Goal: Task Accomplishment & Management: Complete application form

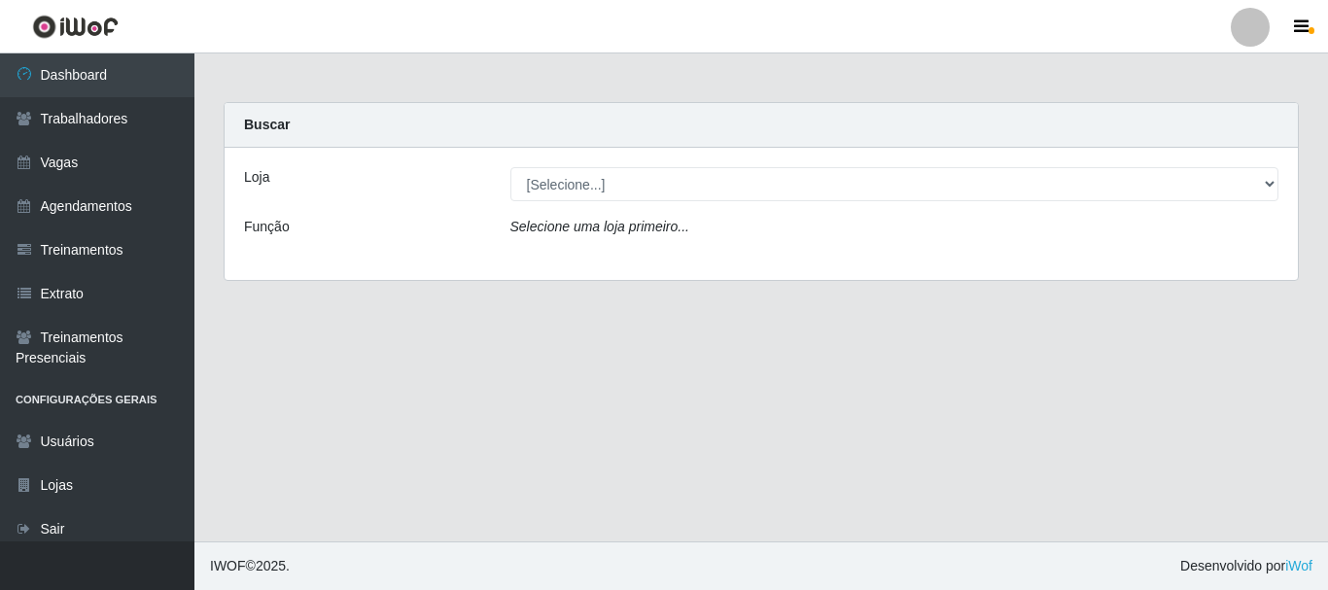
click at [1235, 48] on li "Perfil Alterar Senha Sair" at bounding box center [1250, 27] width 58 height 49
click at [1241, 37] on div at bounding box center [1249, 27] width 39 height 39
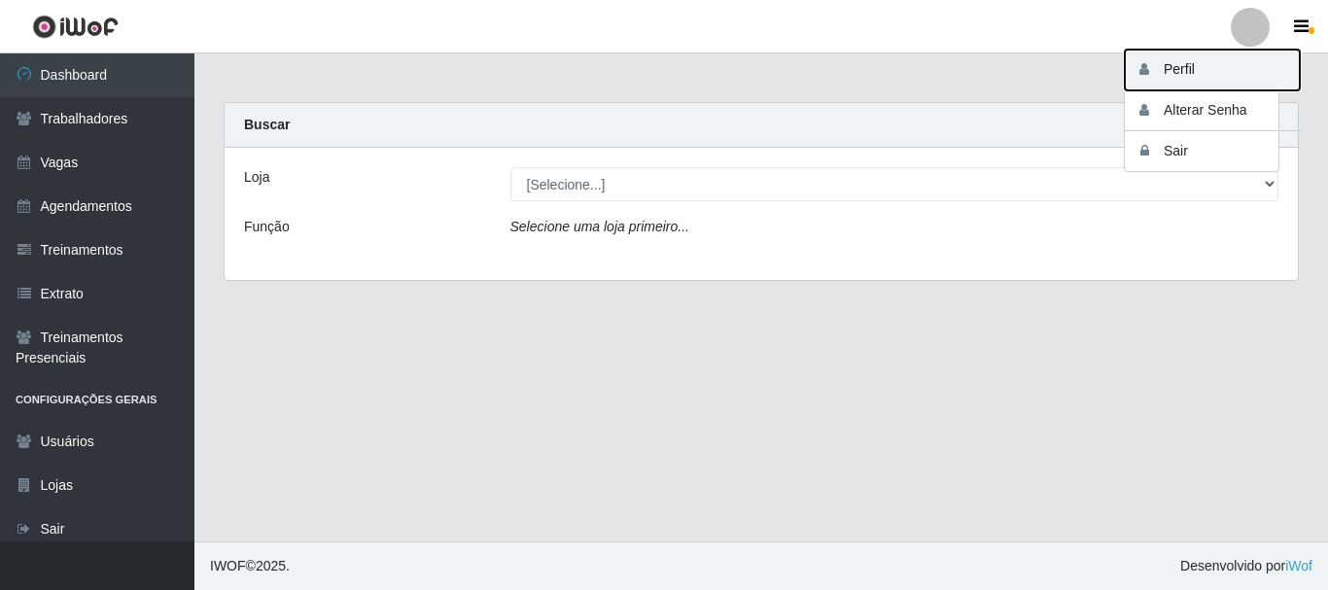
click at [1159, 68] on button "Perfil" at bounding box center [1211, 70] width 175 height 41
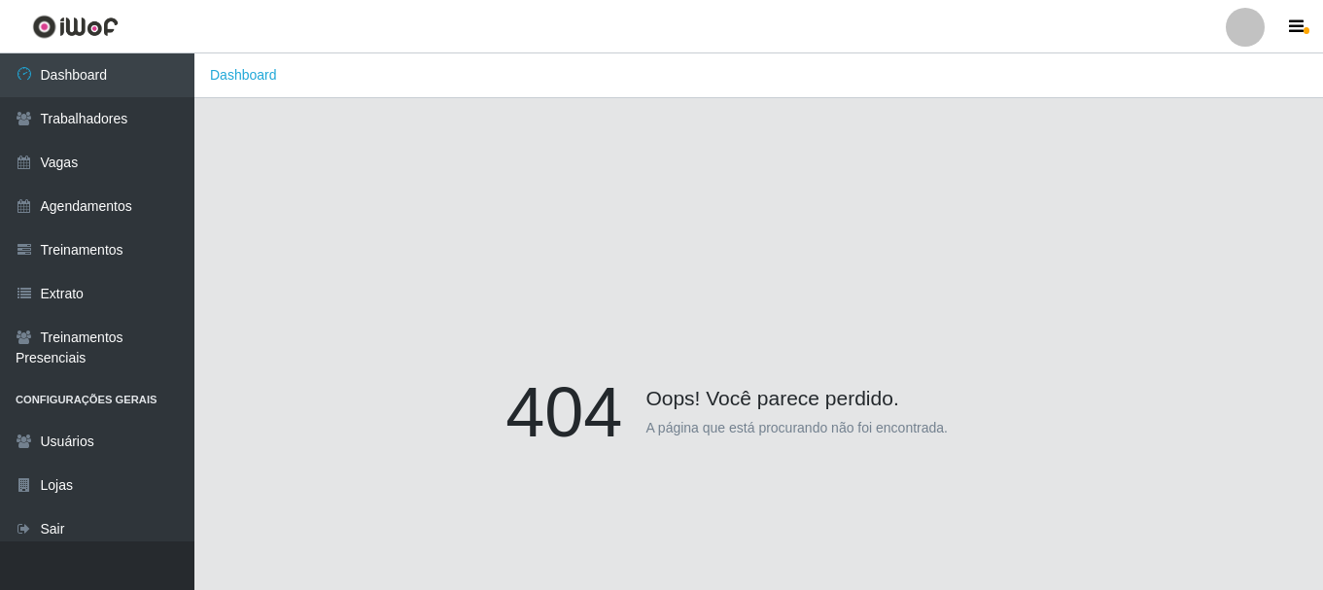
click at [1237, 43] on div at bounding box center [1244, 27] width 39 height 39
click at [1228, 136] on button "Sair" at bounding box center [1207, 151] width 175 height 40
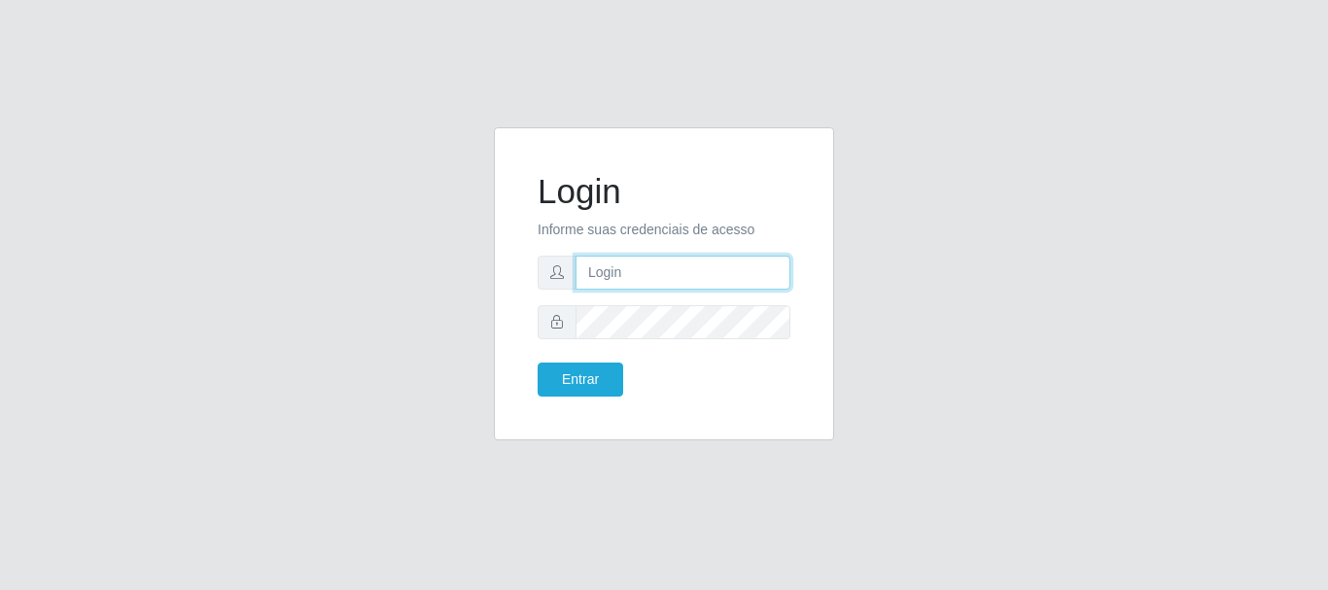
click at [625, 283] on input "text" at bounding box center [682, 273] width 215 height 34
type input "thiagol@bemais"
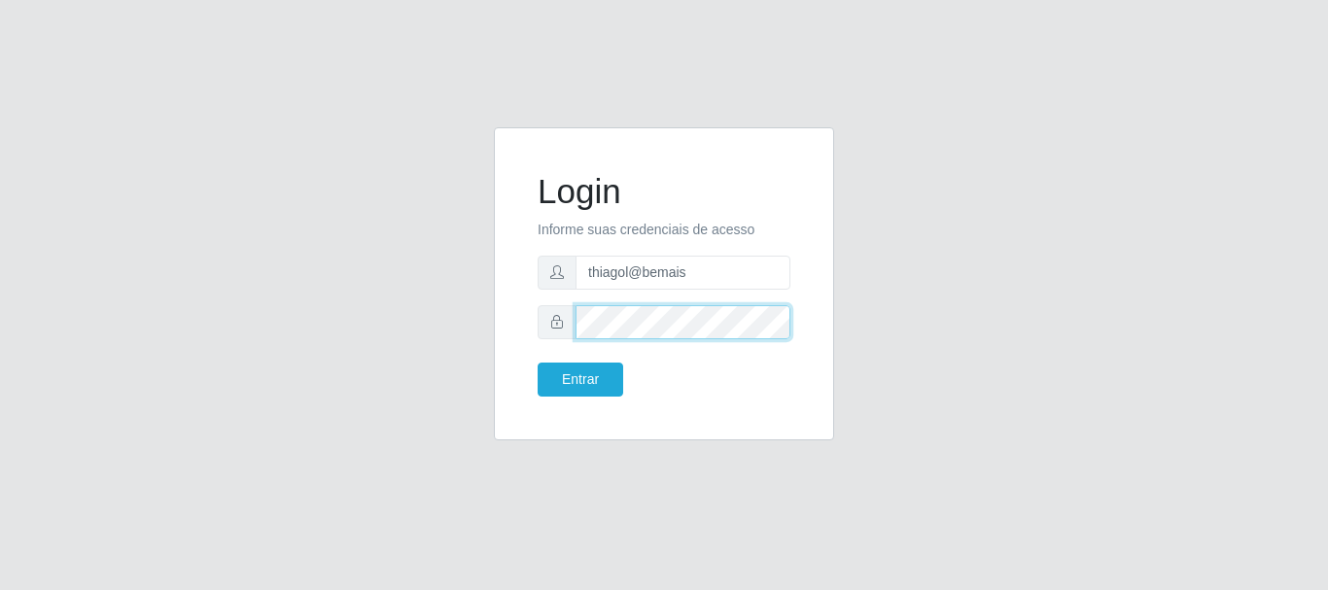
click at [537, 362] on button "Entrar" at bounding box center [580, 379] width 86 height 34
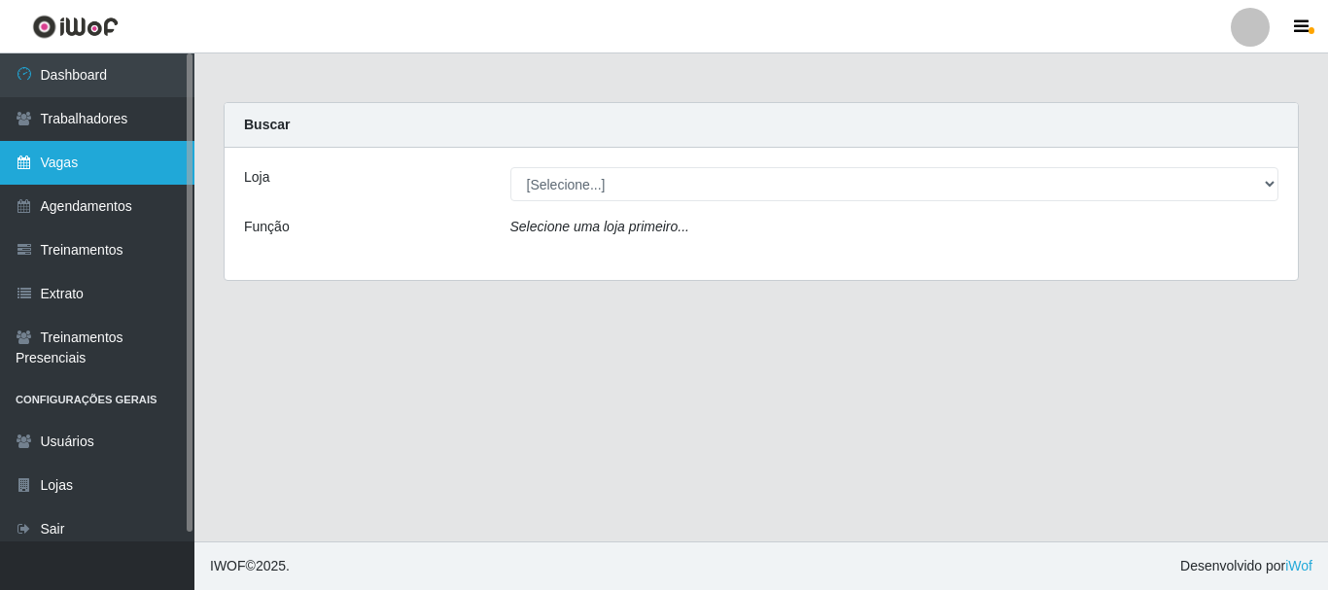
click at [93, 163] on link "Vagas" at bounding box center [97, 163] width 194 height 44
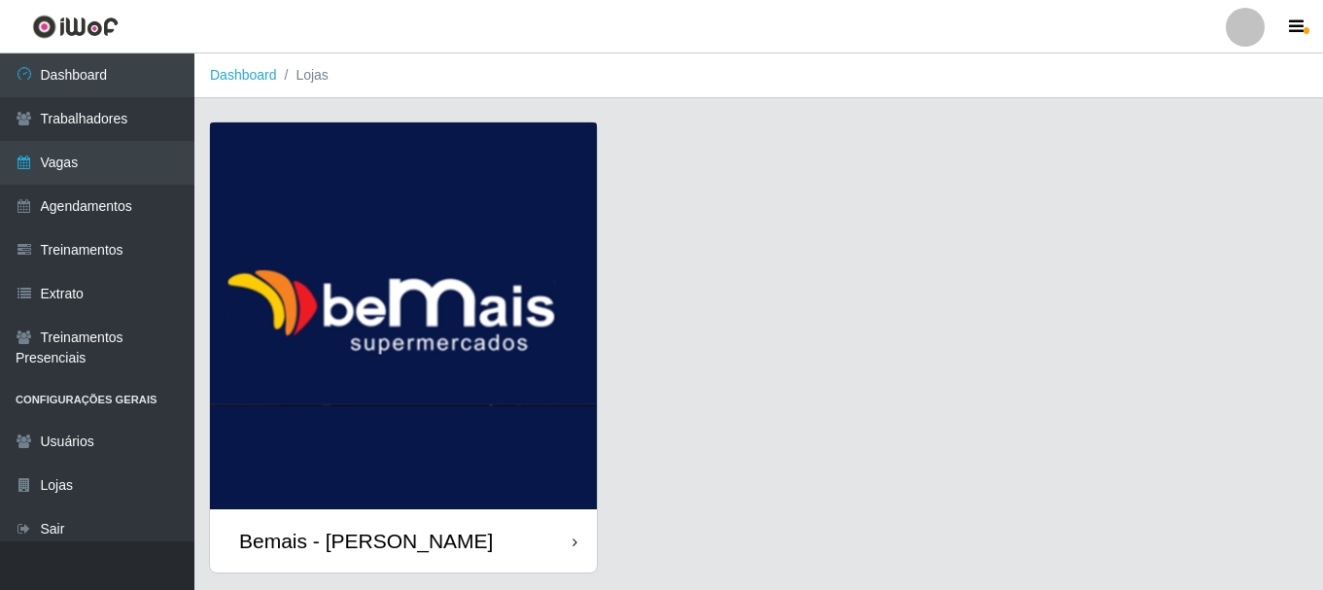
click at [387, 344] on img at bounding box center [403, 315] width 387 height 387
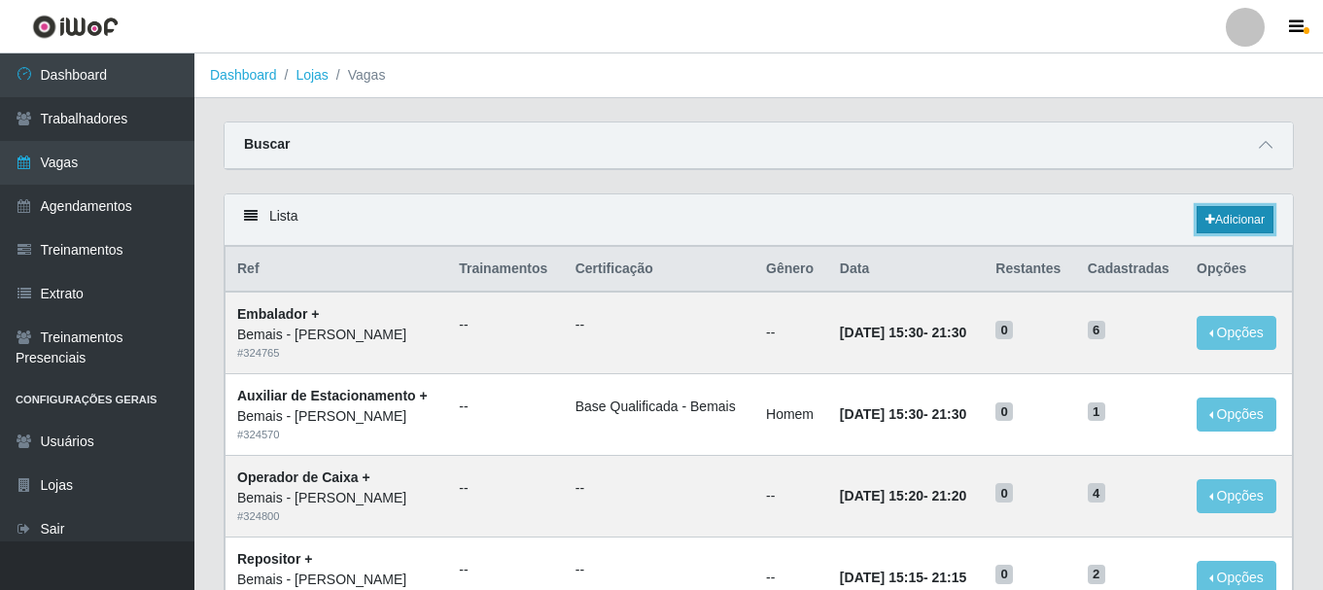
click at [1229, 207] on link "Adicionar" at bounding box center [1234, 219] width 77 height 27
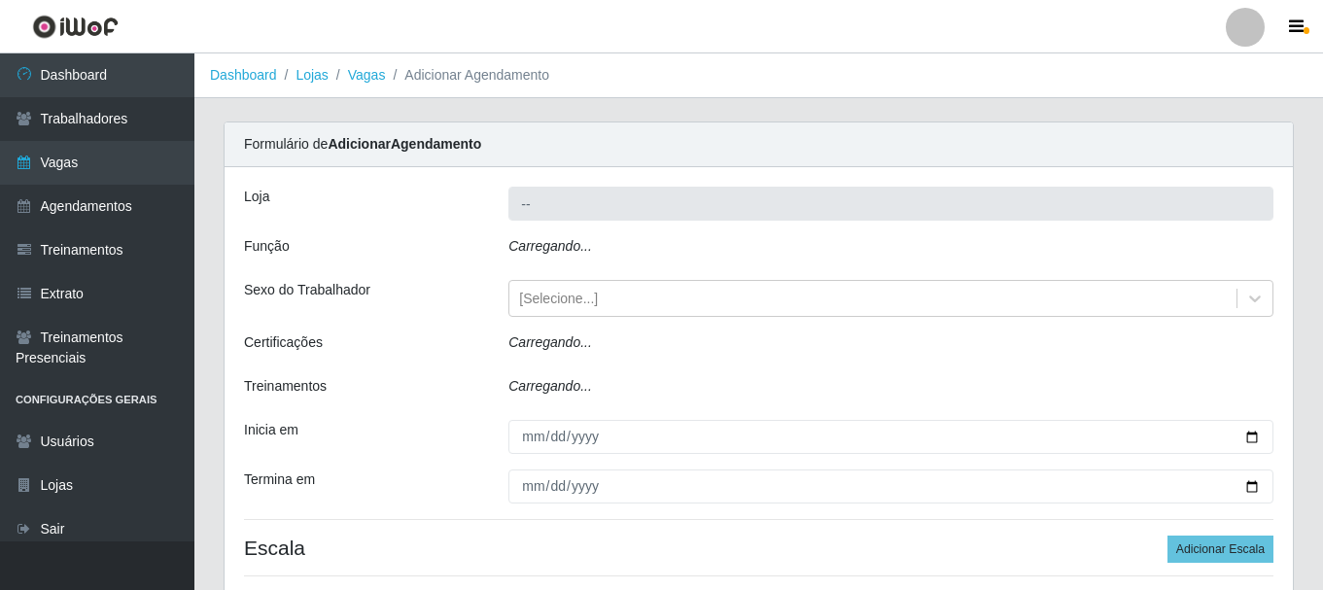
type input "Bemais - [PERSON_NAME]"
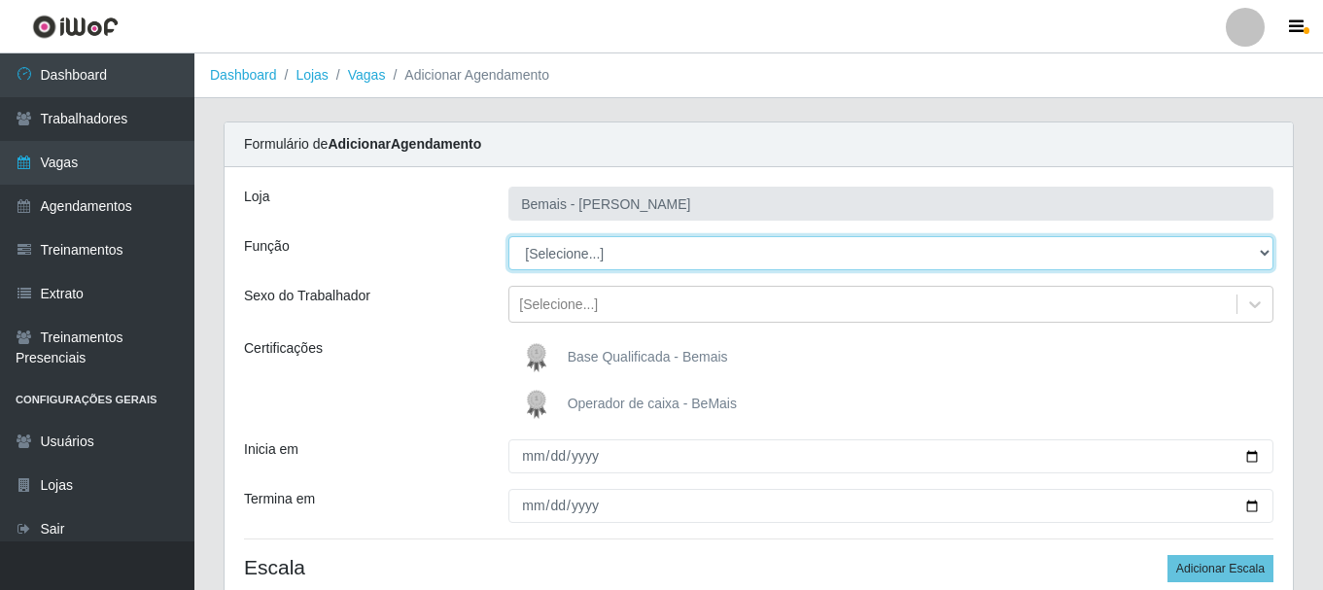
click at [607, 237] on select "[Selecione...] ASG ASG + ASG ++ Auxiliar de Depósito Auxiliar de Depósito + Aux…" at bounding box center [890, 253] width 765 height 34
select select "82"
click at [508, 236] on select "[Selecione...] ASG ASG + ASG ++ Auxiliar de Depósito Auxiliar de Depósito + Aux…" at bounding box center [890, 253] width 765 height 34
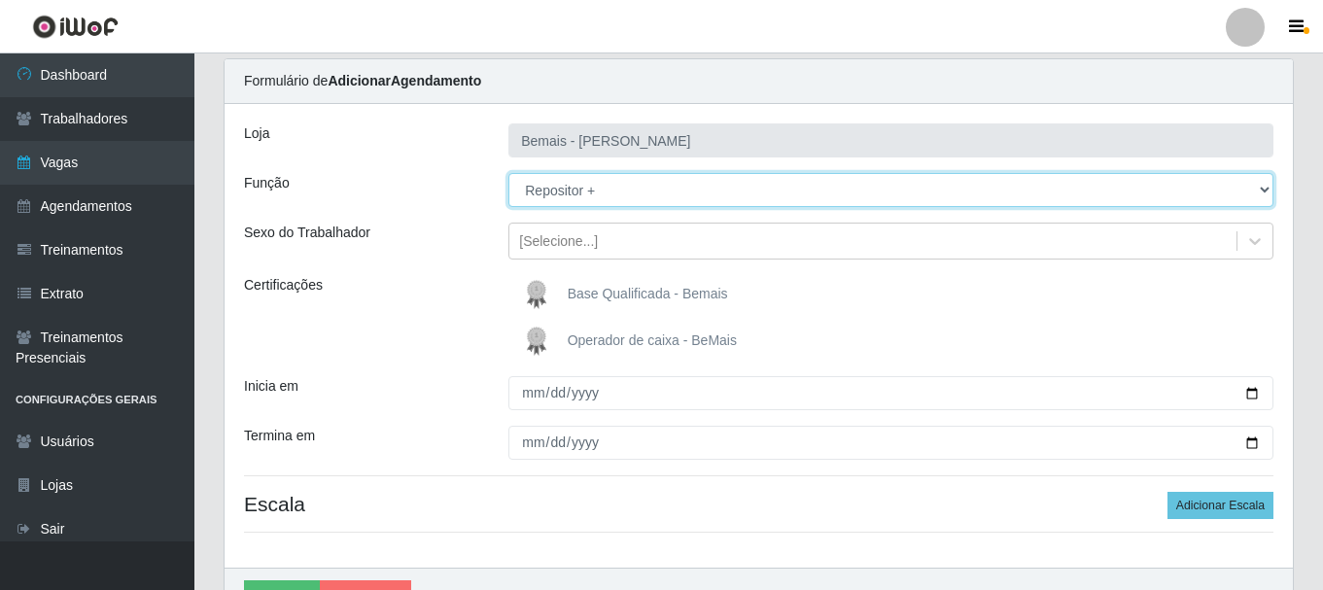
scroll to position [97, 0]
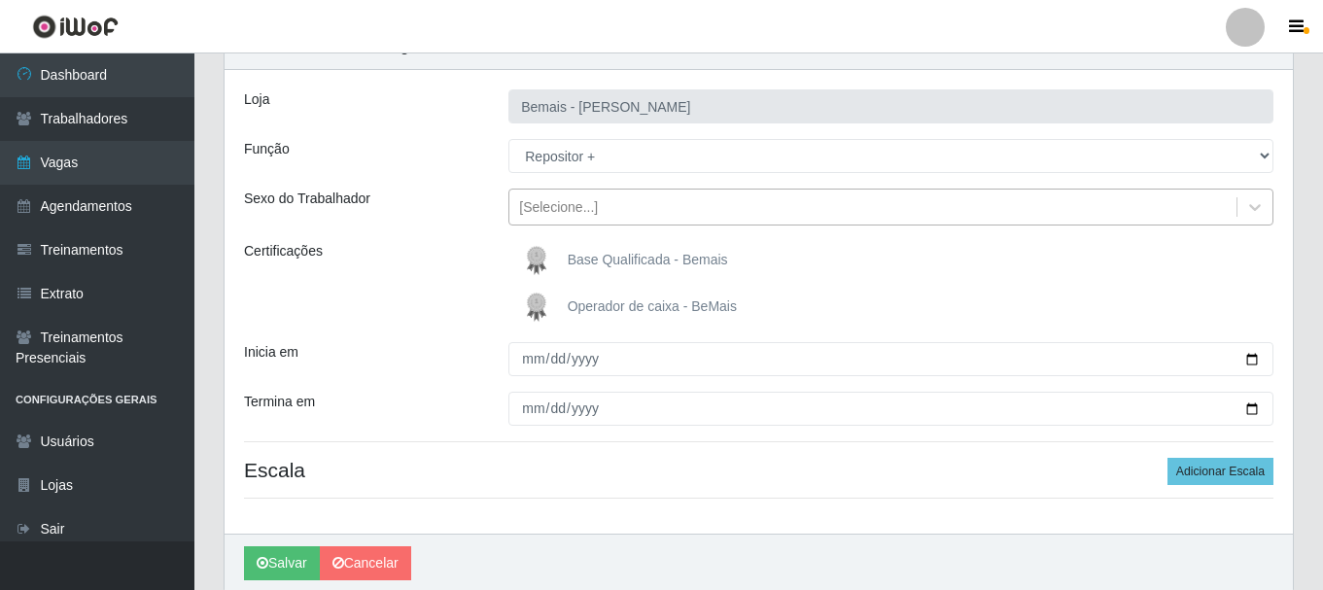
click at [579, 224] on div "[Selecione...]" at bounding box center [890, 207] width 765 height 37
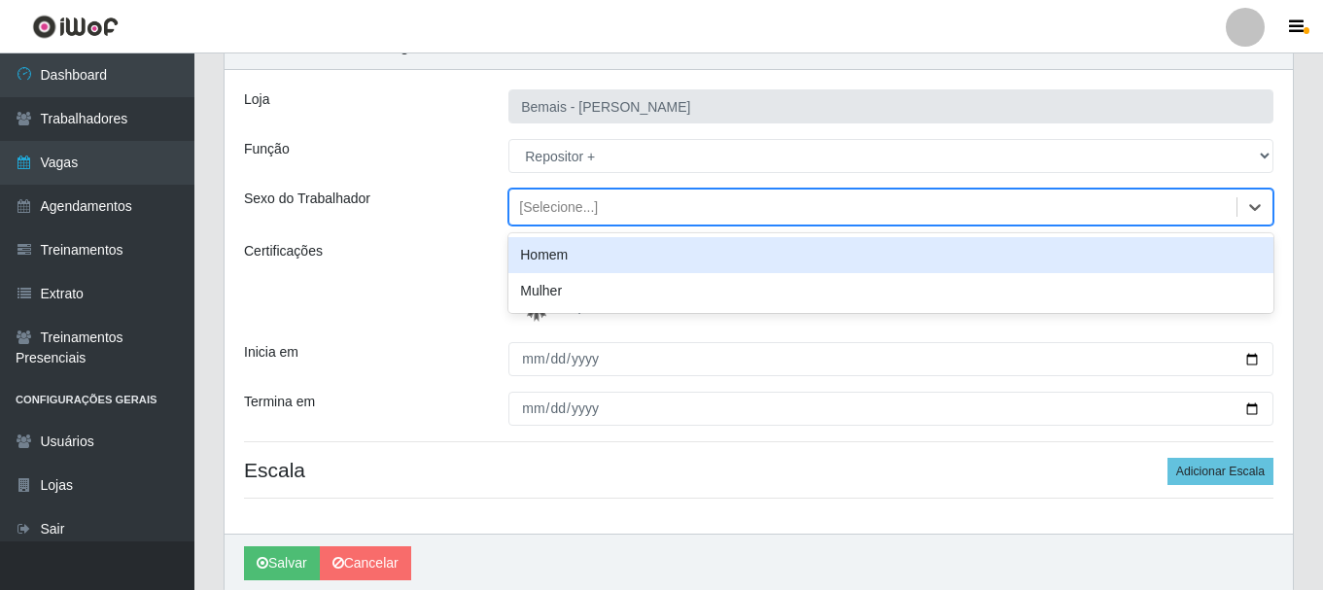
click at [579, 244] on div "Homem" at bounding box center [890, 255] width 765 height 36
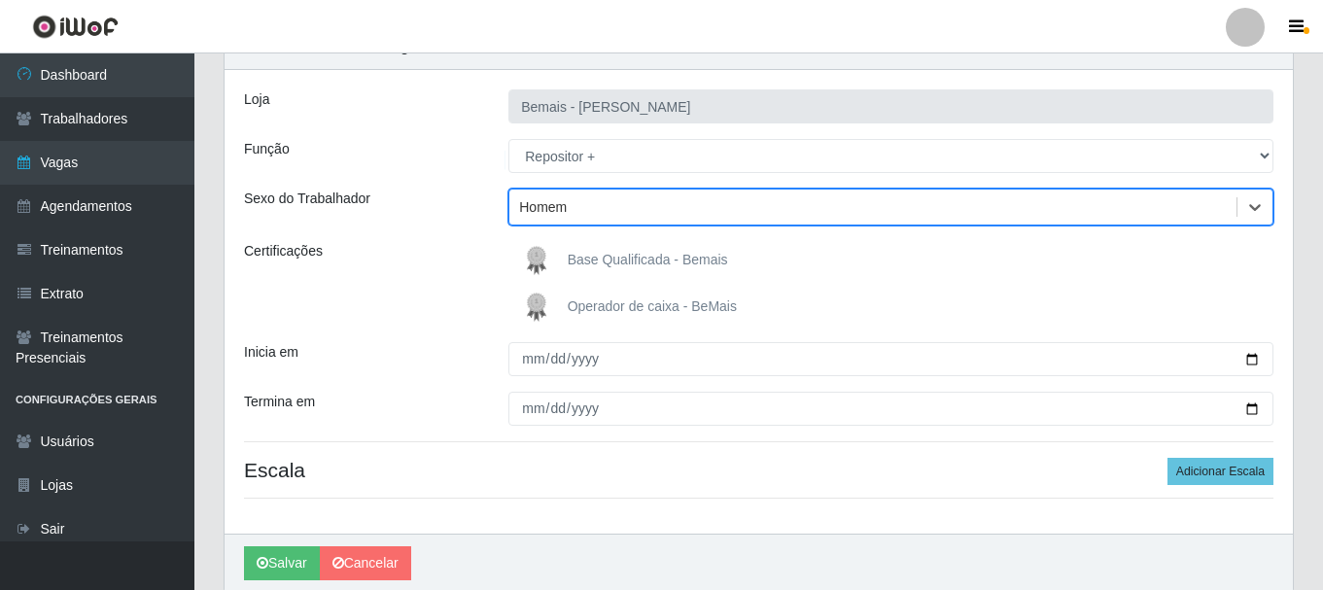
click at [579, 254] on span "Base Qualificada - Bemais" at bounding box center [648, 260] width 160 height 16
click at [0, 0] on input "Base Qualificada - Bemais" at bounding box center [0, 0] width 0 height 0
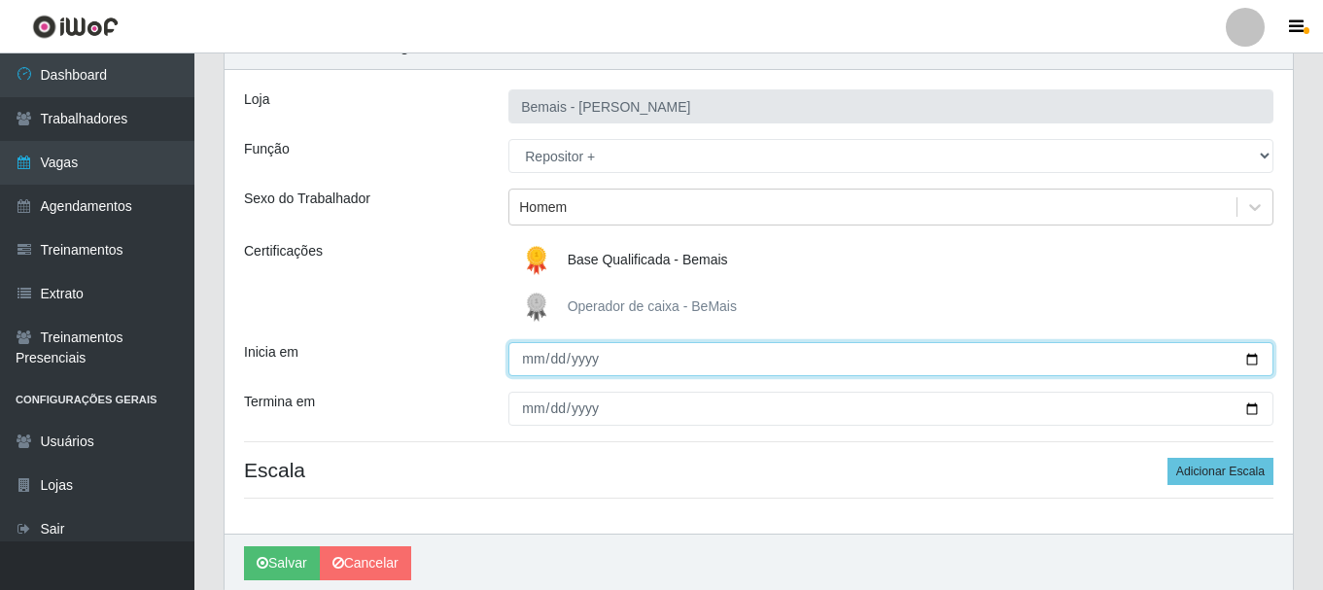
click at [532, 359] on input "Inicia em" at bounding box center [890, 359] width 765 height 34
type input "2025-08-22"
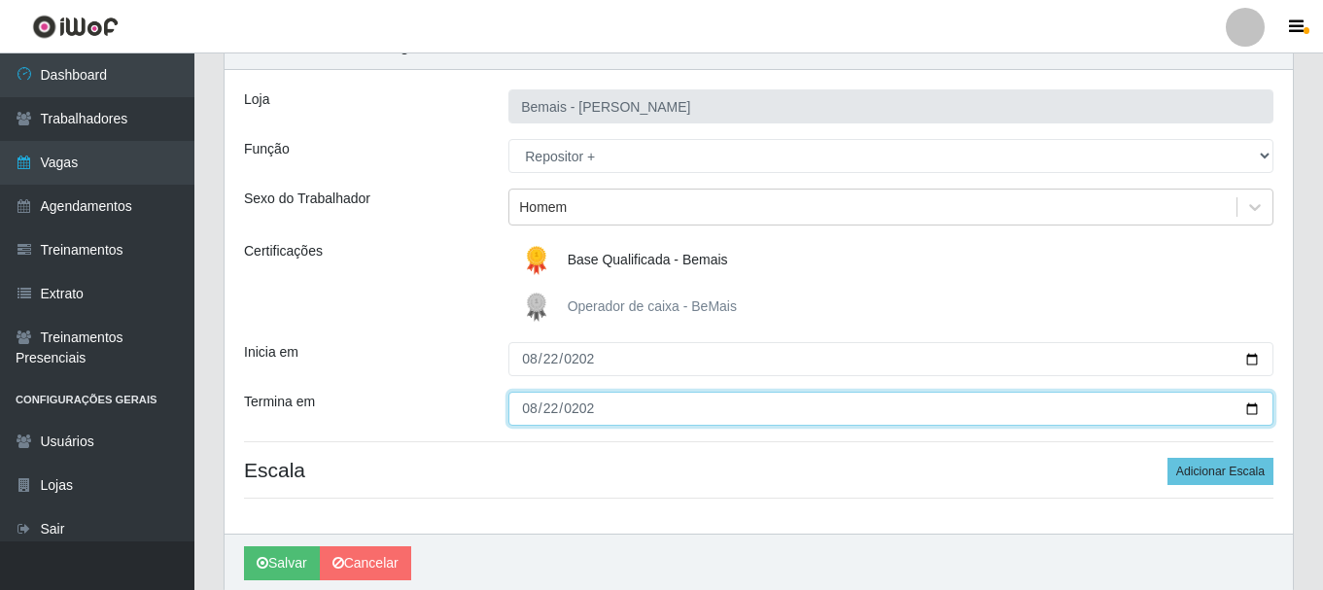
type input "2025-08-22"
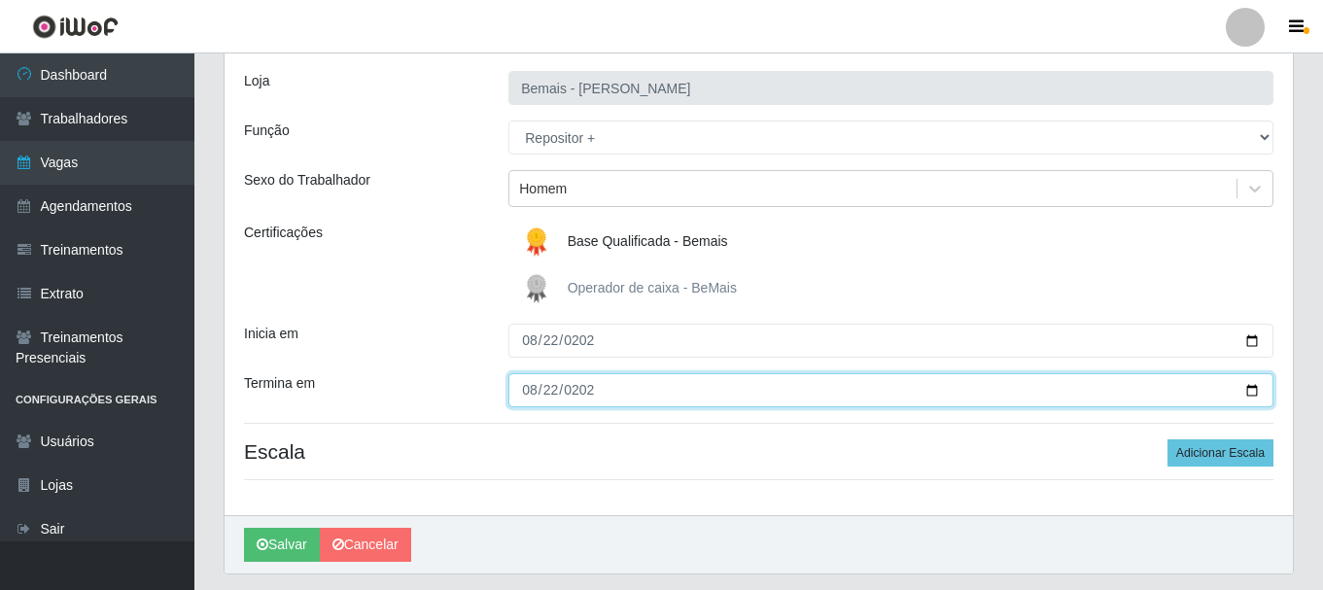
scroll to position [172, 0]
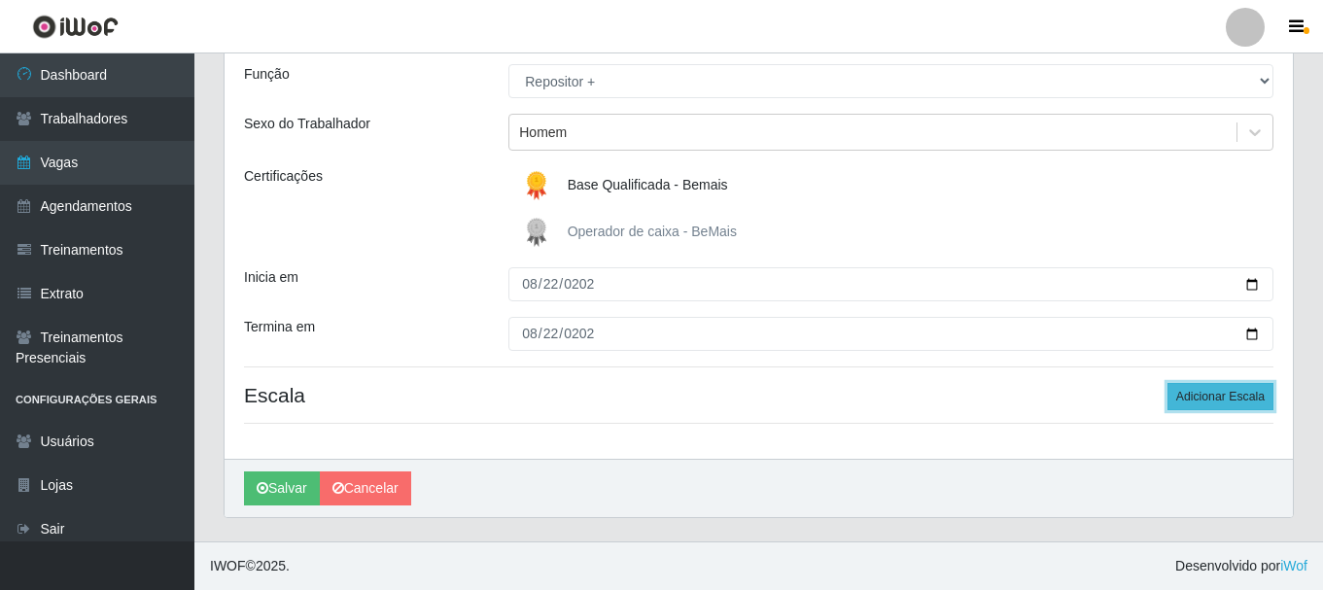
click at [1236, 394] on button "Adicionar Escala" at bounding box center [1220, 396] width 106 height 27
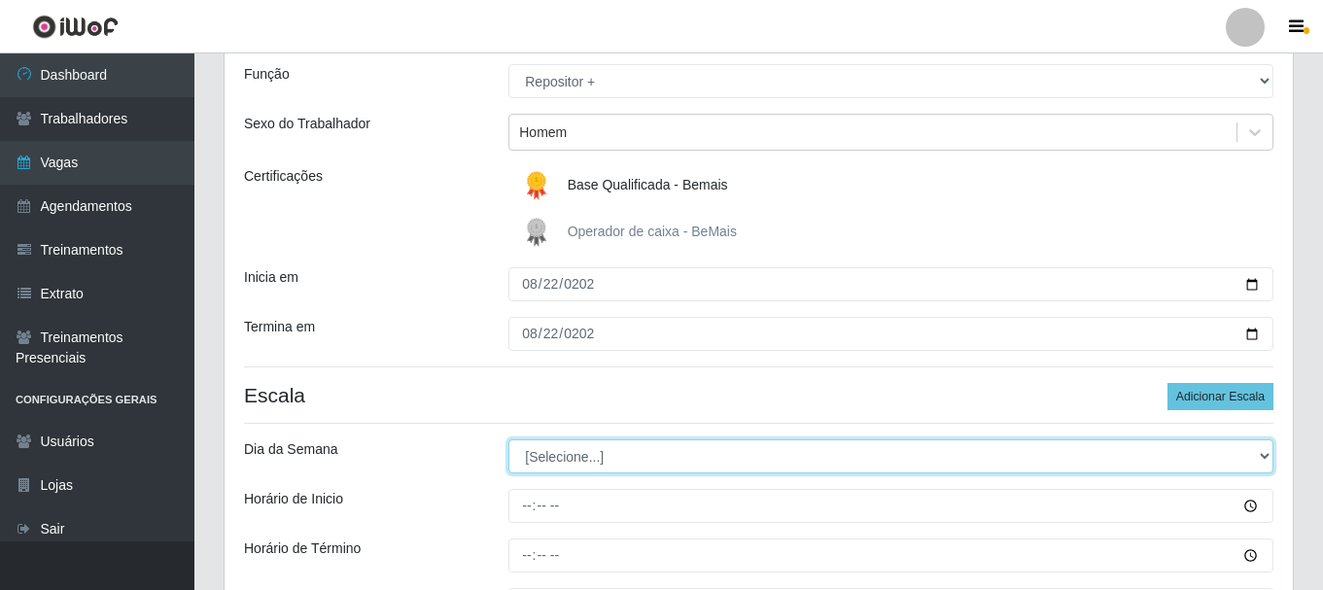
click at [603, 456] on select "[Selecione...] Segunda Terça Quarta Quinta Sexta Sábado Domingo" at bounding box center [890, 456] width 765 height 34
select select "5"
click at [508, 439] on select "[Selecione...] Segunda Terça Quarta Quinta Sexta Sábado Domingo" at bounding box center [890, 456] width 765 height 34
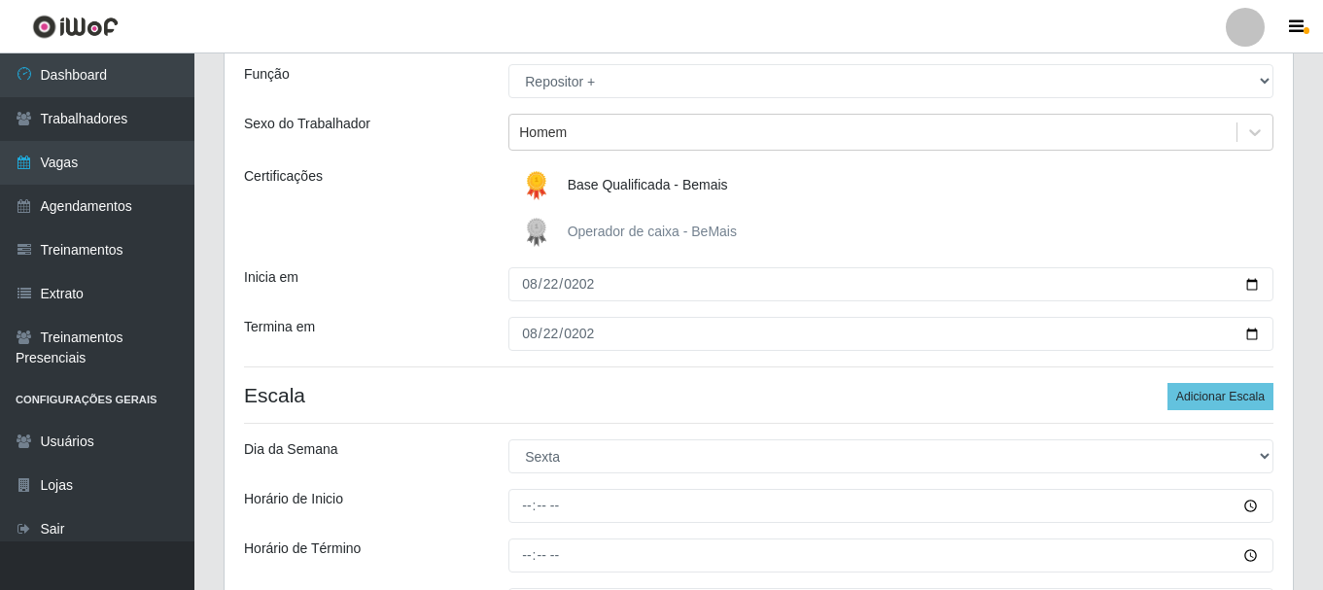
click at [501, 515] on div at bounding box center [891, 506] width 794 height 34
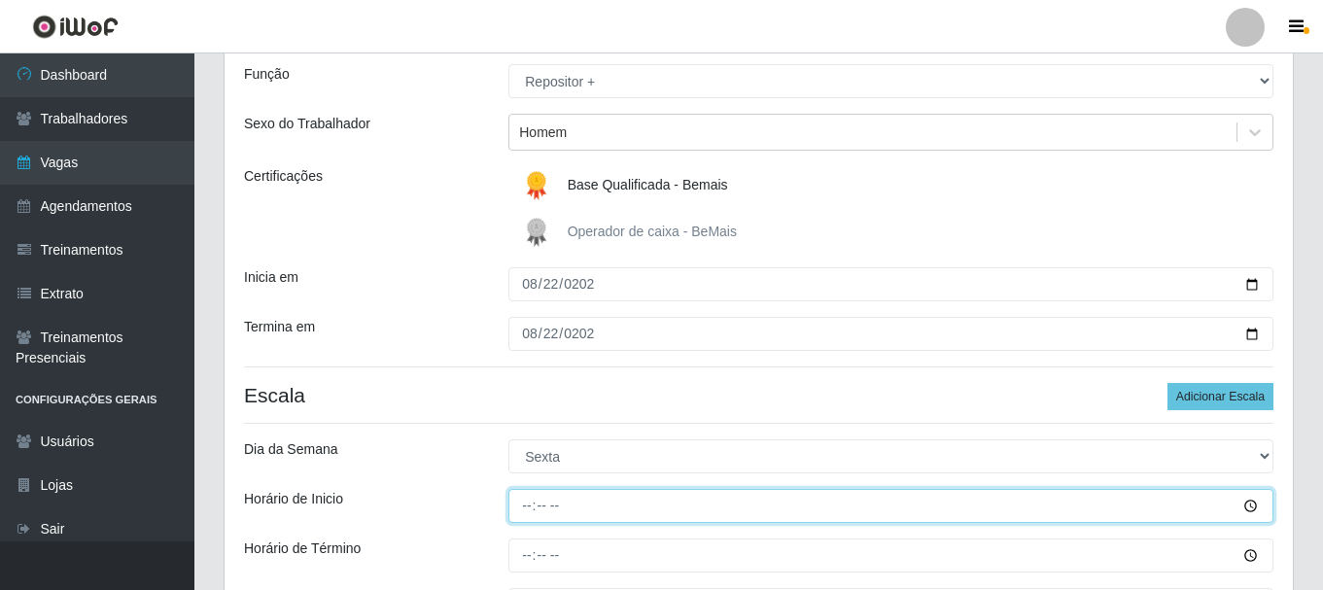
drag, startPoint x: 508, startPoint y: 514, endPoint x: 522, endPoint y: 514, distance: 13.6
click at [522, 514] on input "Horário de Inicio" at bounding box center [890, 506] width 765 height 34
type input "16:00"
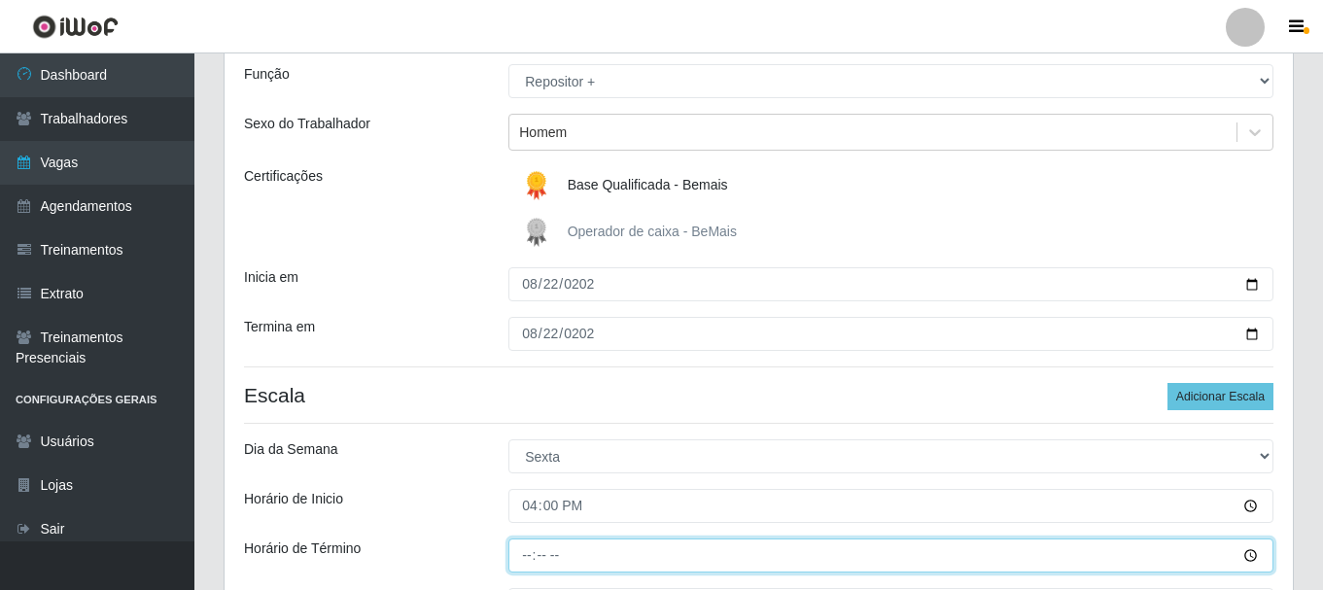
type input "22:00"
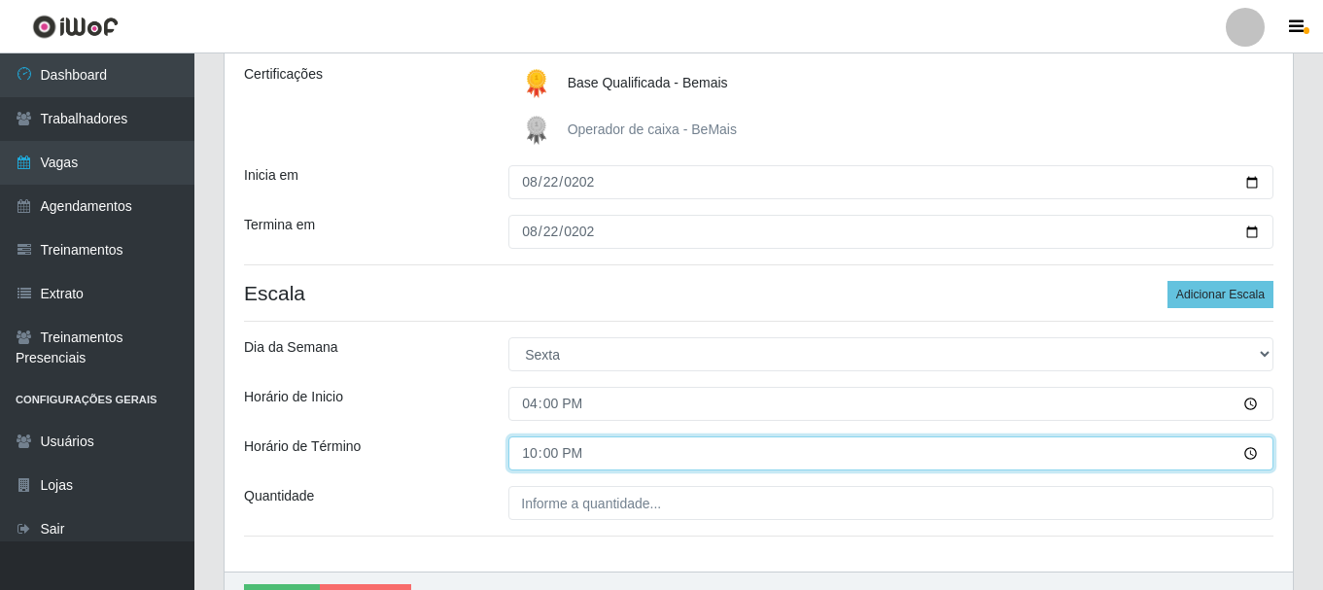
scroll to position [269, 0]
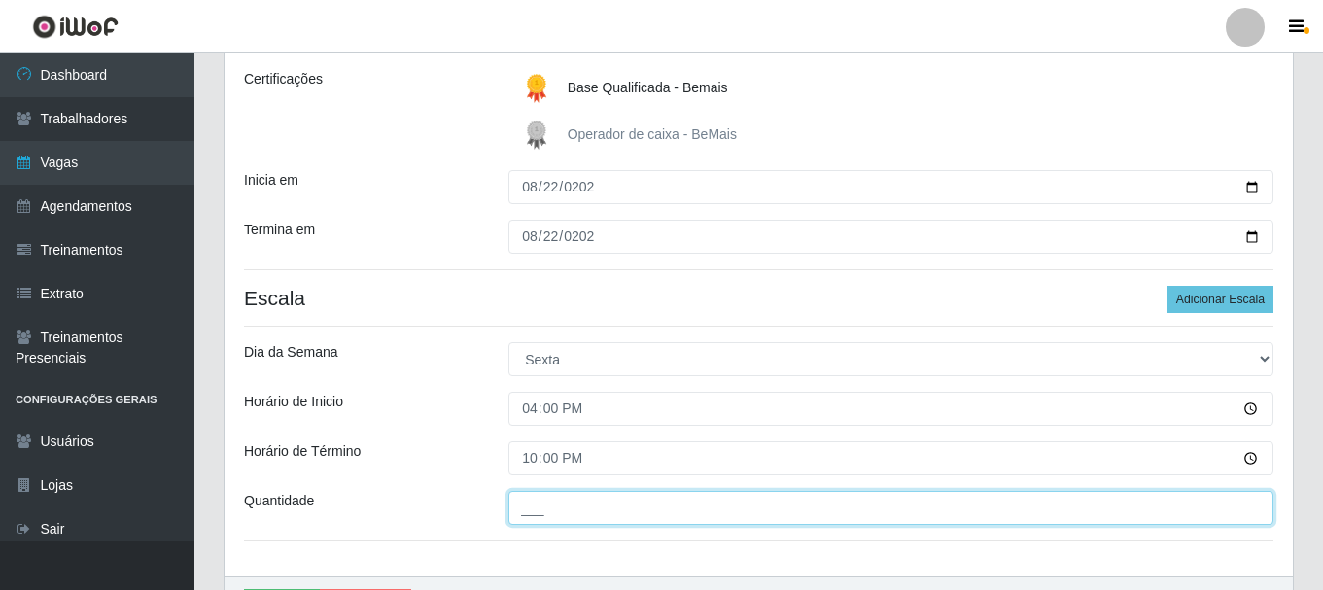
click at [553, 510] on input "___" at bounding box center [890, 508] width 765 height 34
type input "2__"
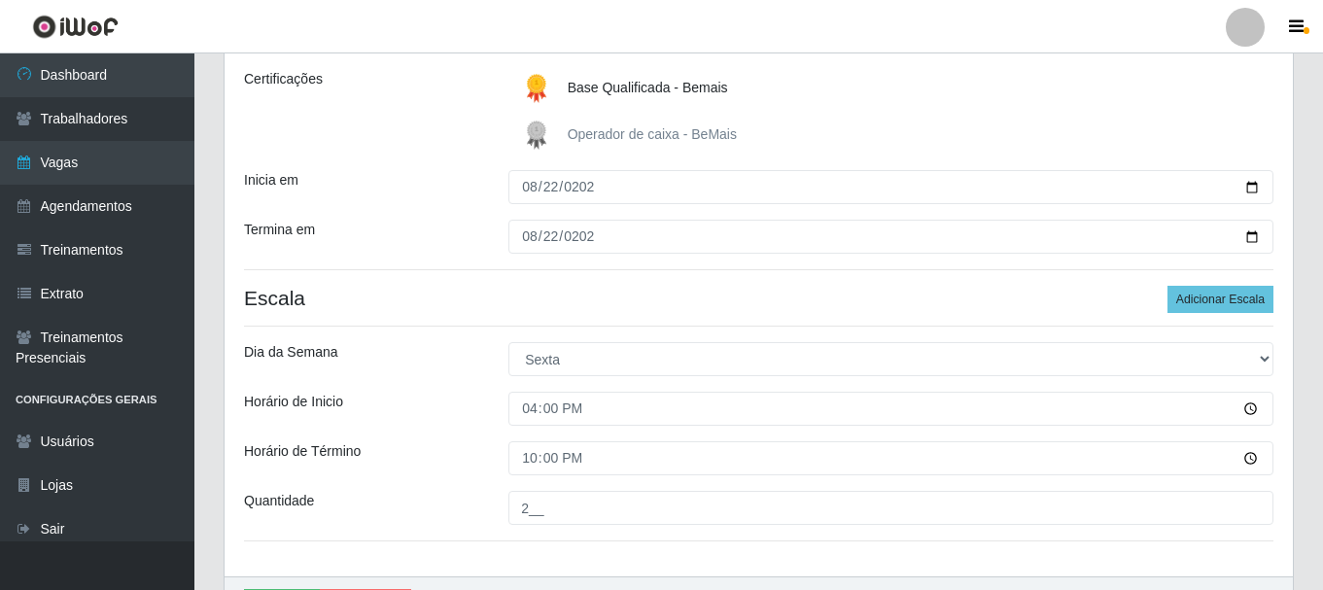
click at [953, 537] on div "Loja Bemais - Ruy Carneiro Função [Selecione...] ASG ASG + ASG ++ Auxiliar de D…" at bounding box center [758, 237] width 1068 height 678
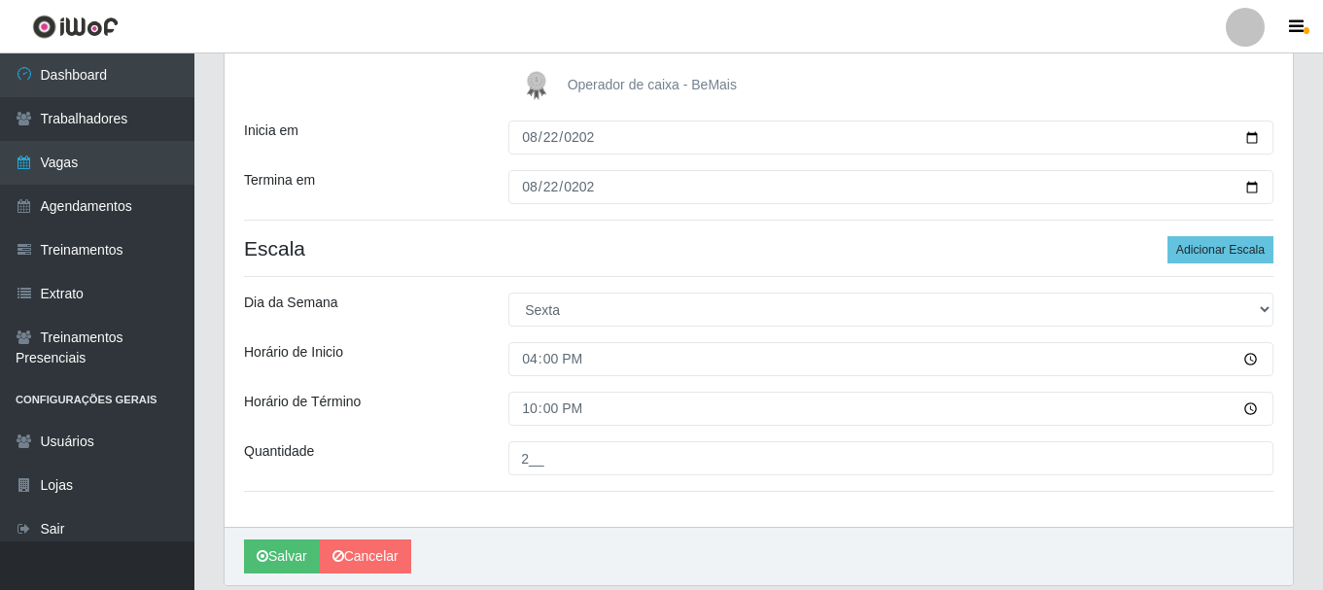
scroll to position [366, 0]
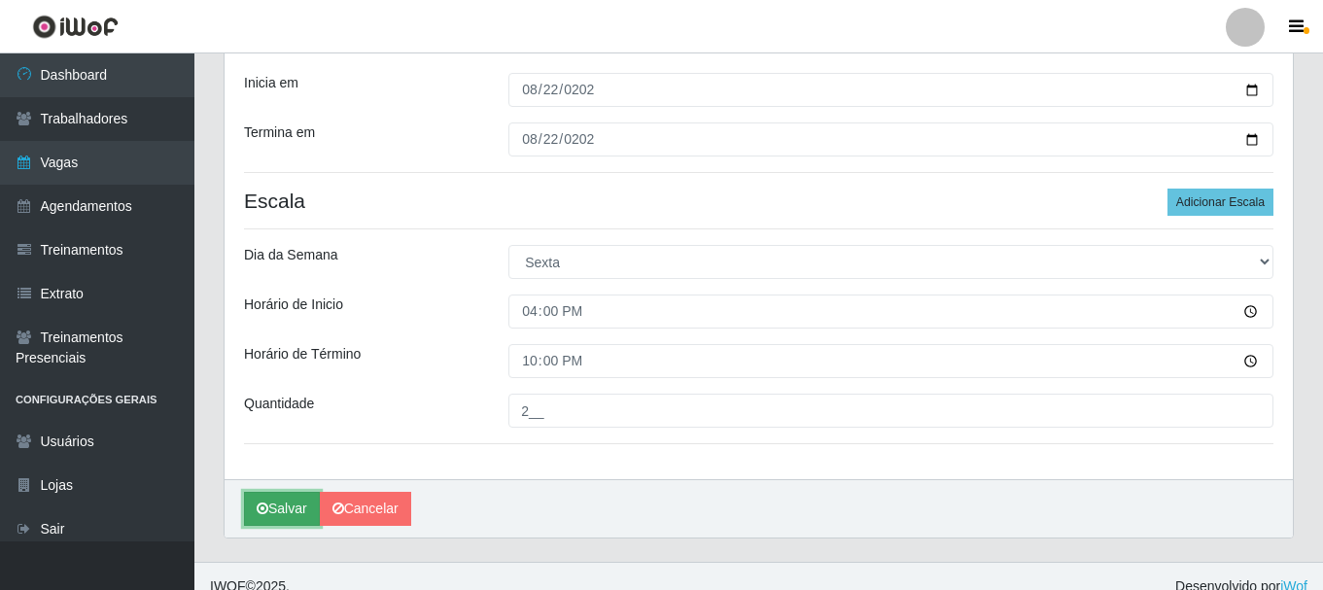
click at [297, 506] on button "Salvar" at bounding box center [282, 509] width 76 height 34
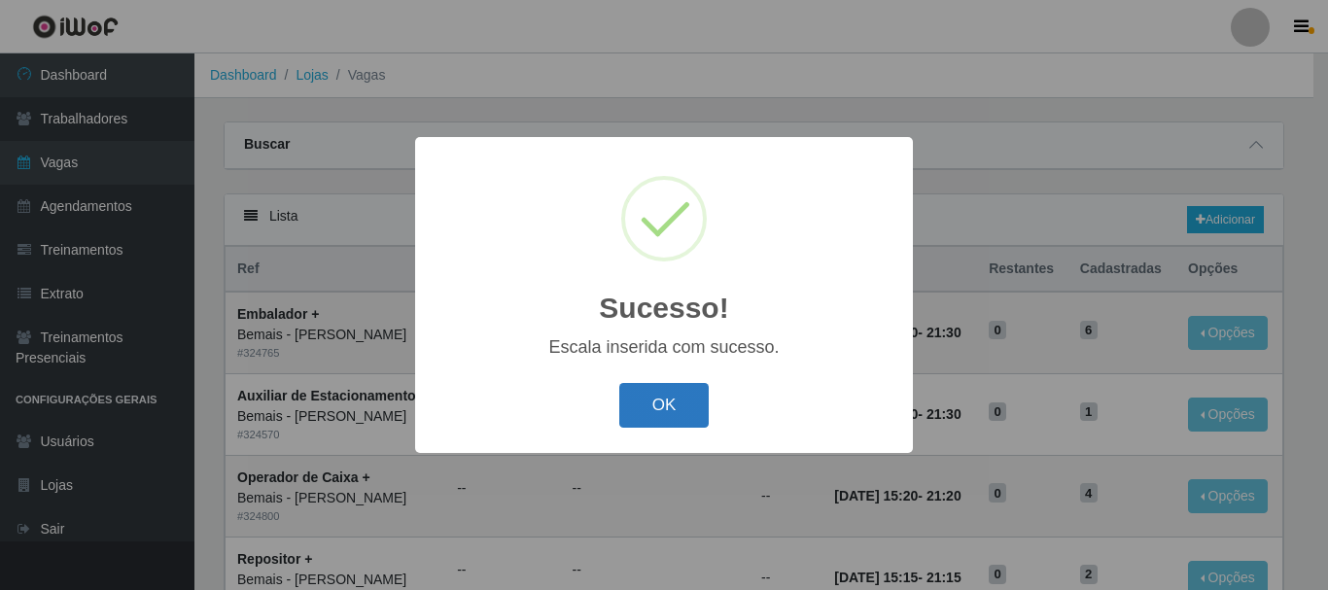
click at [669, 402] on button "OK" at bounding box center [664, 406] width 90 height 46
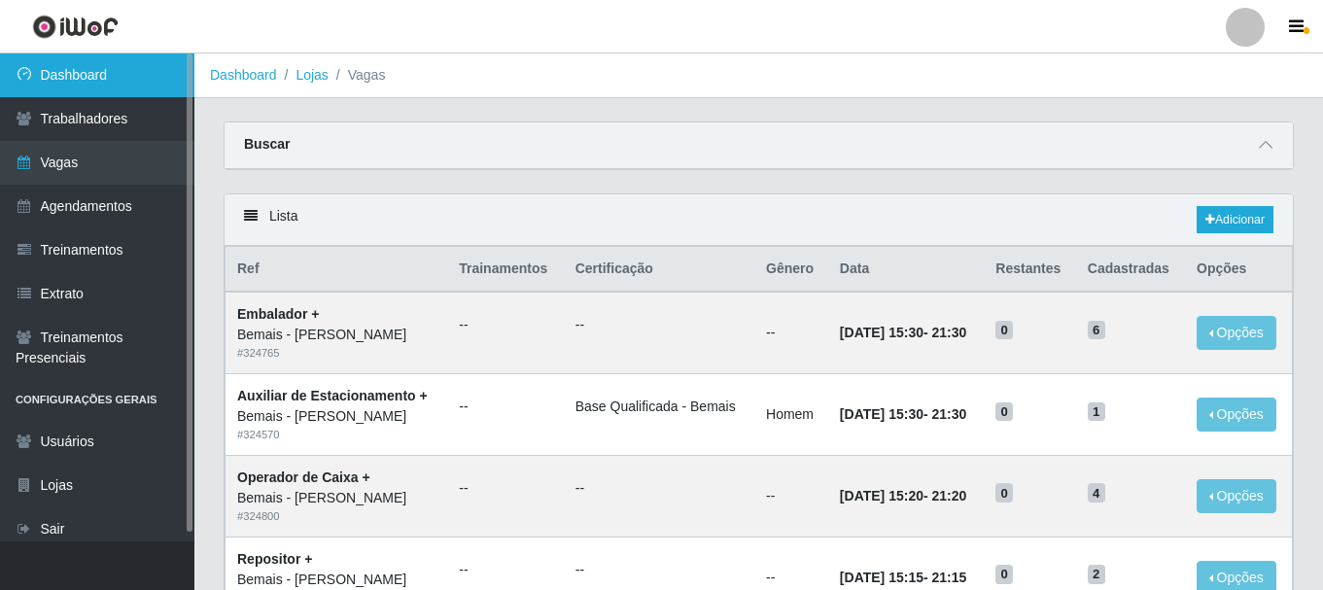
click at [125, 86] on link "Dashboard" at bounding box center [97, 75] width 194 height 44
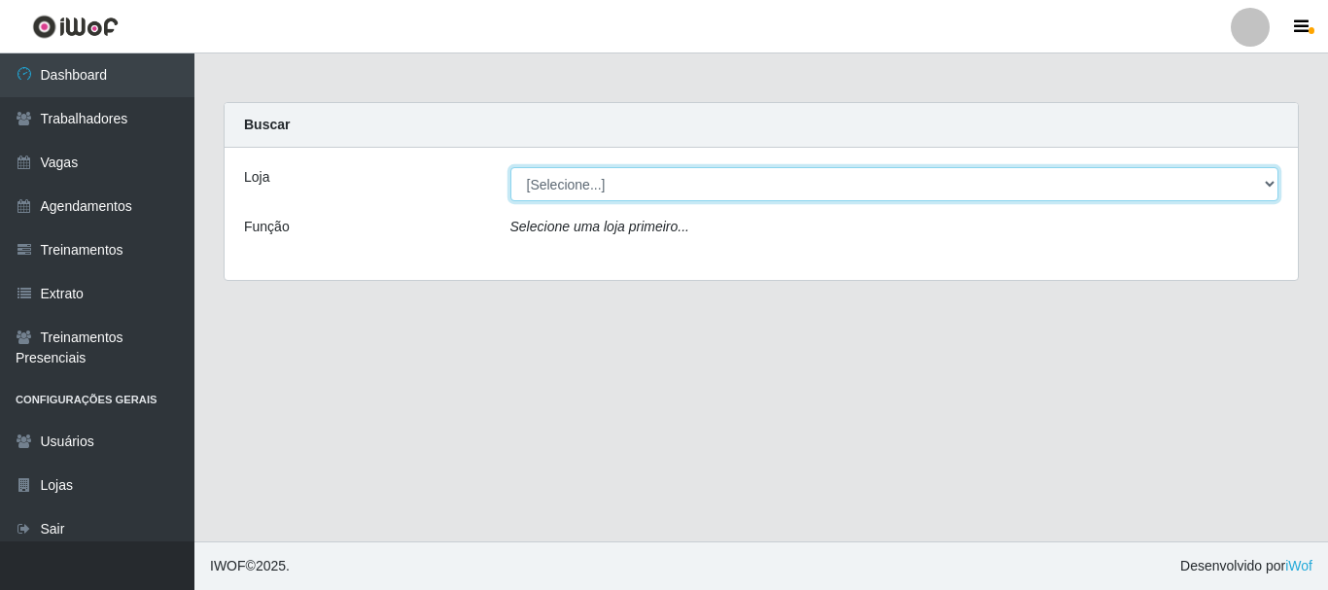
click at [546, 169] on select "[Selecione...] [PERSON_NAME]" at bounding box center [894, 184] width 769 height 34
select select "230"
click at [510, 167] on select "[Selecione...] [PERSON_NAME]" at bounding box center [894, 184] width 769 height 34
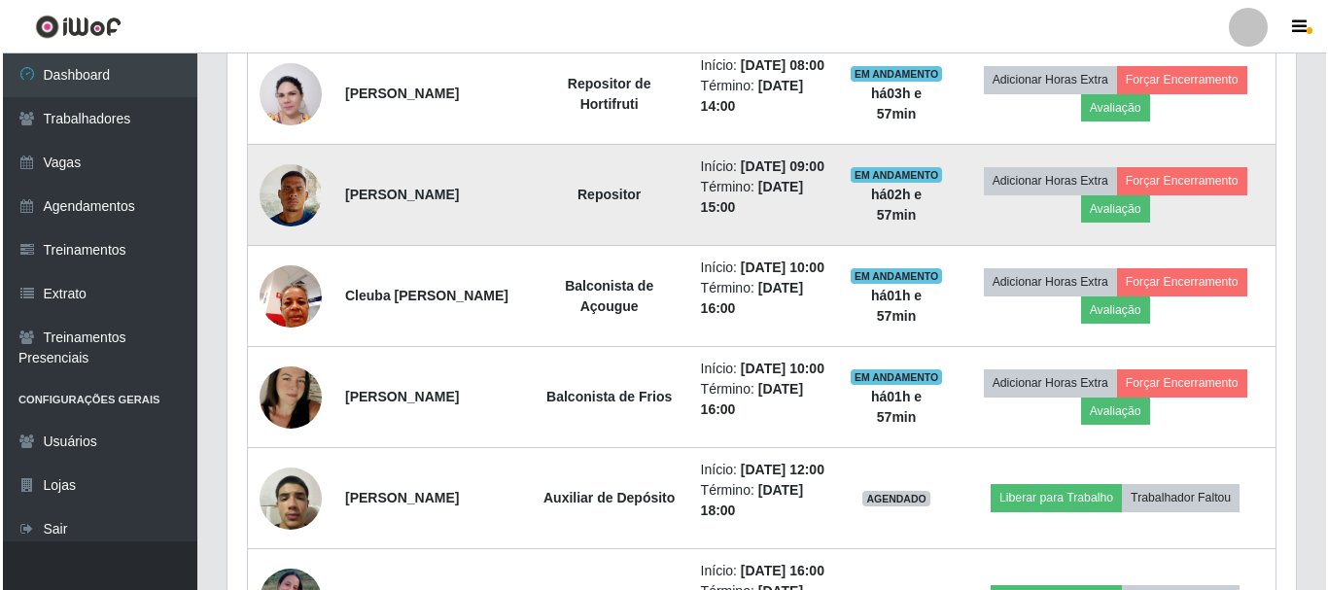
scroll to position [1069, 0]
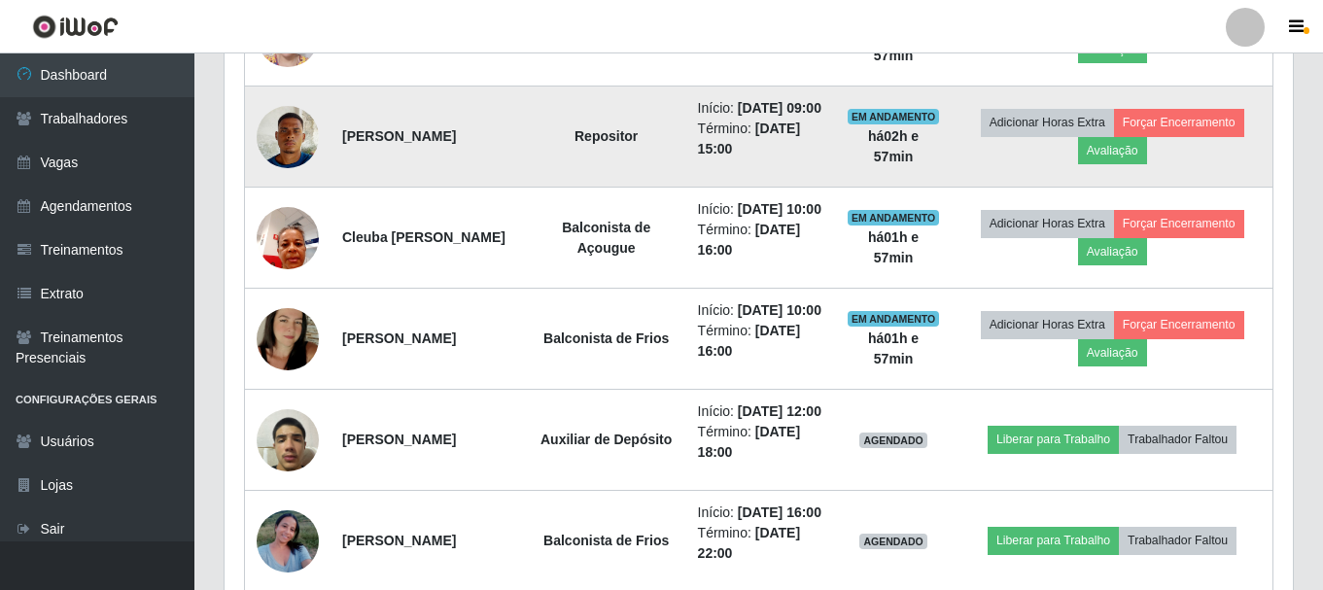
click at [300, 178] on img at bounding box center [288, 136] width 62 height 83
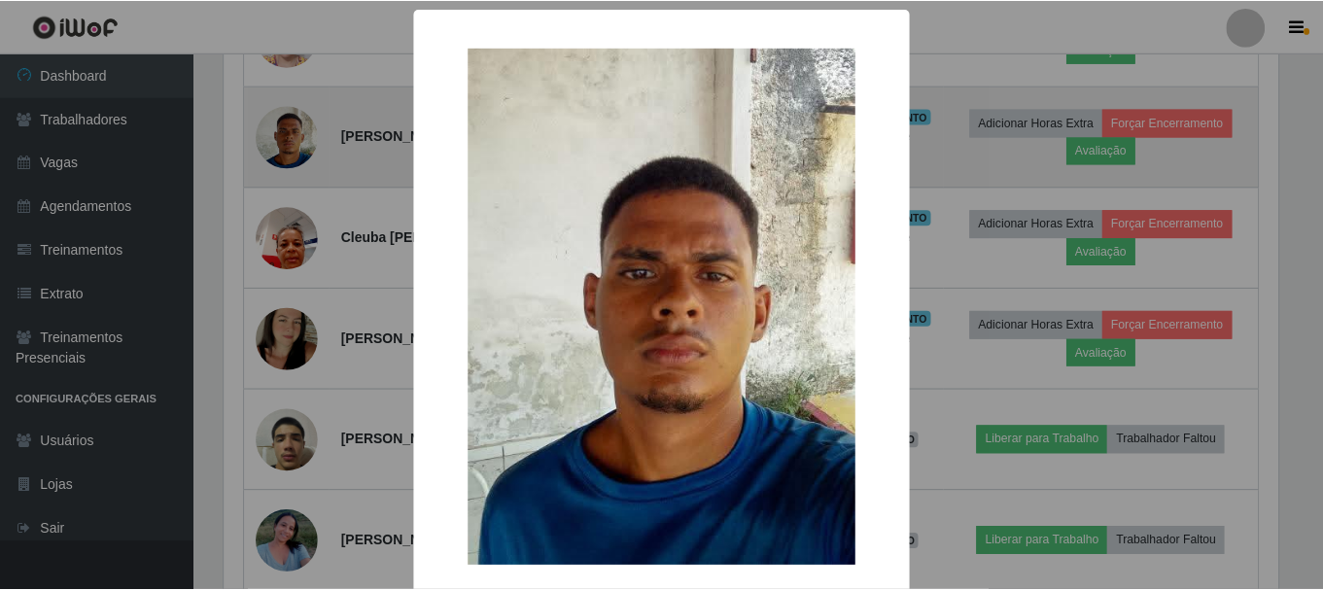
scroll to position [403, 1058]
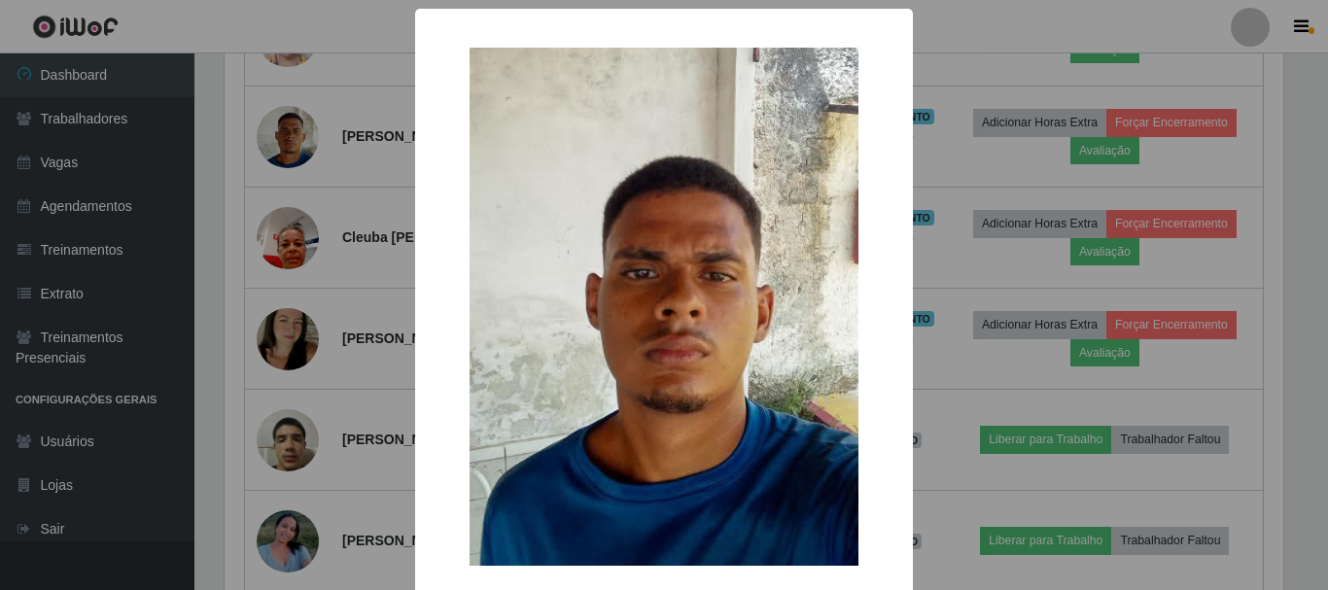
click at [301, 195] on div "× OK Cancel" at bounding box center [664, 295] width 1328 height 590
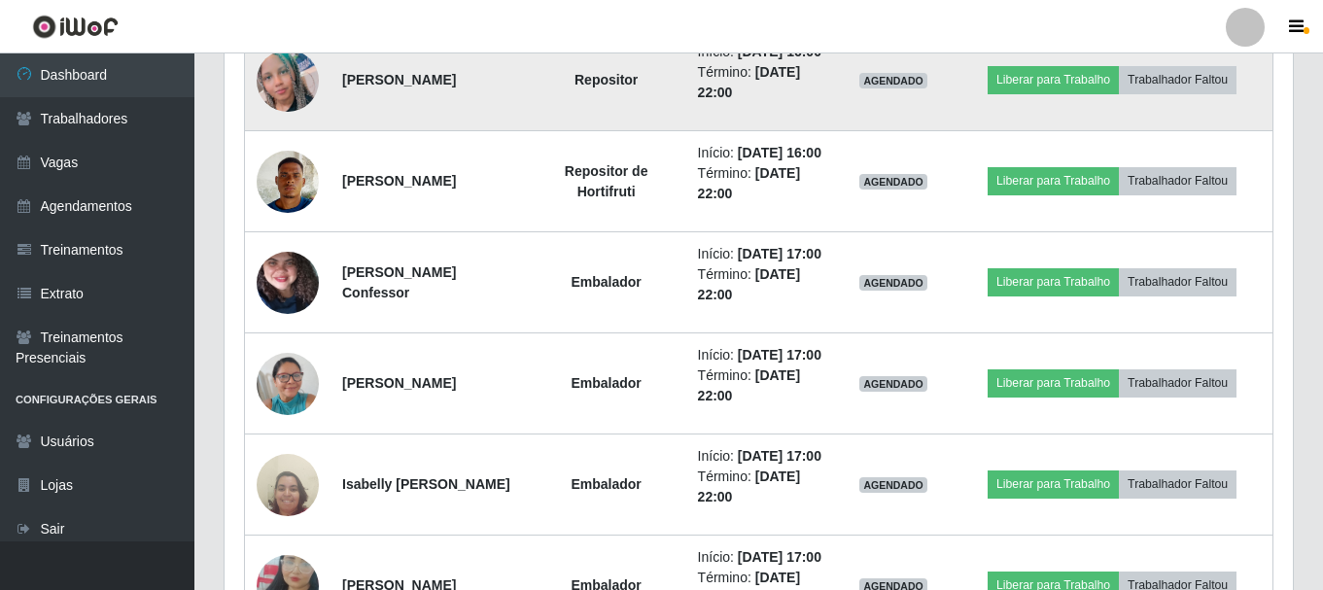
scroll to position [1652, 0]
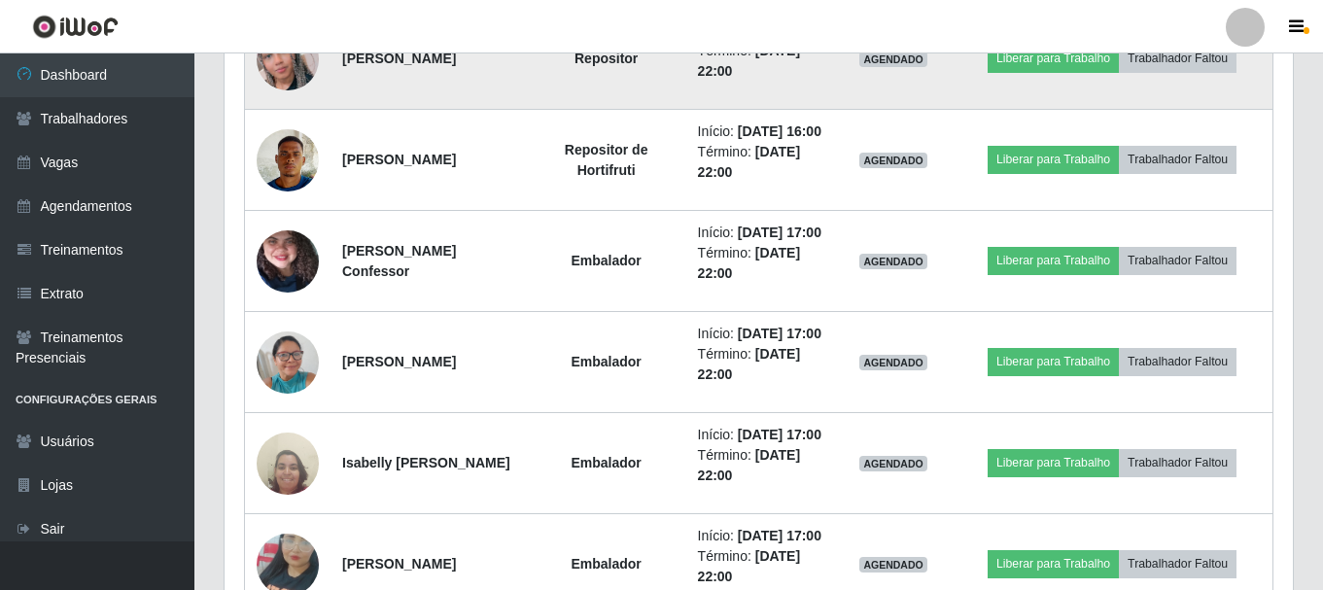
click at [307, 90] on img at bounding box center [288, 59] width 62 height 62
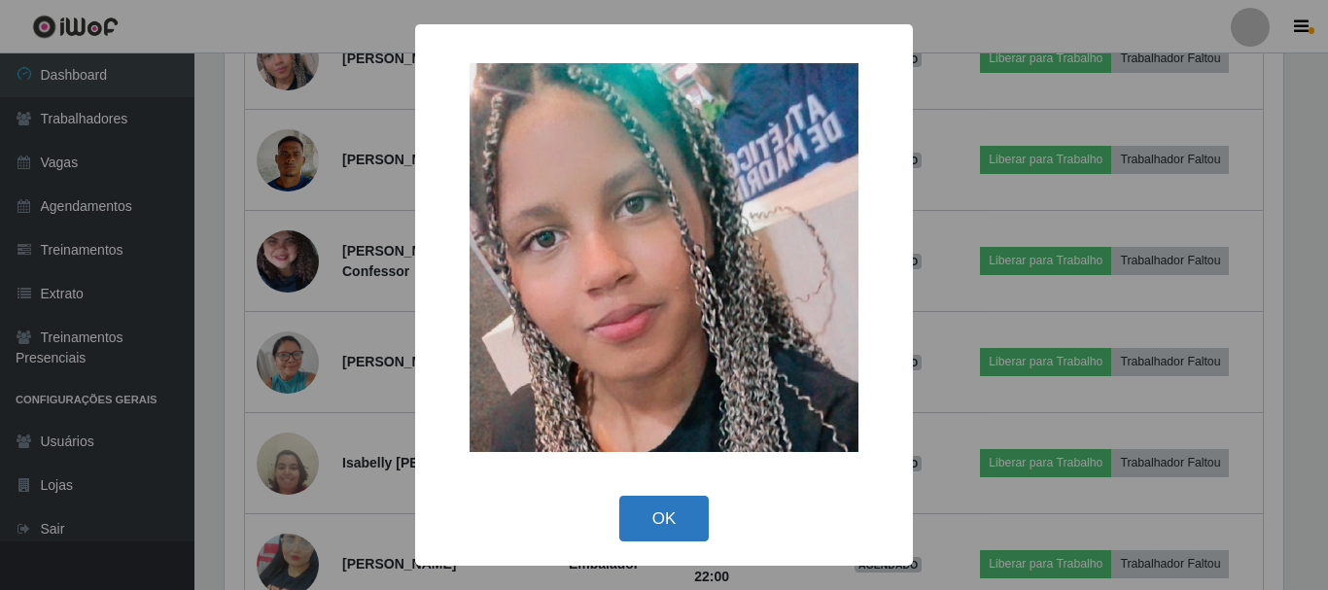
click at [646, 523] on button "OK" at bounding box center [664, 519] width 90 height 46
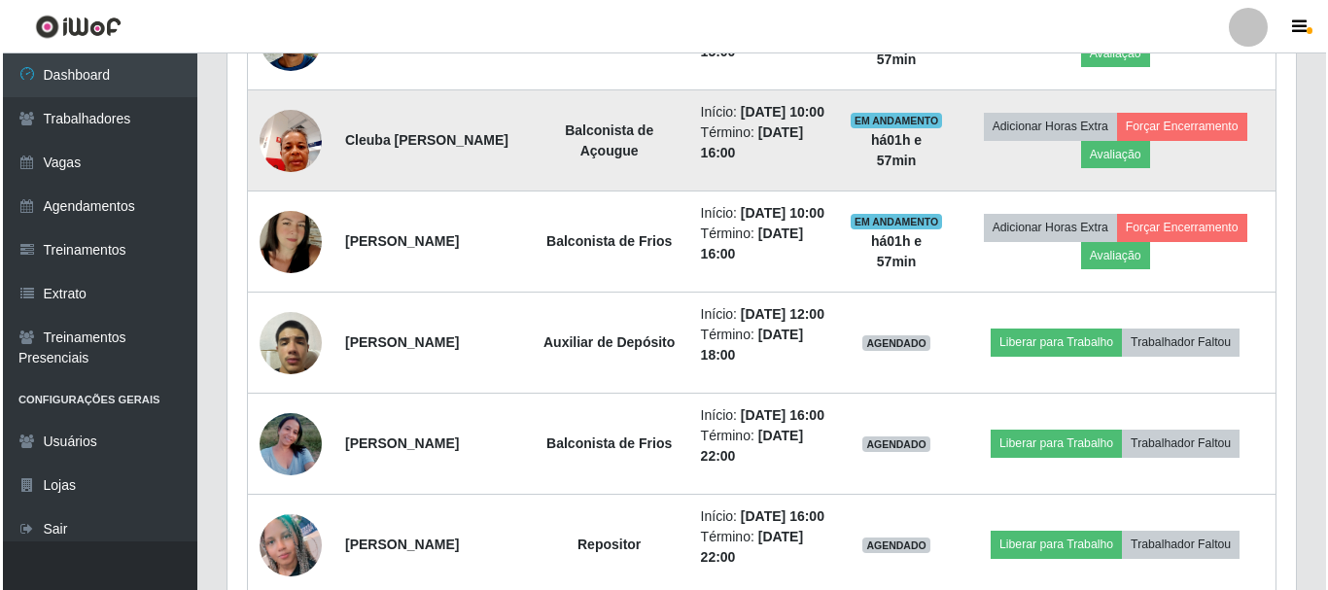
scroll to position [1069, 0]
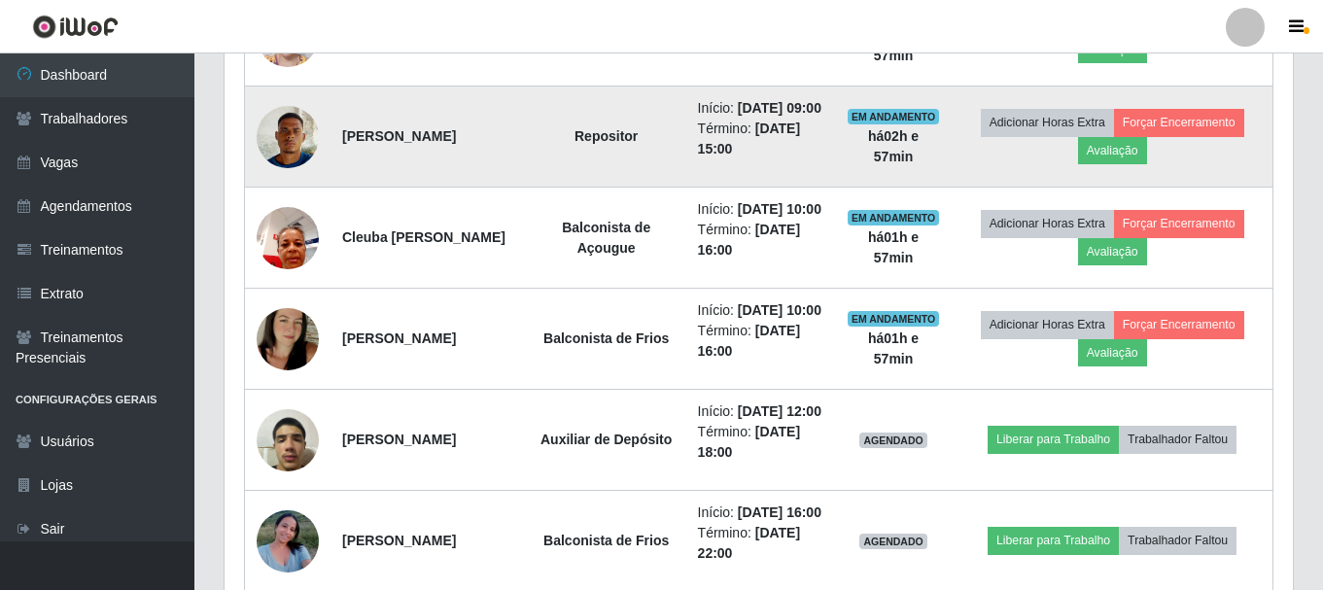
click at [306, 178] on img at bounding box center [288, 136] width 62 height 83
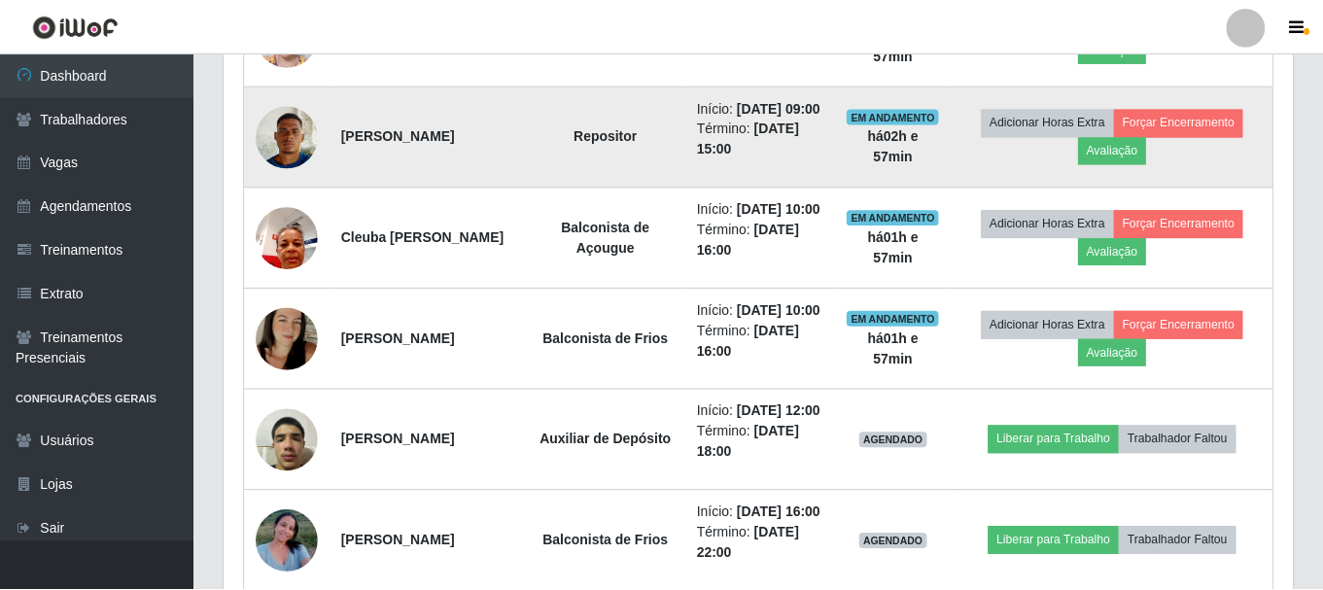
scroll to position [403, 1058]
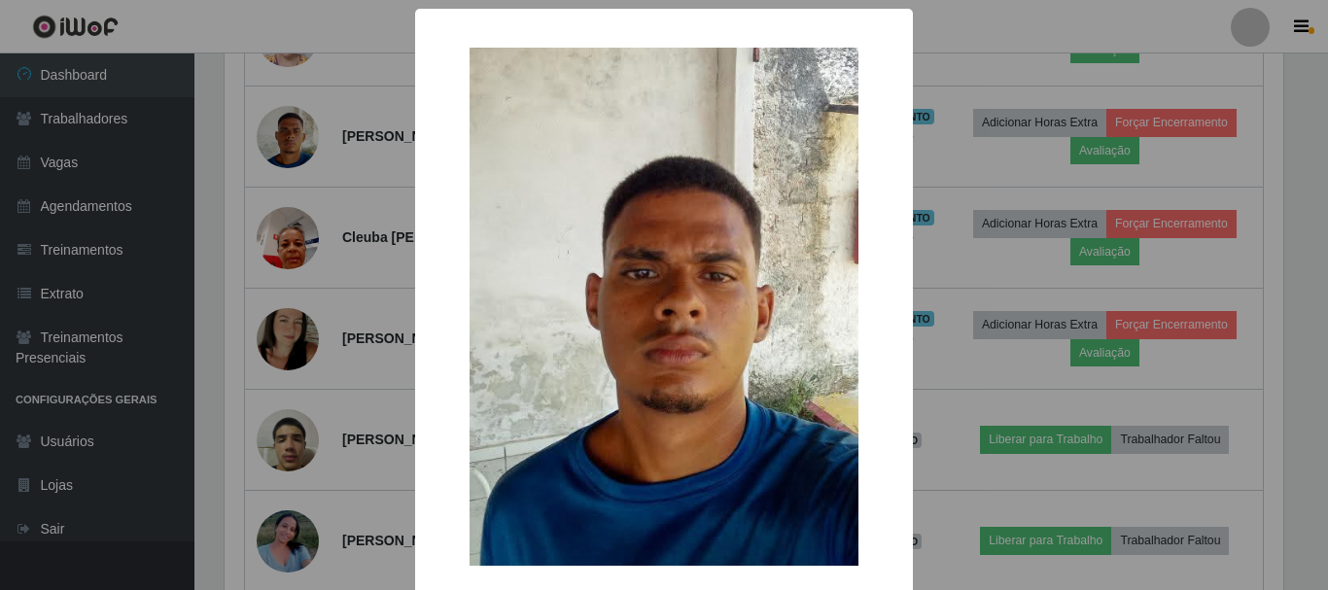
click at [325, 194] on div "× OK Cancel" at bounding box center [664, 295] width 1328 height 590
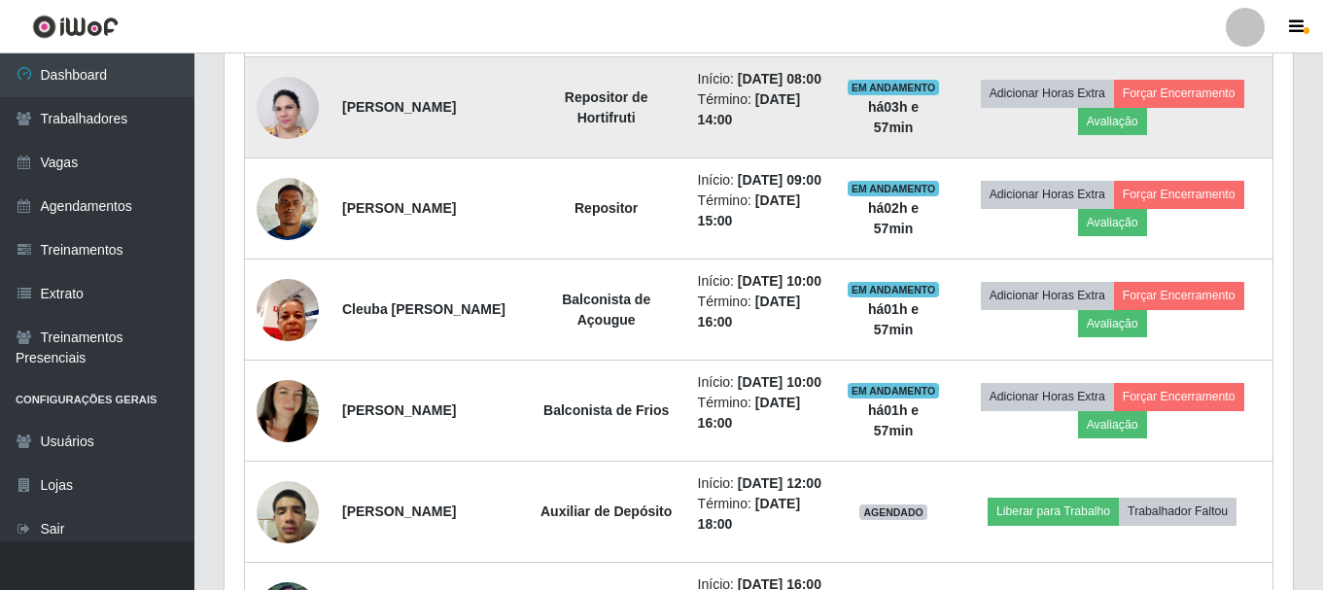
scroll to position [875, 0]
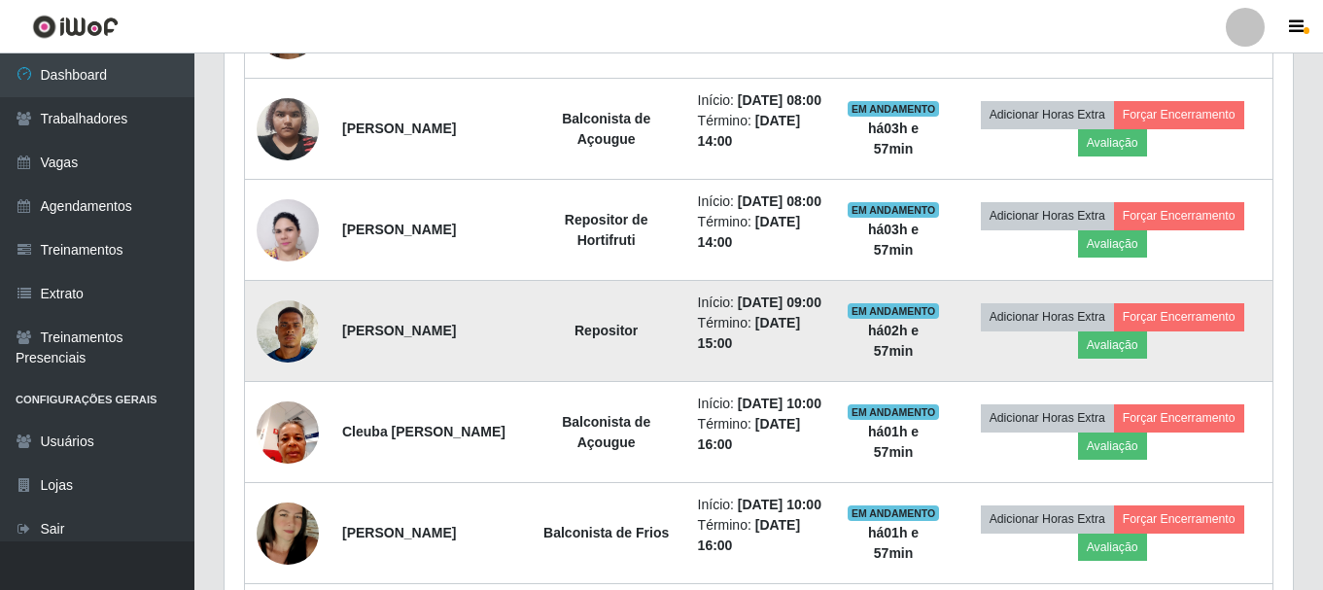
click at [288, 372] on img at bounding box center [288, 331] width 62 height 83
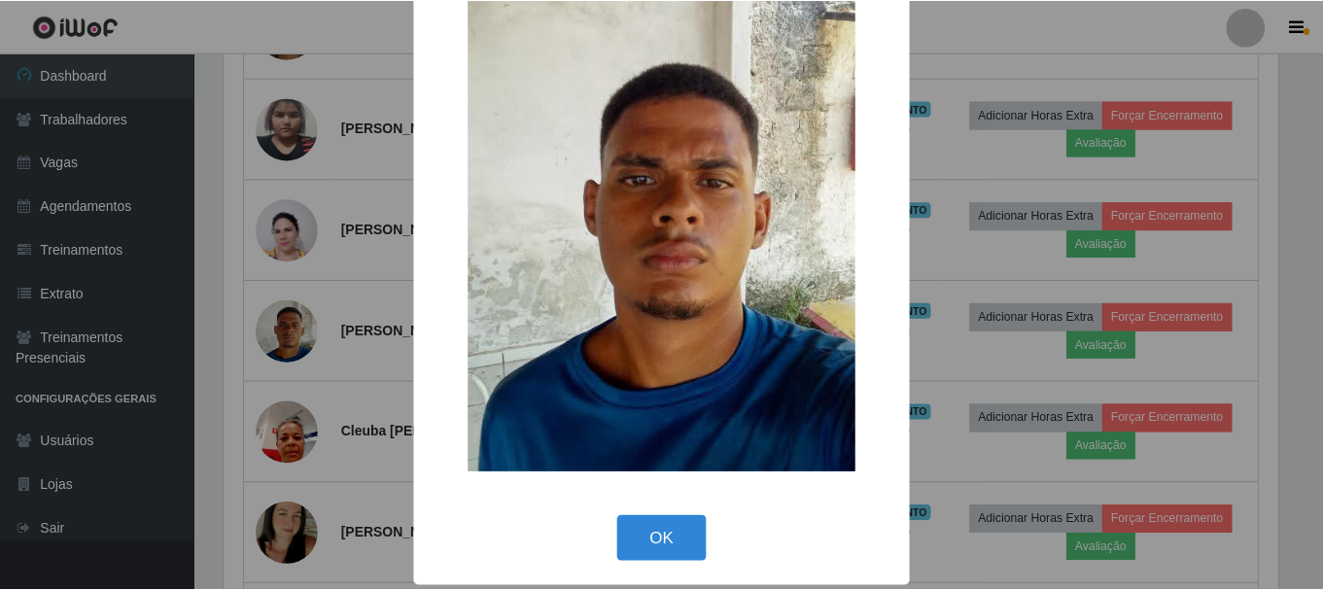
scroll to position [98, 0]
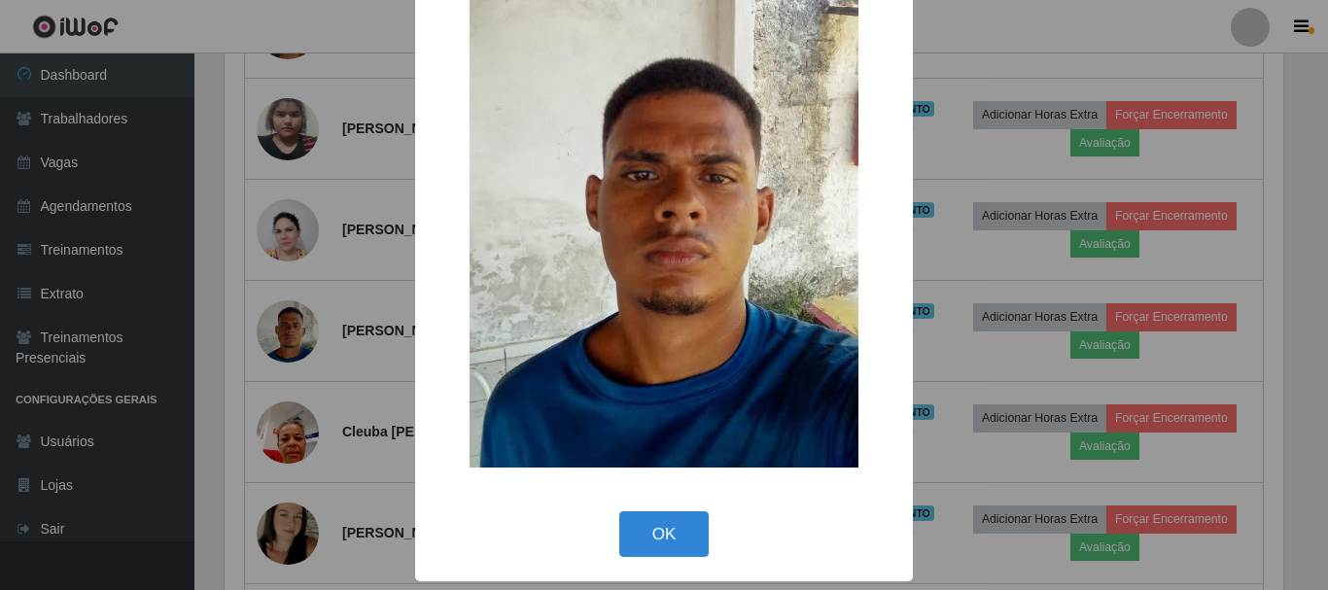
click at [331, 305] on div "× OK Cancel" at bounding box center [664, 295] width 1328 height 590
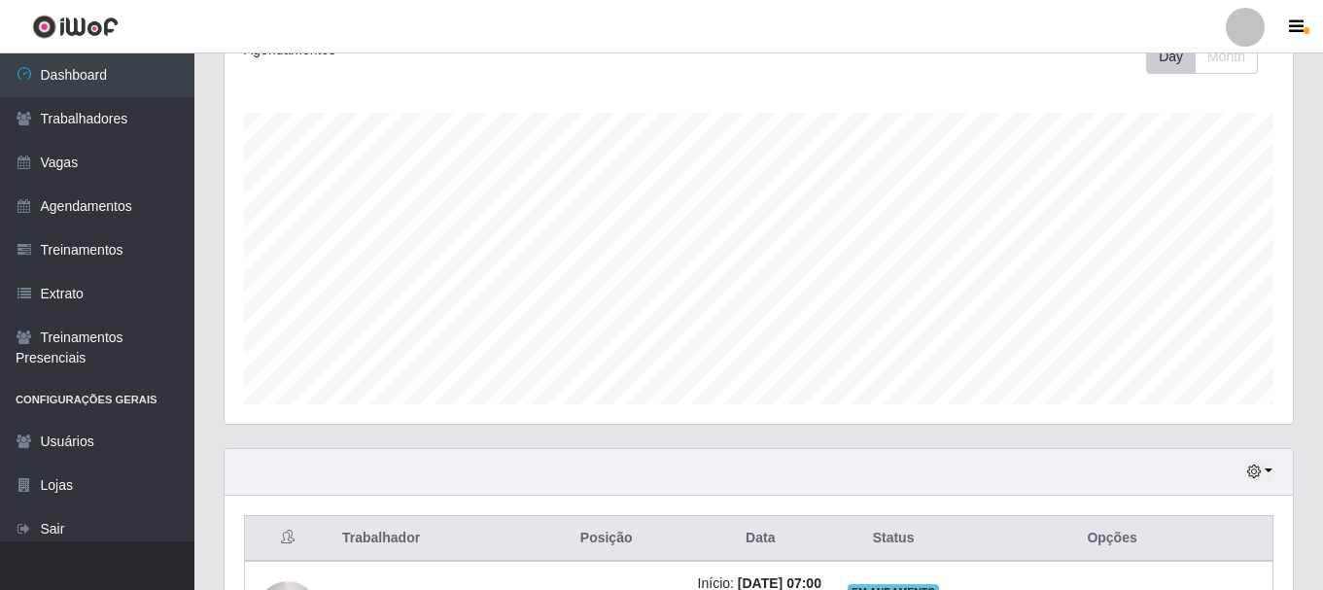
scroll to position [292, 0]
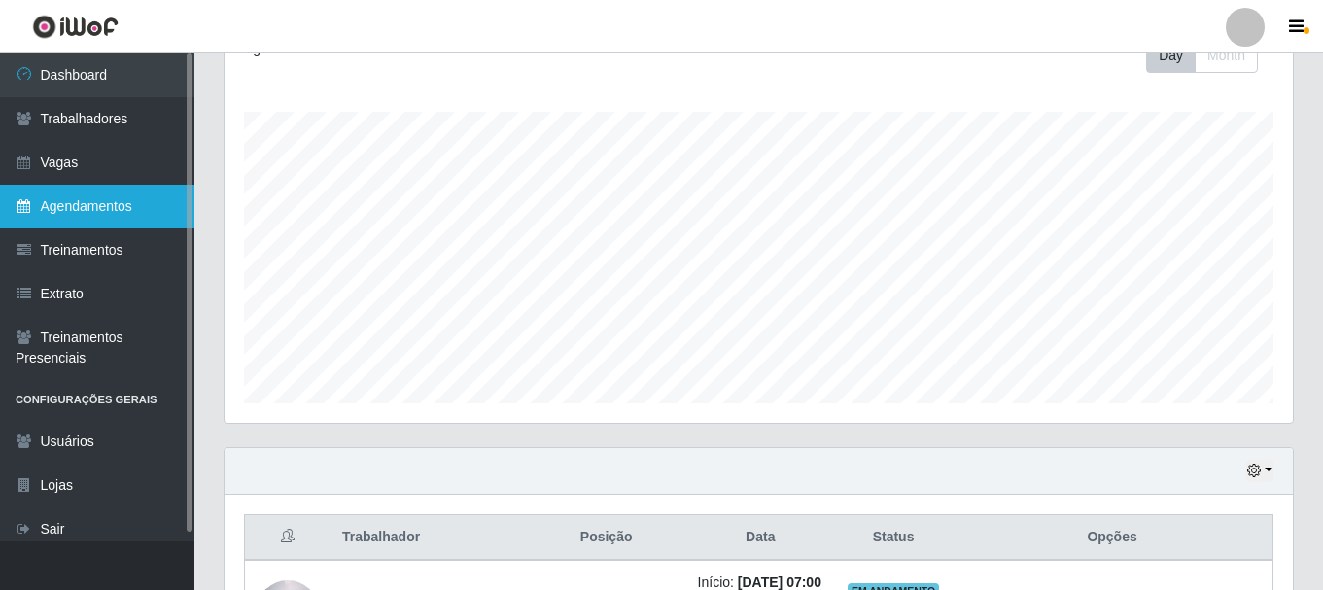
click at [126, 211] on link "Agendamentos" at bounding box center [97, 207] width 194 height 44
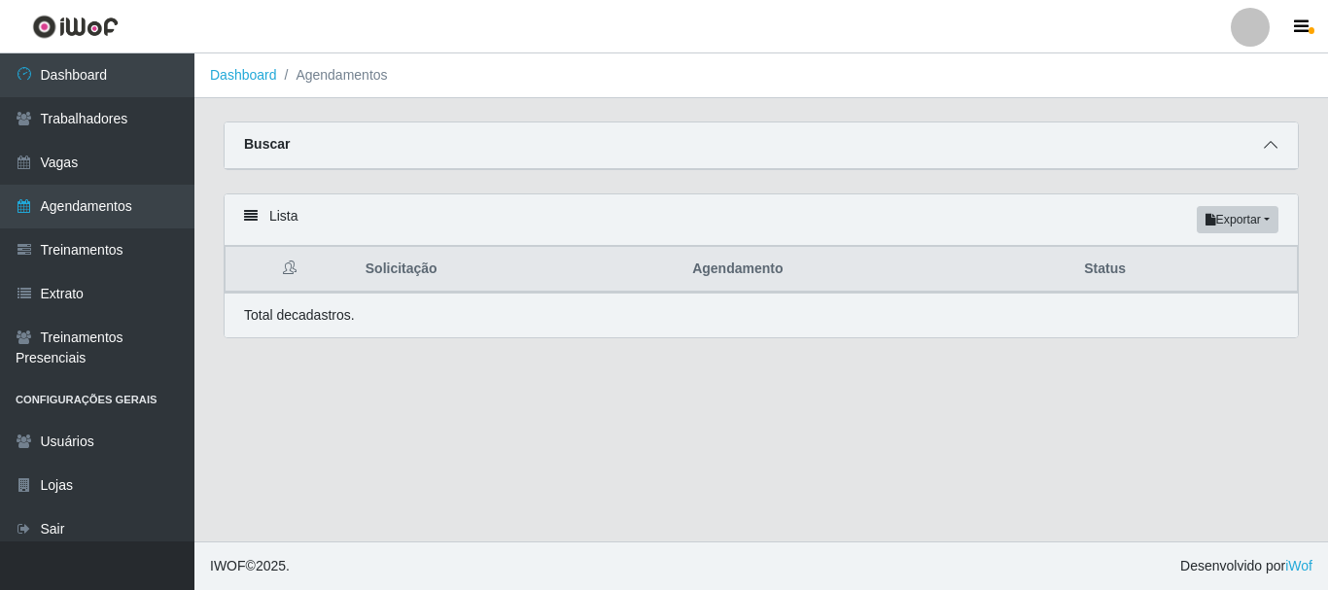
click at [1275, 142] on icon at bounding box center [1270, 145] width 14 height 14
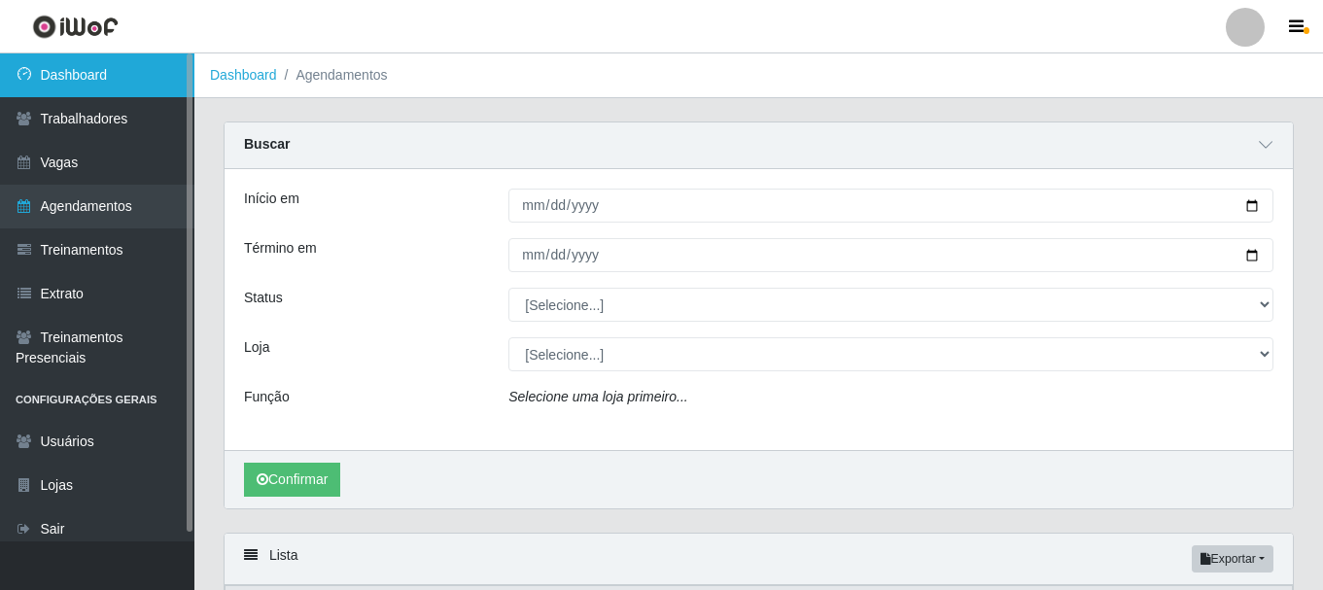
click at [118, 86] on link "Dashboard" at bounding box center [97, 75] width 194 height 44
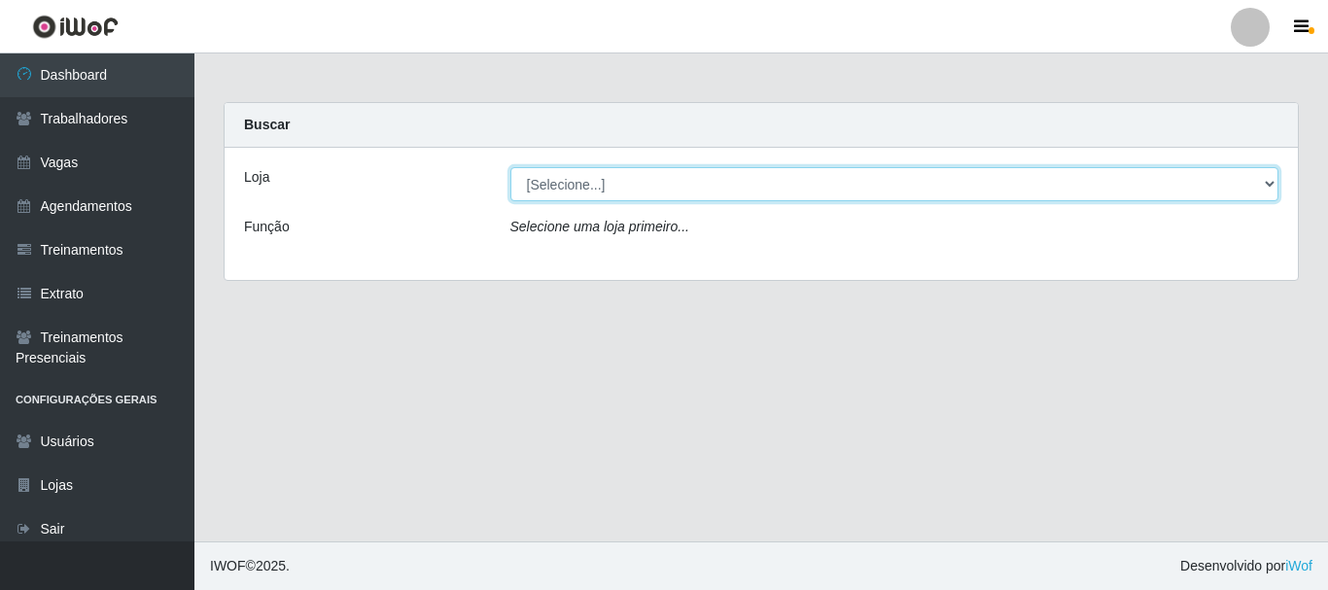
click at [681, 193] on select "[Selecione...] [PERSON_NAME]" at bounding box center [894, 184] width 769 height 34
select select "230"
click at [510, 167] on select "[Selecione...] [PERSON_NAME]" at bounding box center [894, 184] width 769 height 34
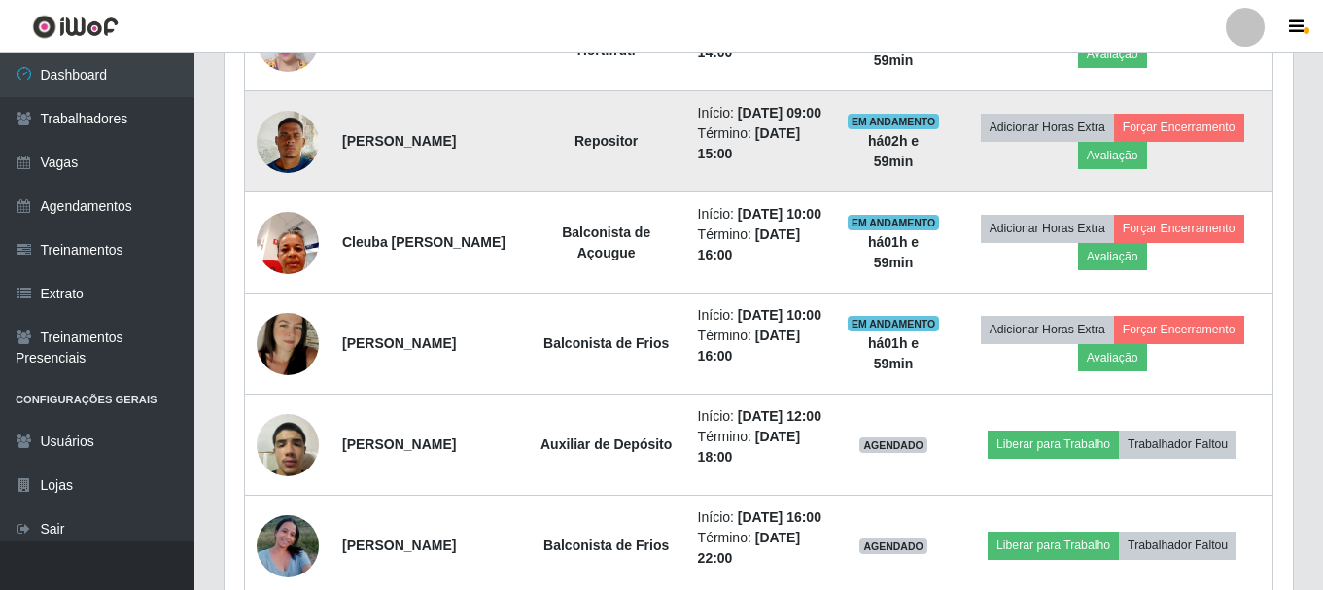
scroll to position [1166, 0]
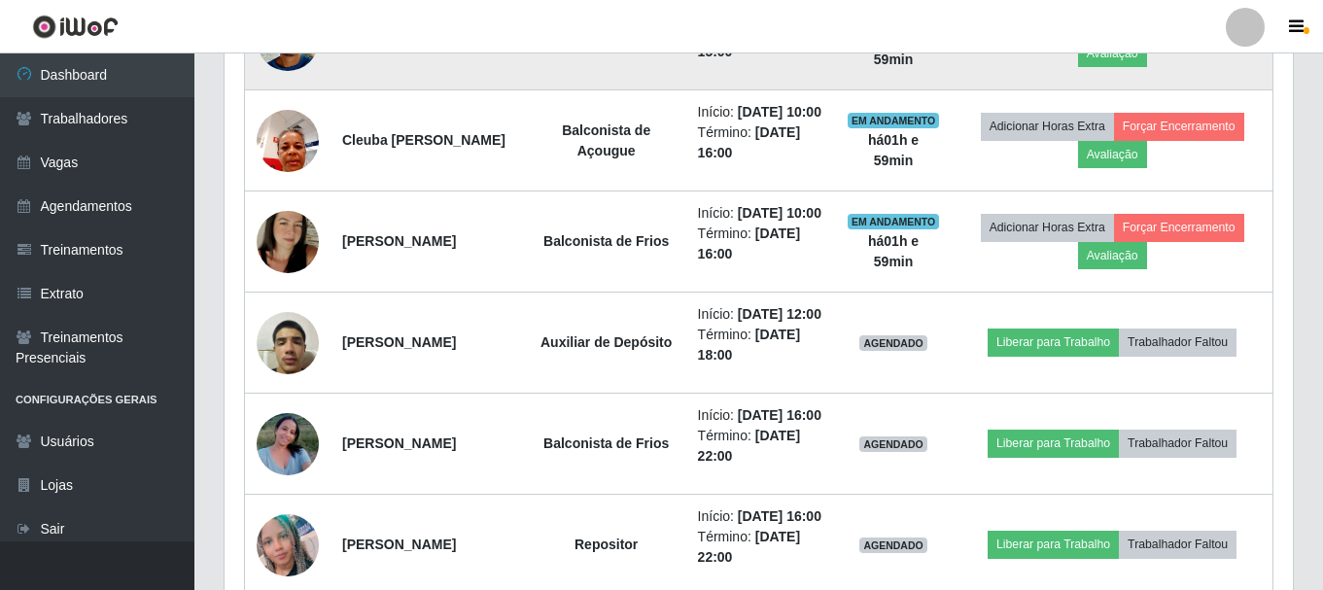
click at [285, 81] on img at bounding box center [288, 39] width 62 height 83
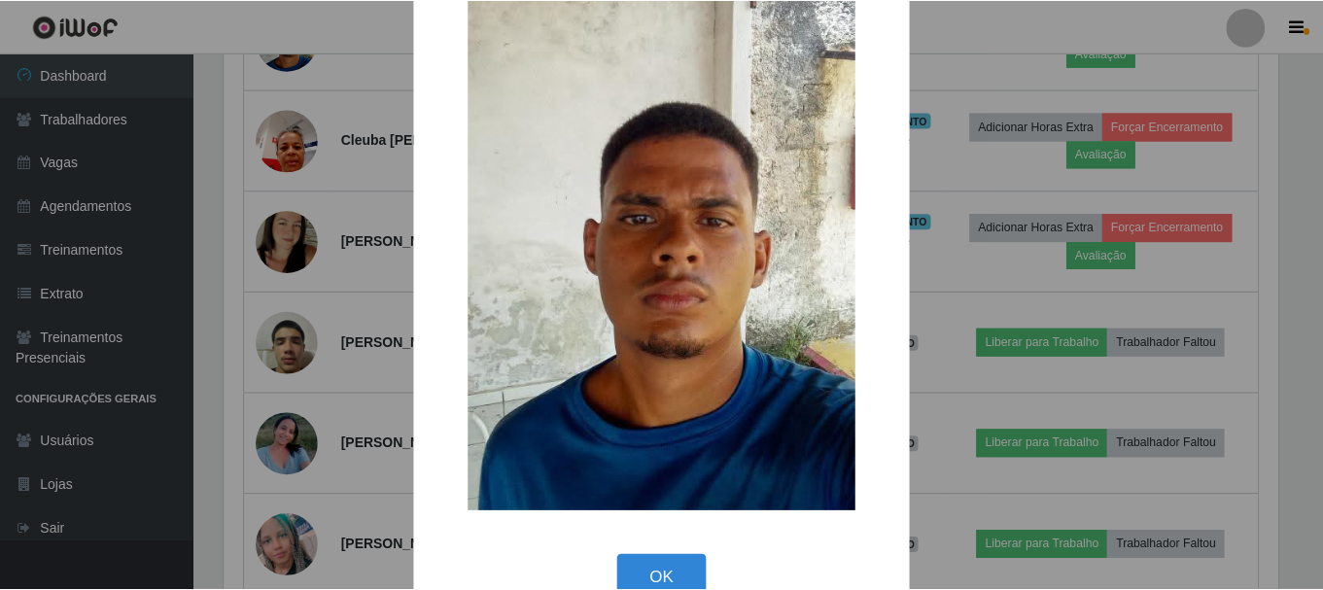
scroll to position [97, 0]
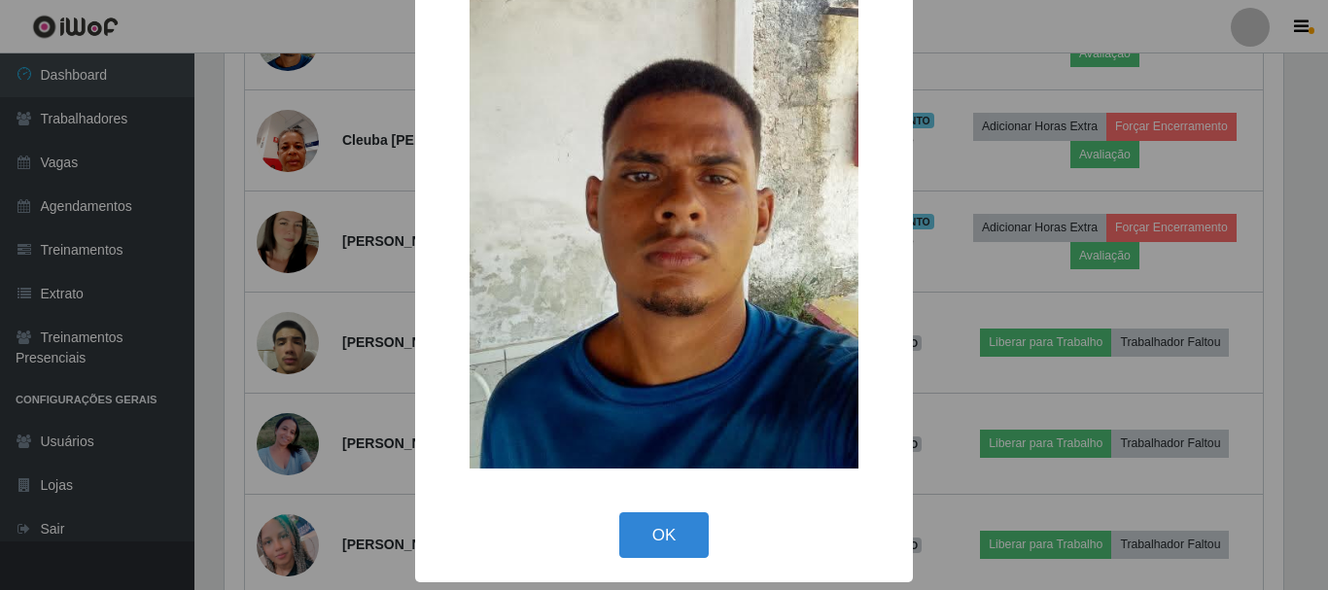
click at [223, 312] on div "× OK Cancel" at bounding box center [664, 295] width 1328 height 590
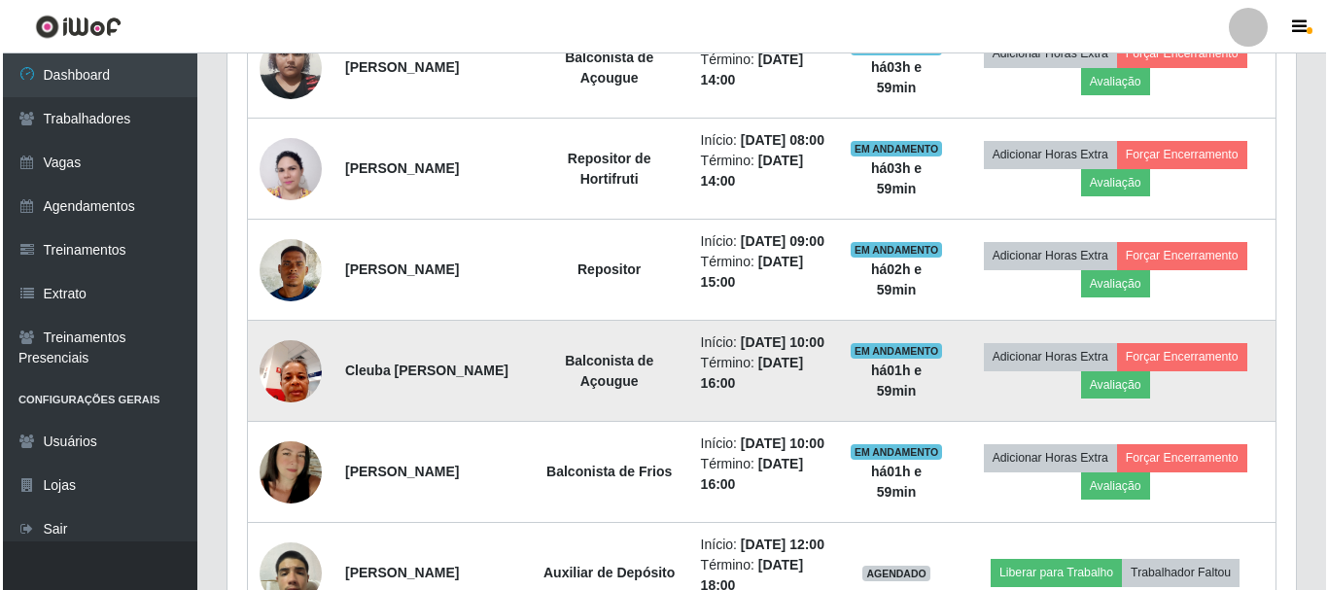
scroll to position [875, 0]
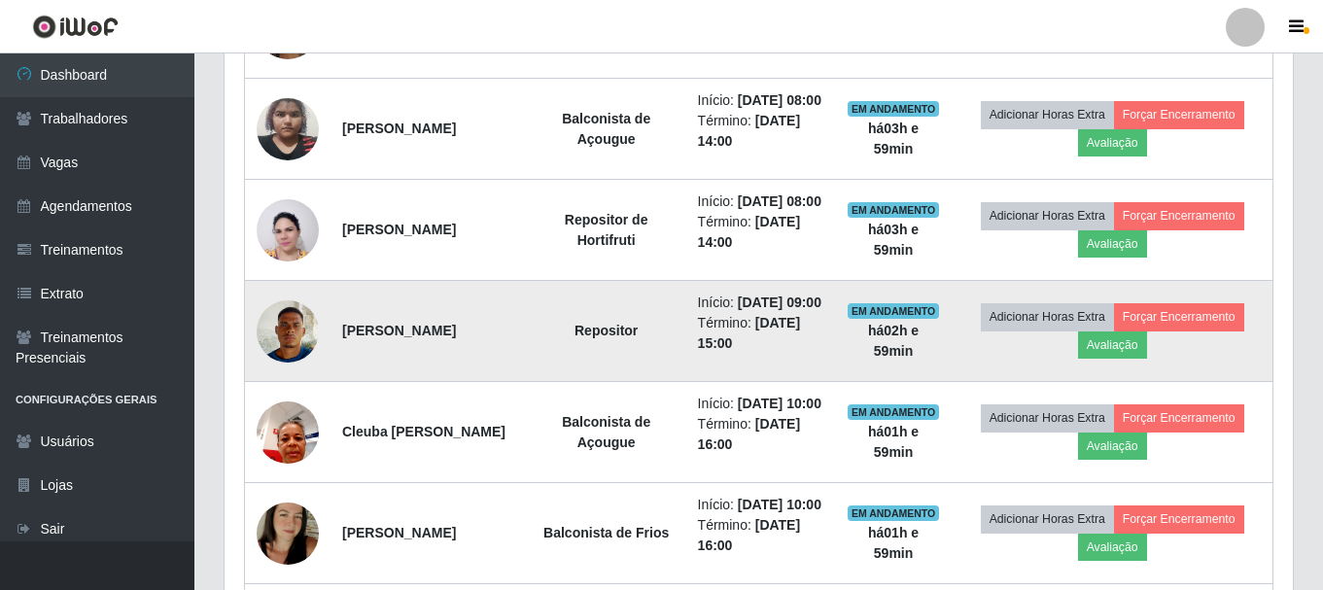
click at [303, 372] on img at bounding box center [288, 331] width 62 height 83
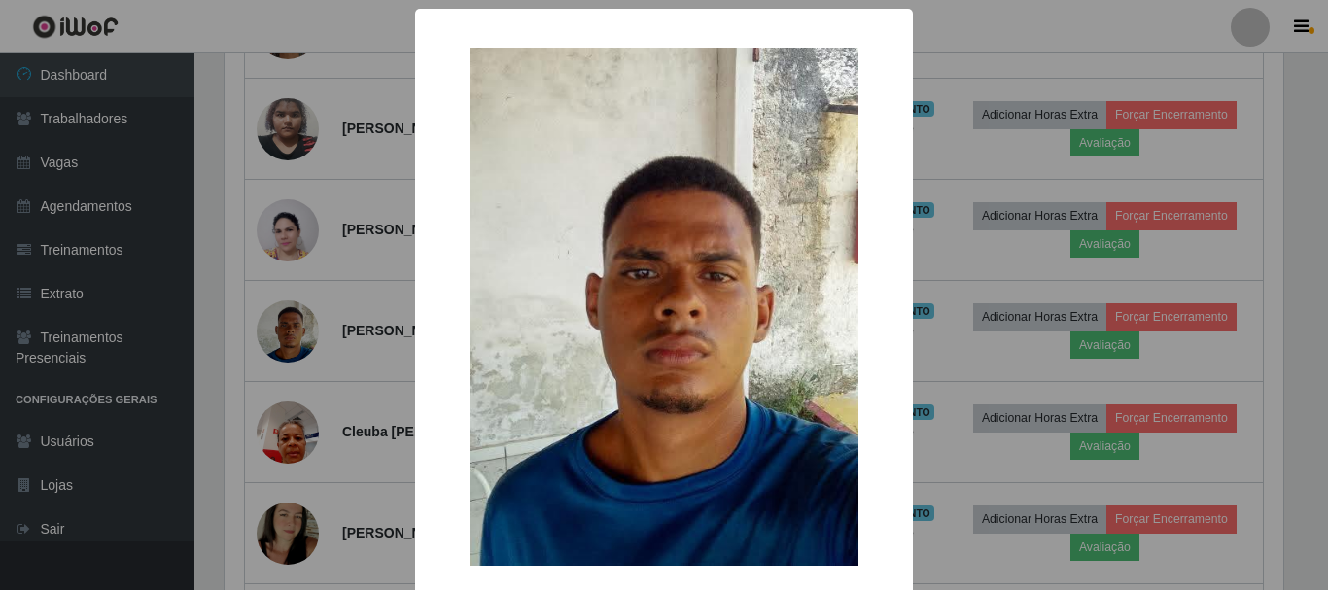
click at [307, 391] on div "× OK Cancel" at bounding box center [664, 295] width 1328 height 590
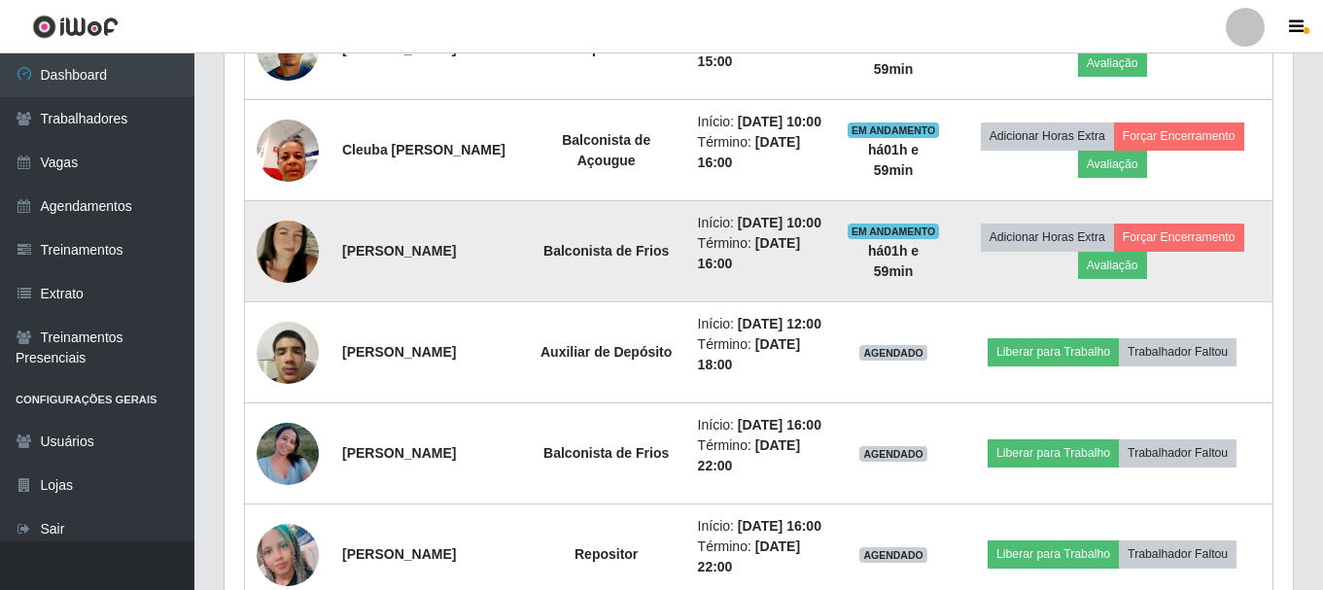
scroll to position [1166, 0]
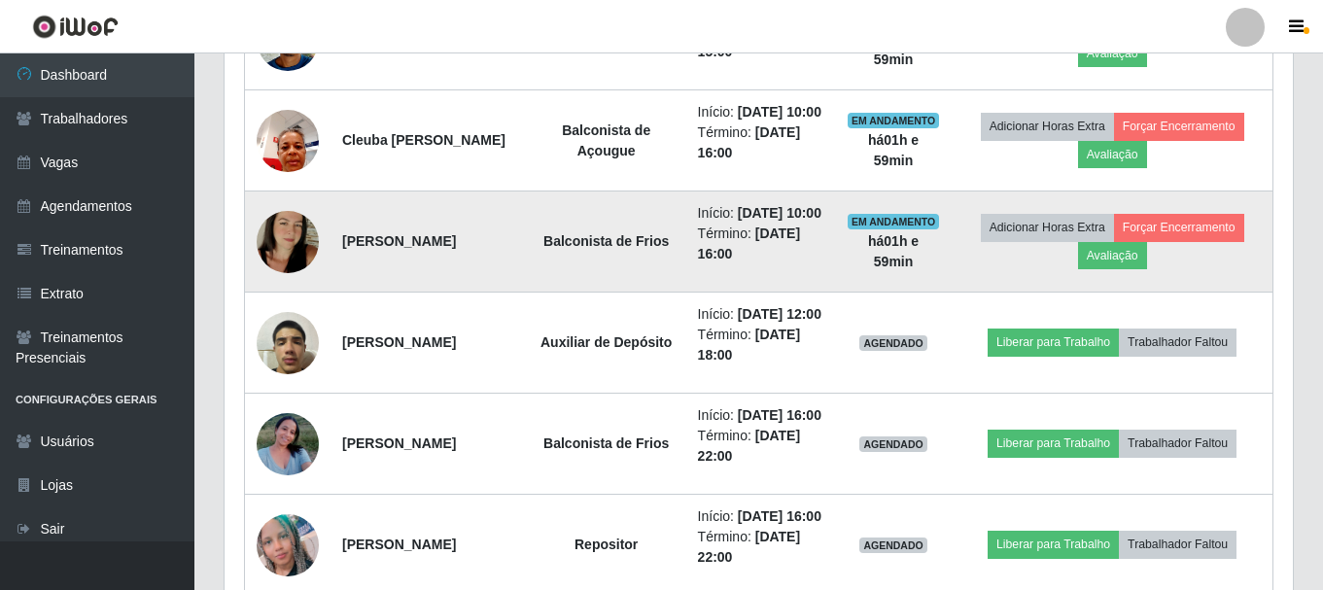
click at [305, 297] on img at bounding box center [288, 242] width 62 height 111
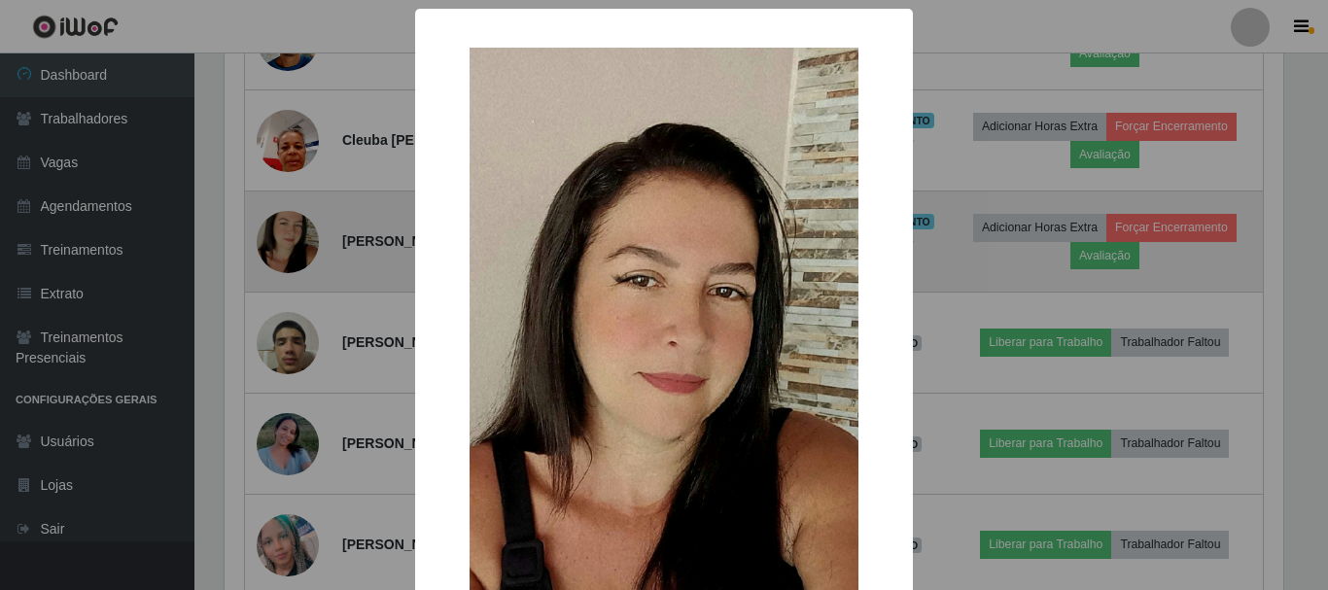
click at [305, 356] on div "× OK Cancel" at bounding box center [664, 295] width 1328 height 590
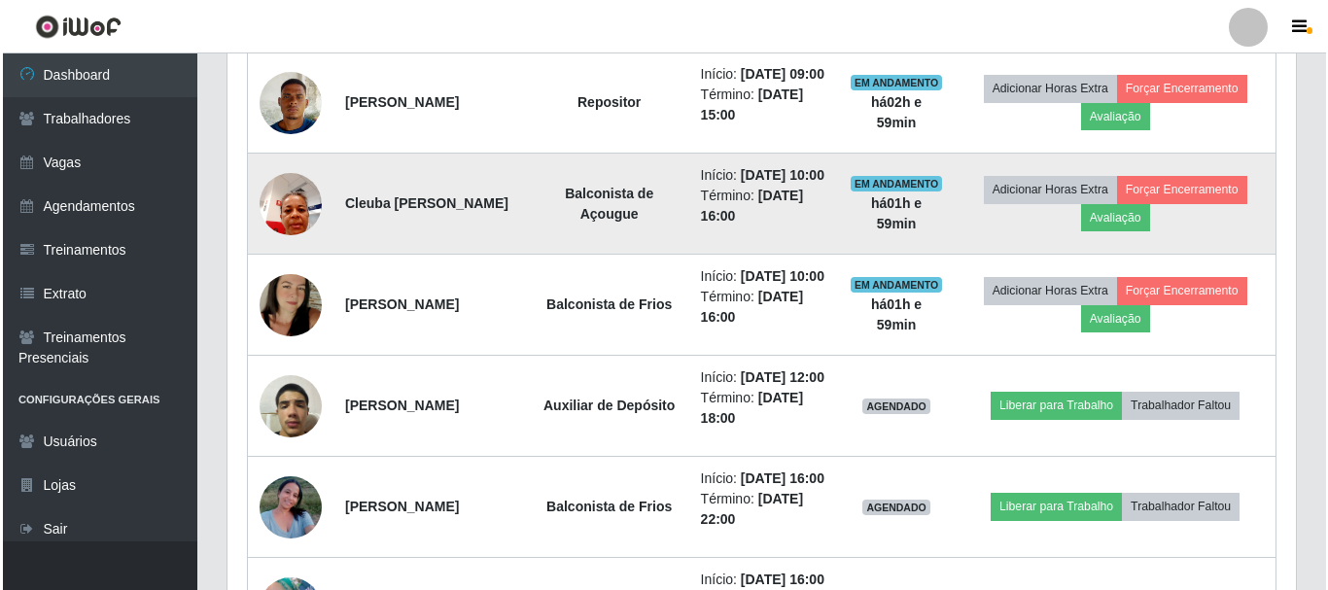
scroll to position [1069, 0]
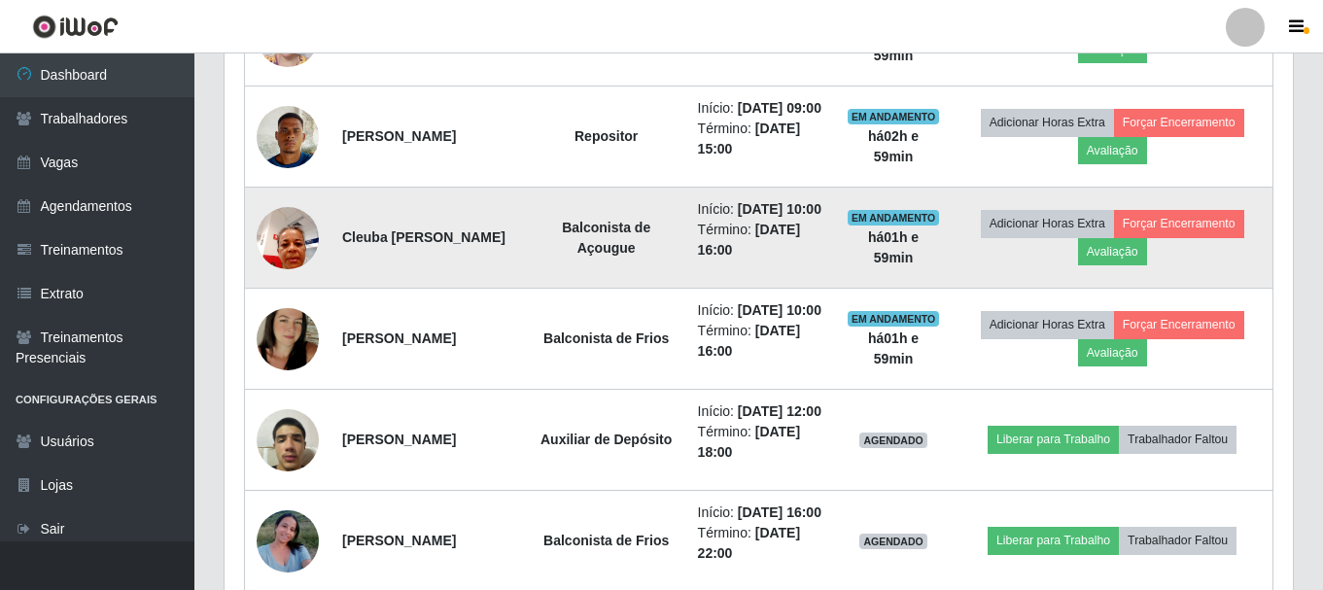
click at [302, 279] on img at bounding box center [288, 237] width 62 height 83
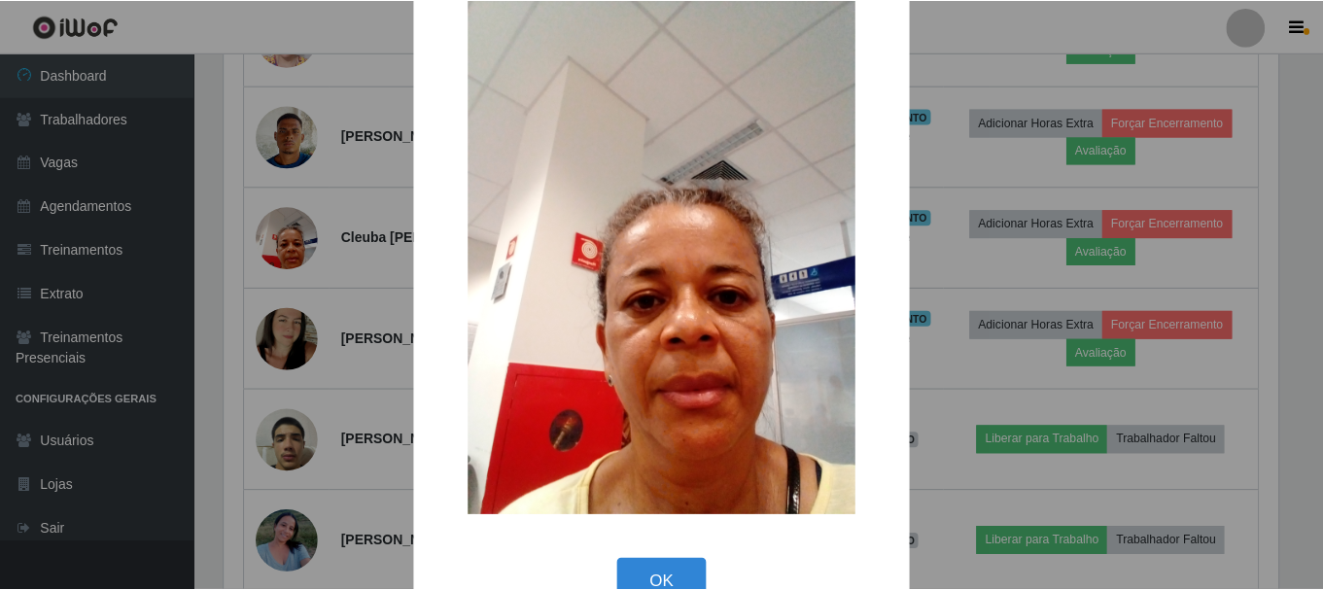
scroll to position [97, 0]
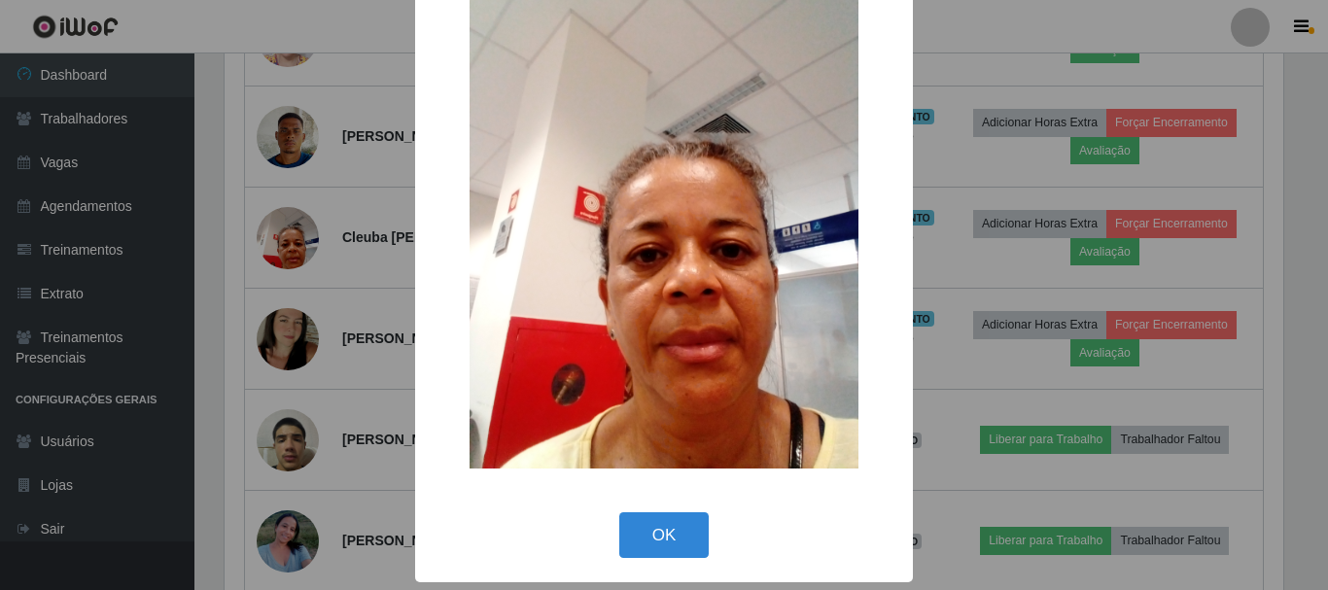
click at [273, 291] on div "× OK Cancel" at bounding box center [664, 295] width 1328 height 590
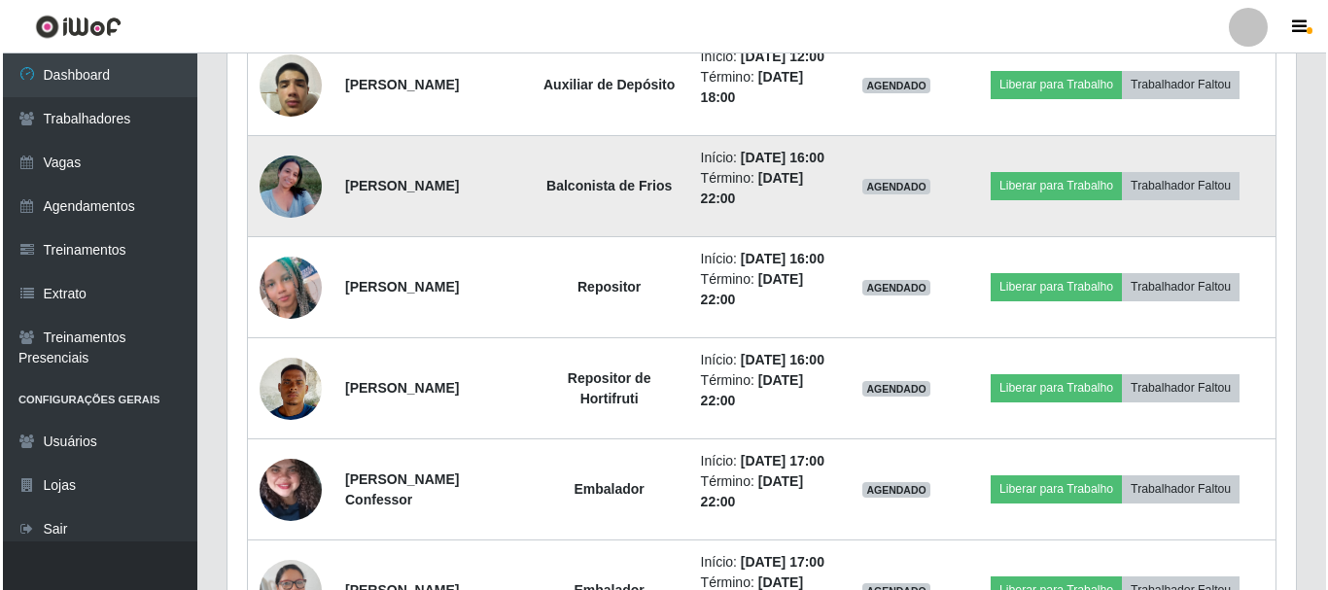
scroll to position [1458, 0]
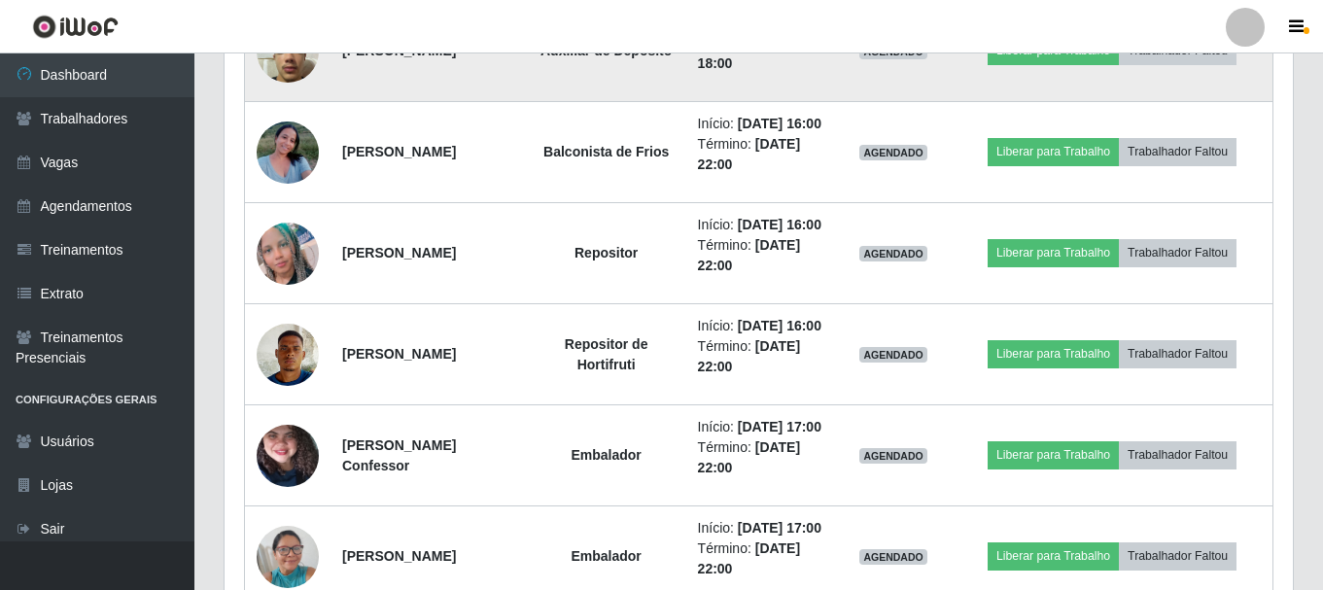
click at [273, 102] on td at bounding box center [288, 51] width 86 height 101
click at [279, 92] on img at bounding box center [288, 51] width 62 height 83
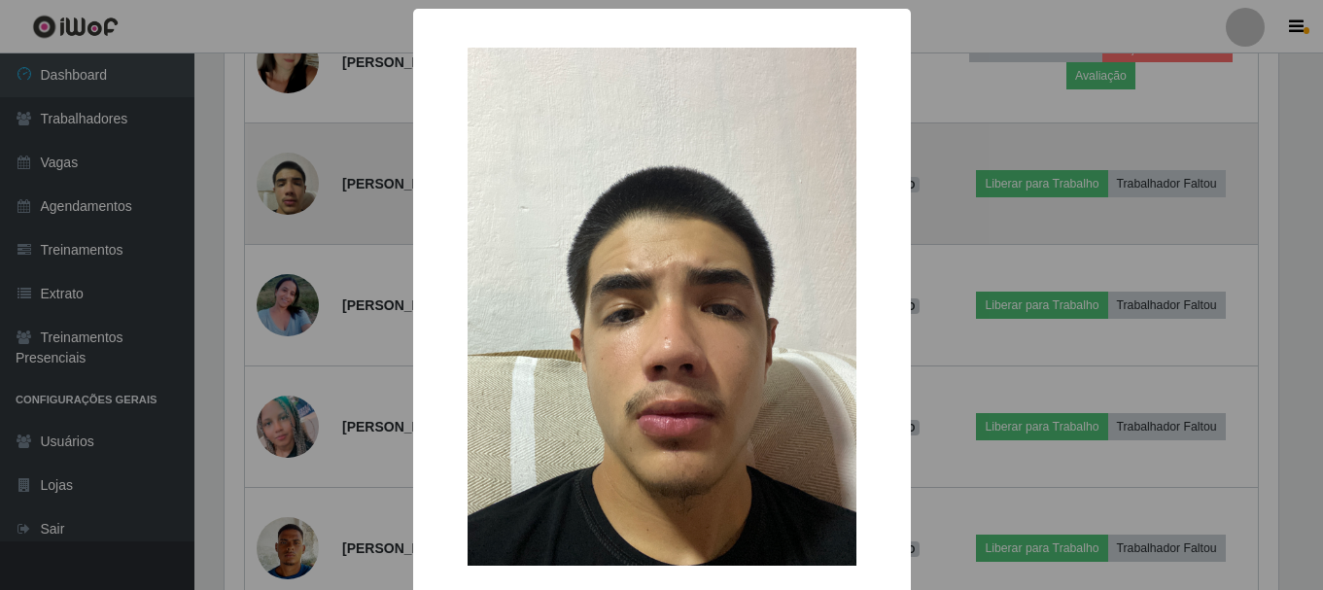
scroll to position [403, 1058]
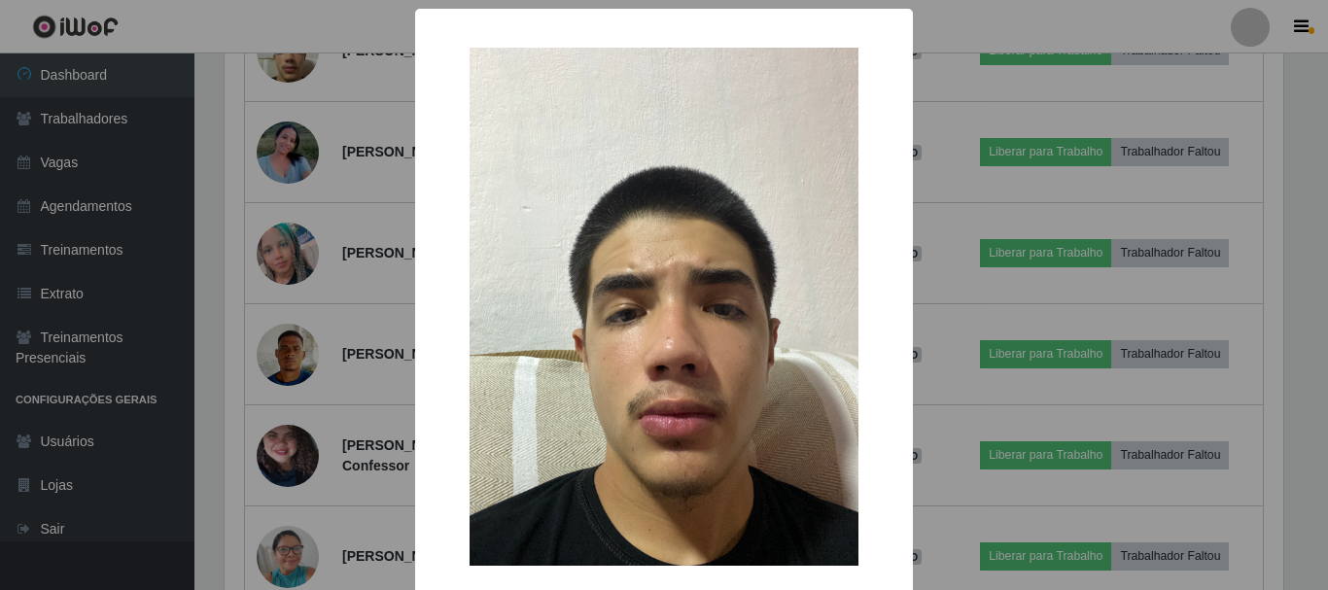
click at [279, 206] on div "× OK Cancel" at bounding box center [664, 295] width 1328 height 590
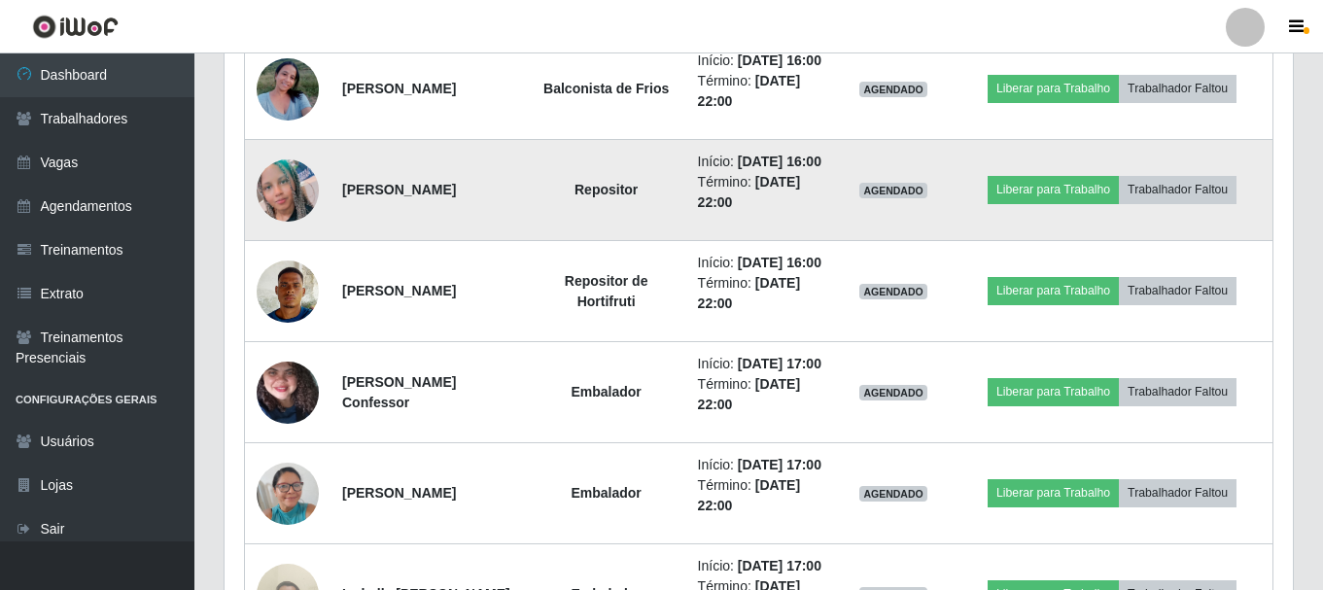
scroll to position [0, 0]
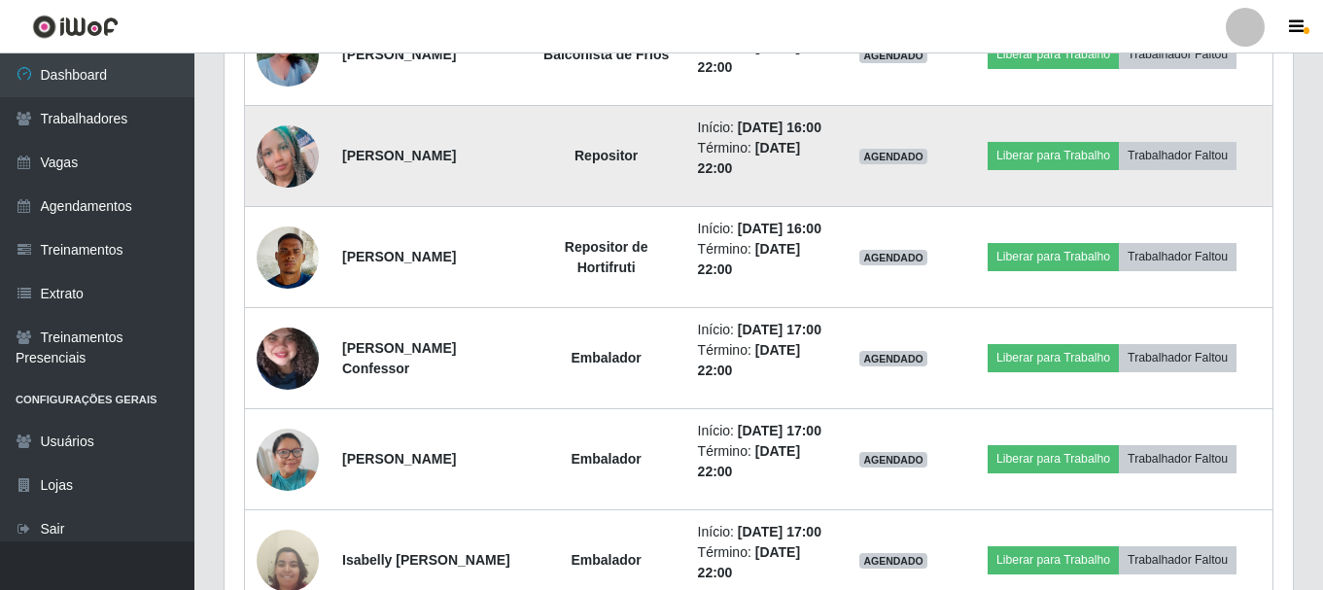
click at [311, 188] on img at bounding box center [288, 156] width 62 height 62
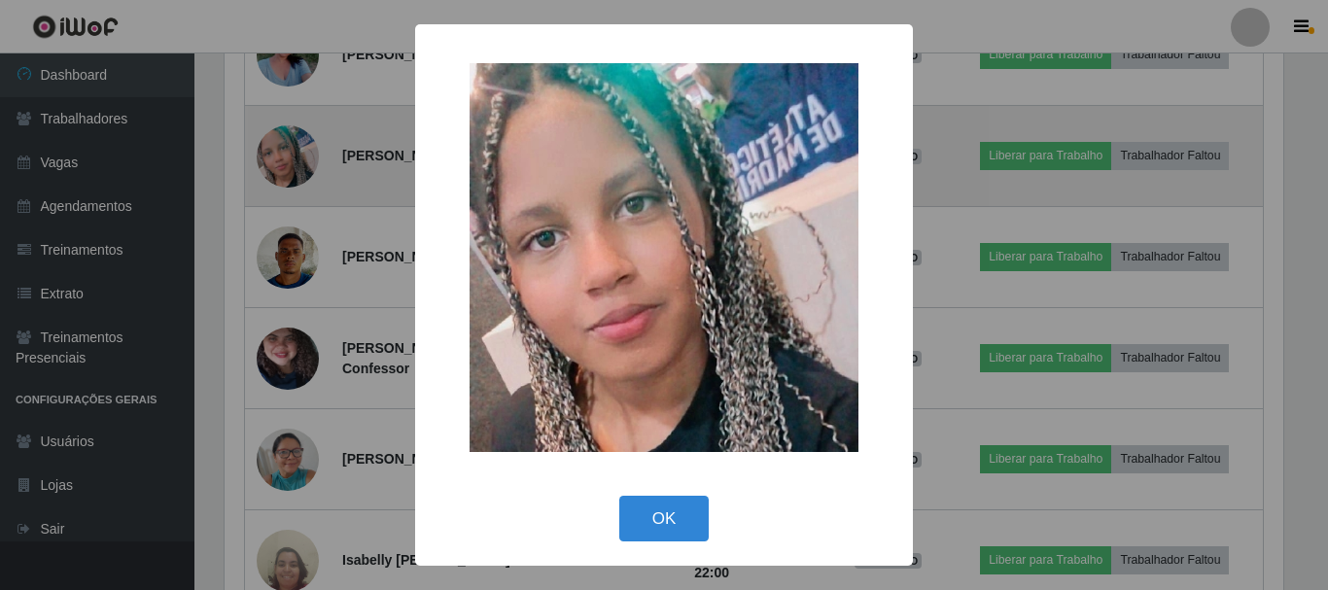
click at [311, 316] on div "× OK Cancel" at bounding box center [664, 295] width 1328 height 590
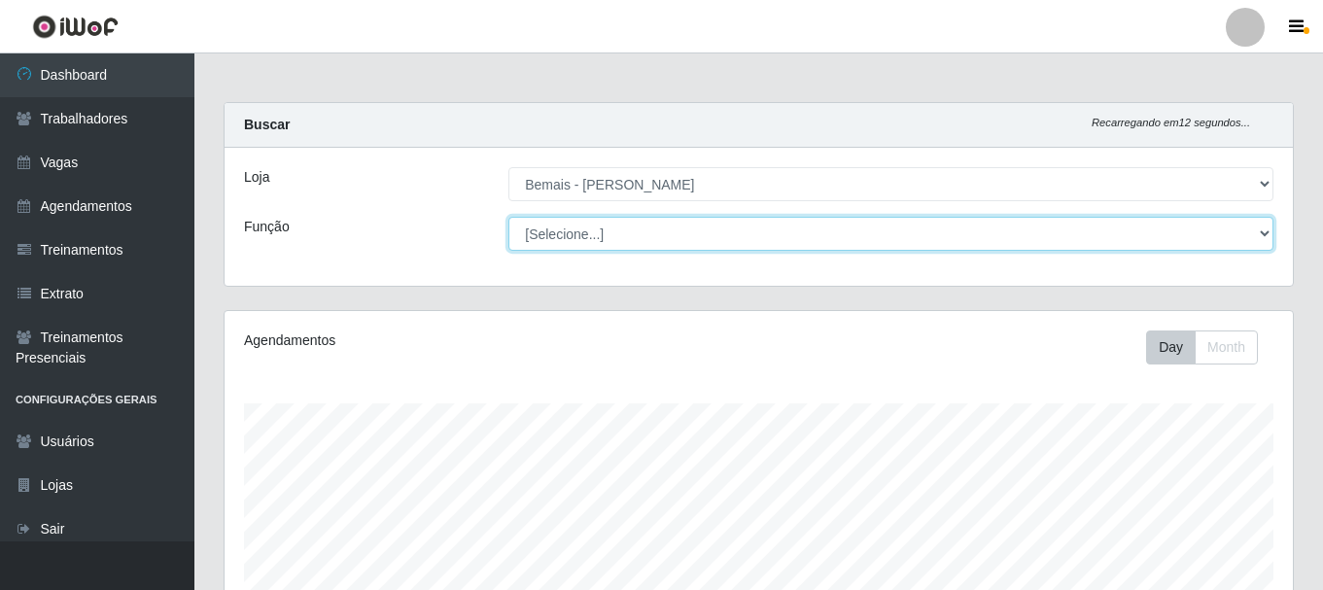
click at [564, 243] on select "[Selecione...] ASG ASG + ASG ++ Auxiliar de Depósito Auxiliar de Depósito + Aux…" at bounding box center [890, 234] width 765 height 34
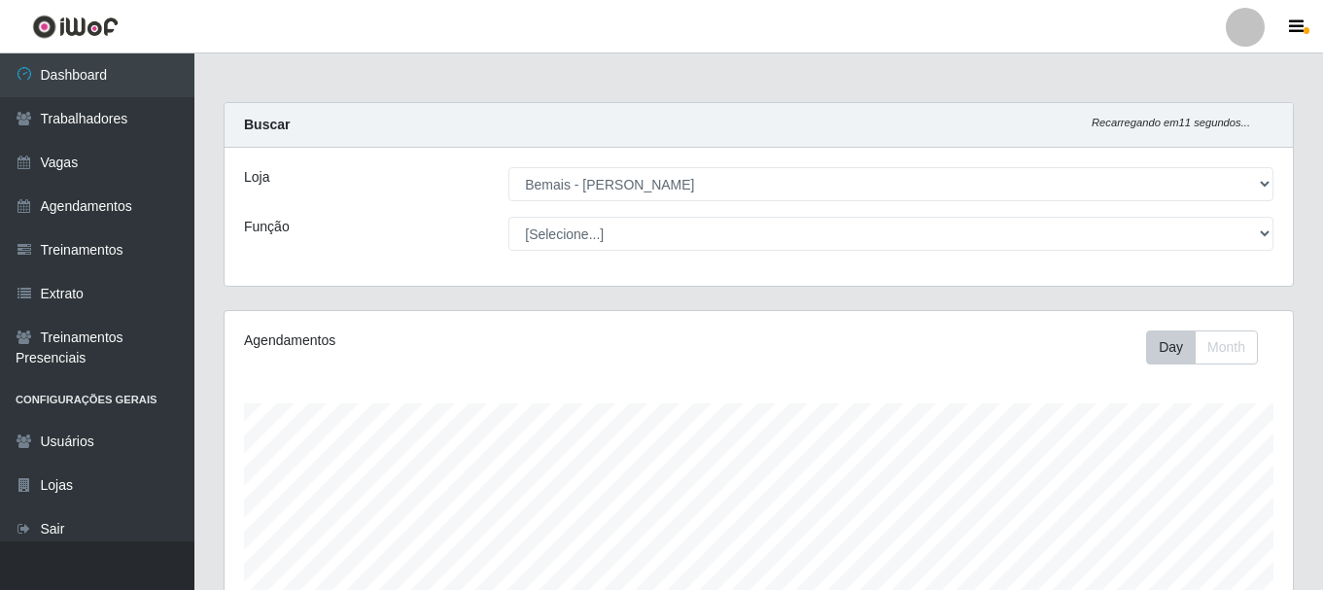
click at [455, 242] on div "Função" at bounding box center [361, 234] width 264 height 34
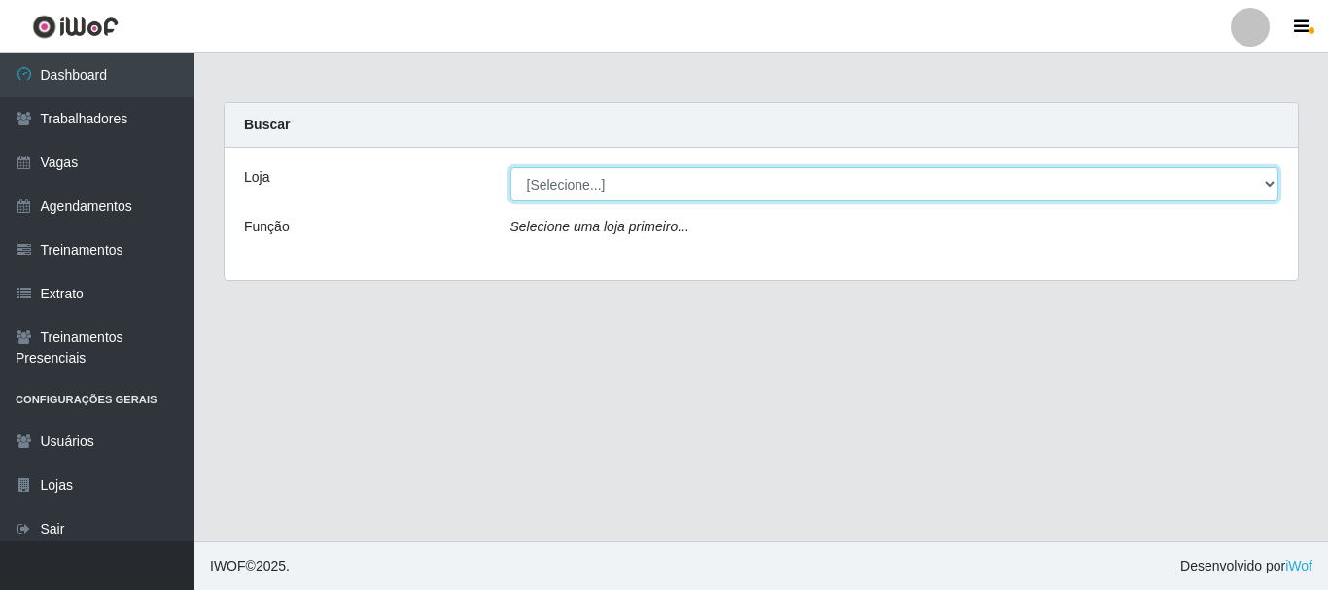
click at [634, 180] on select "[Selecione...] [PERSON_NAME]" at bounding box center [894, 184] width 769 height 34
select select "230"
click at [510, 167] on select "[Selecione...] [PERSON_NAME]" at bounding box center [894, 184] width 769 height 34
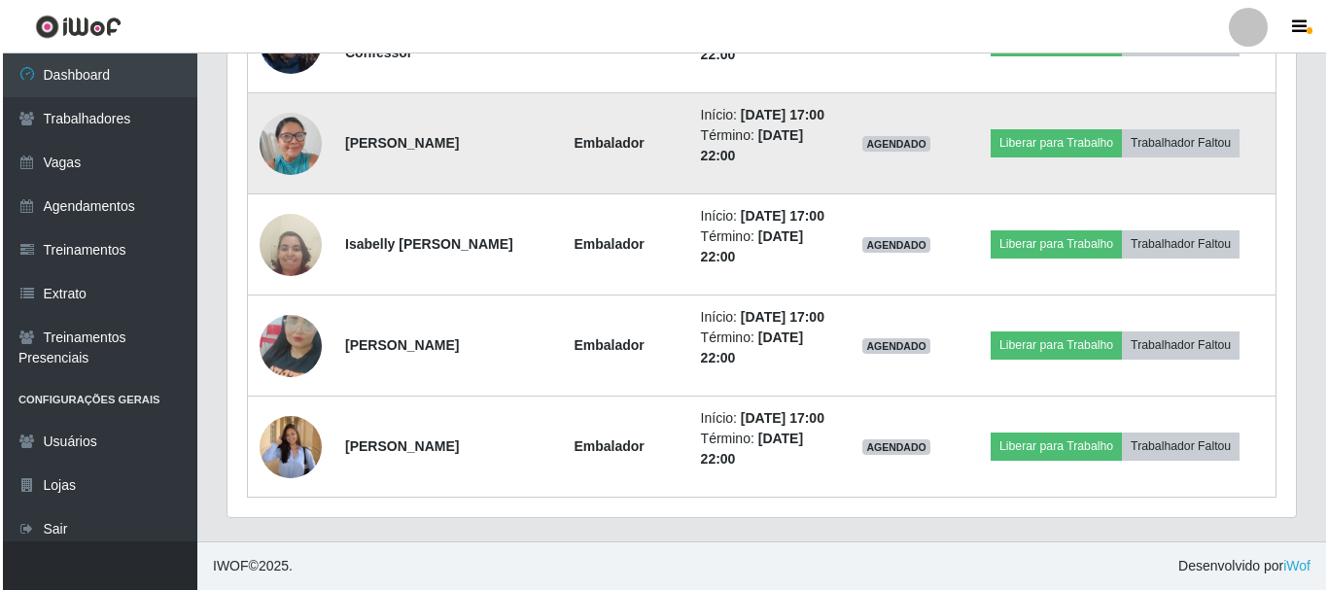
scroll to position [2177, 0]
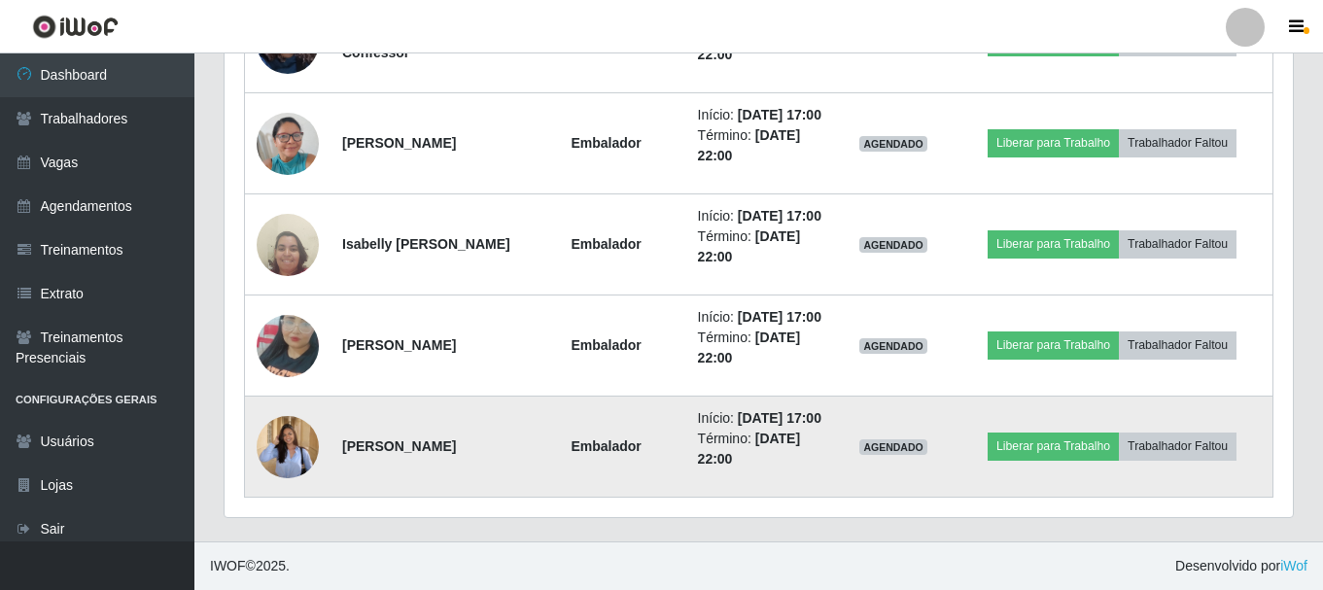
click at [317, 428] on img at bounding box center [288, 446] width 62 height 81
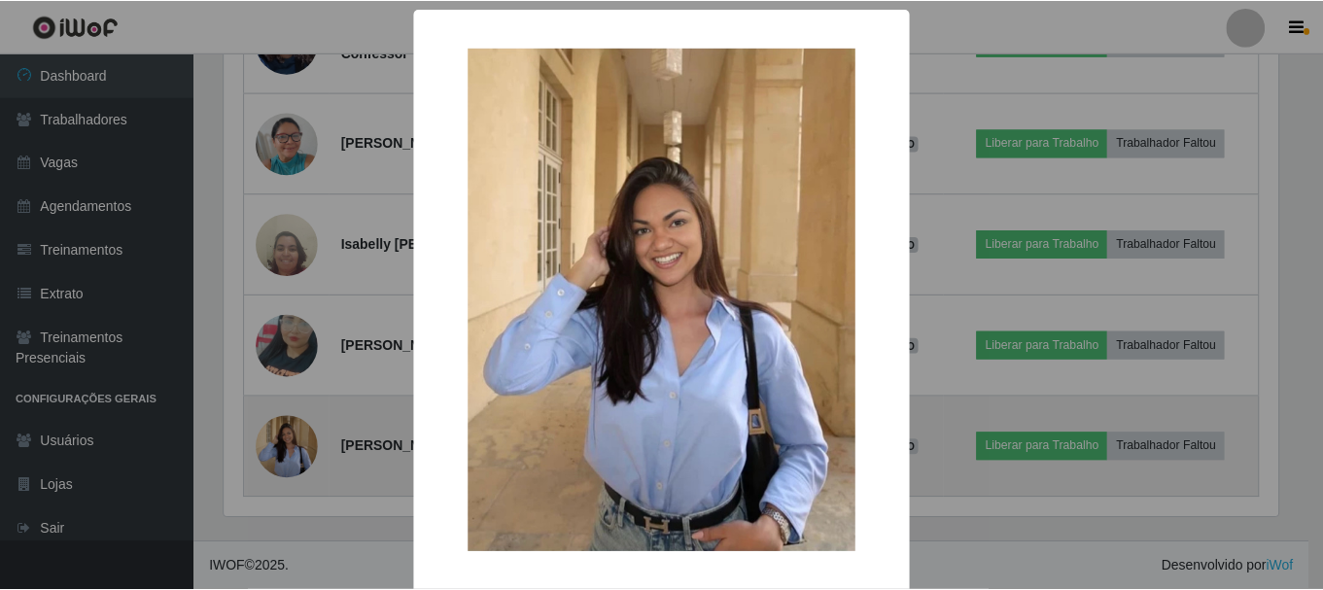
scroll to position [403, 1058]
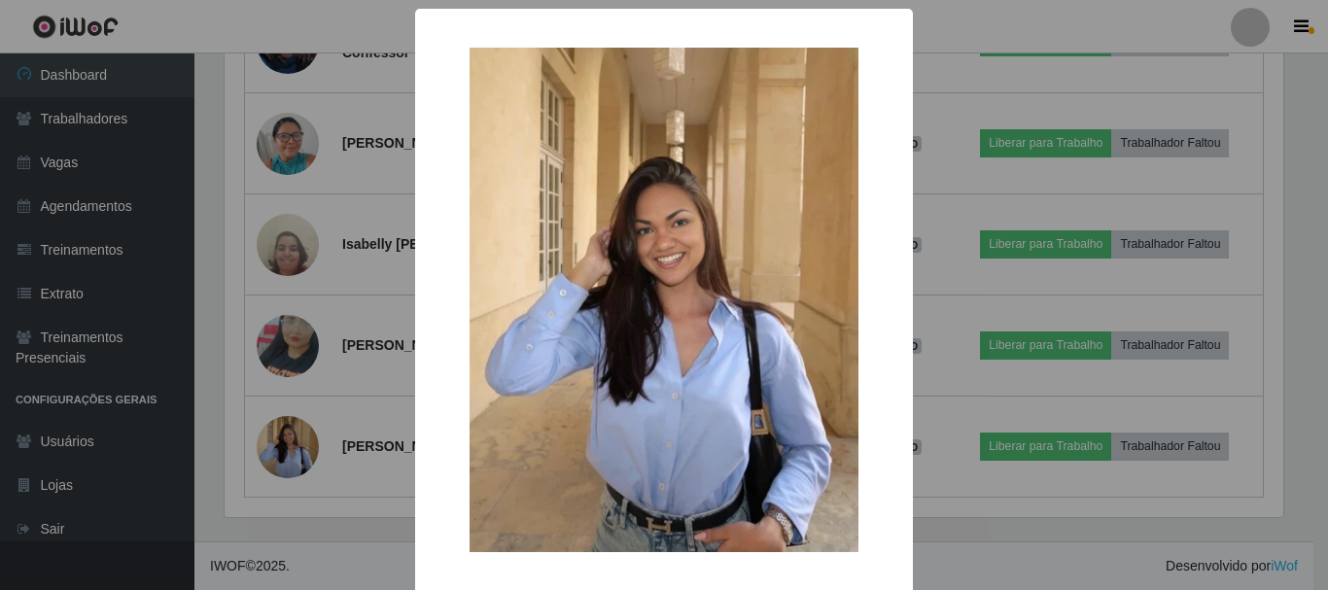
click at [355, 400] on div "× OK Cancel" at bounding box center [664, 295] width 1328 height 590
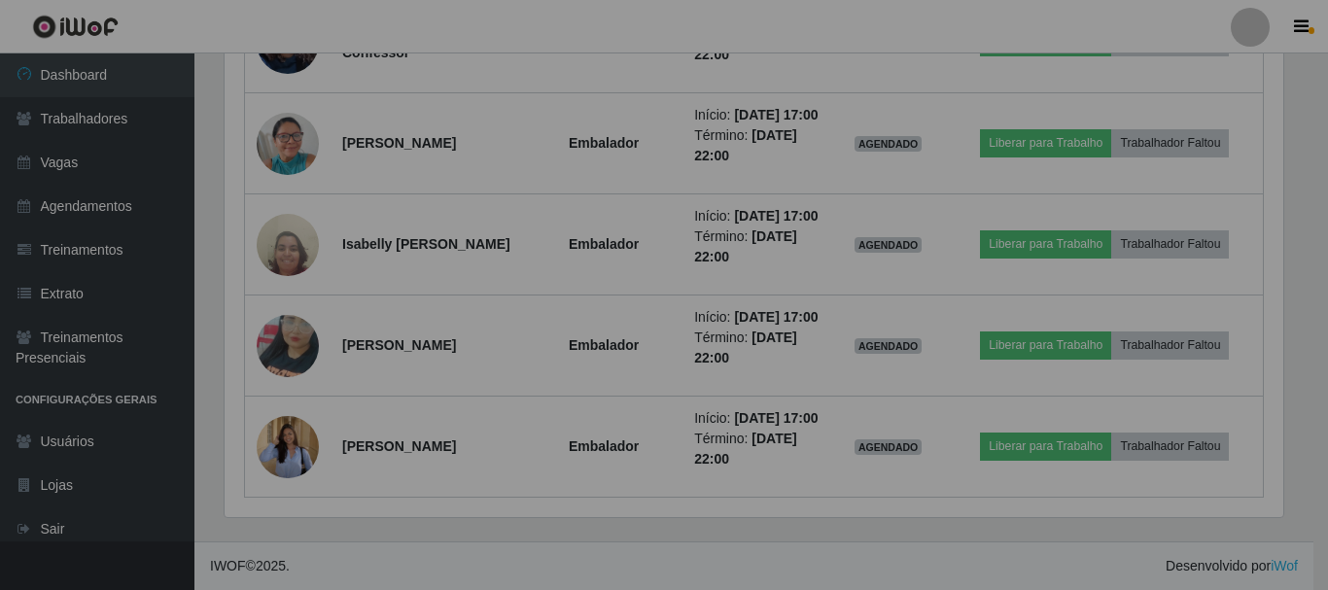
scroll to position [403, 1068]
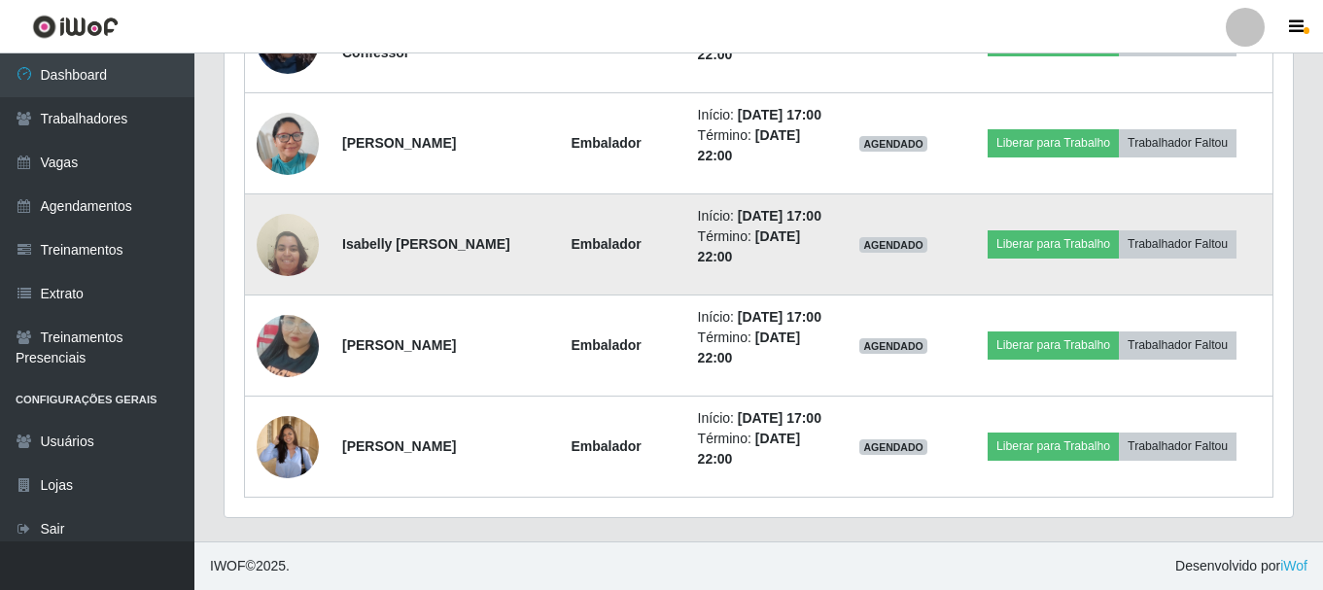
click at [274, 203] on img at bounding box center [288, 245] width 62 height 84
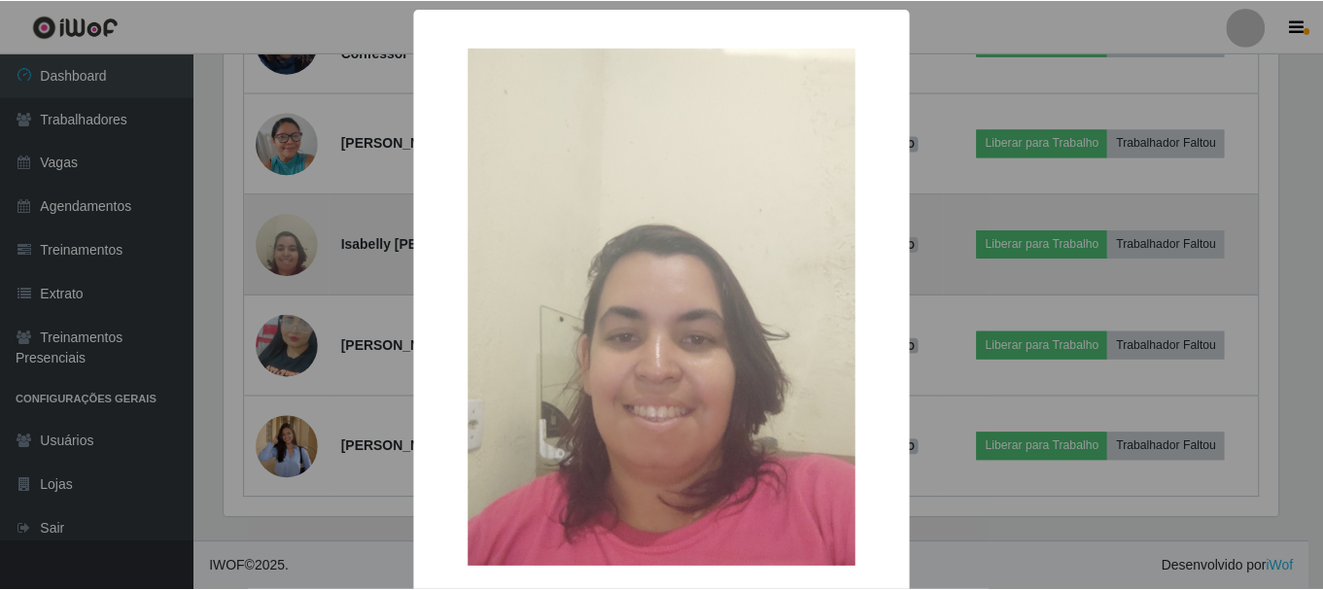
scroll to position [403, 1058]
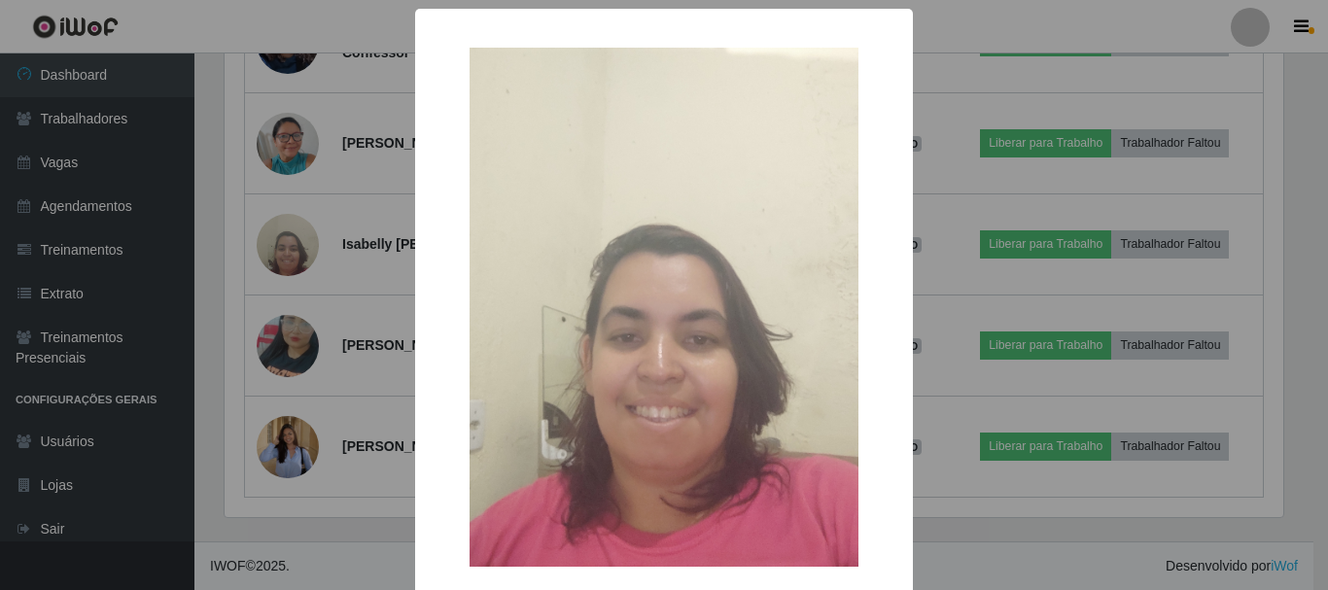
click at [709, 350] on img at bounding box center [663, 307] width 389 height 519
click at [333, 280] on div "× OK Cancel" at bounding box center [664, 295] width 1328 height 590
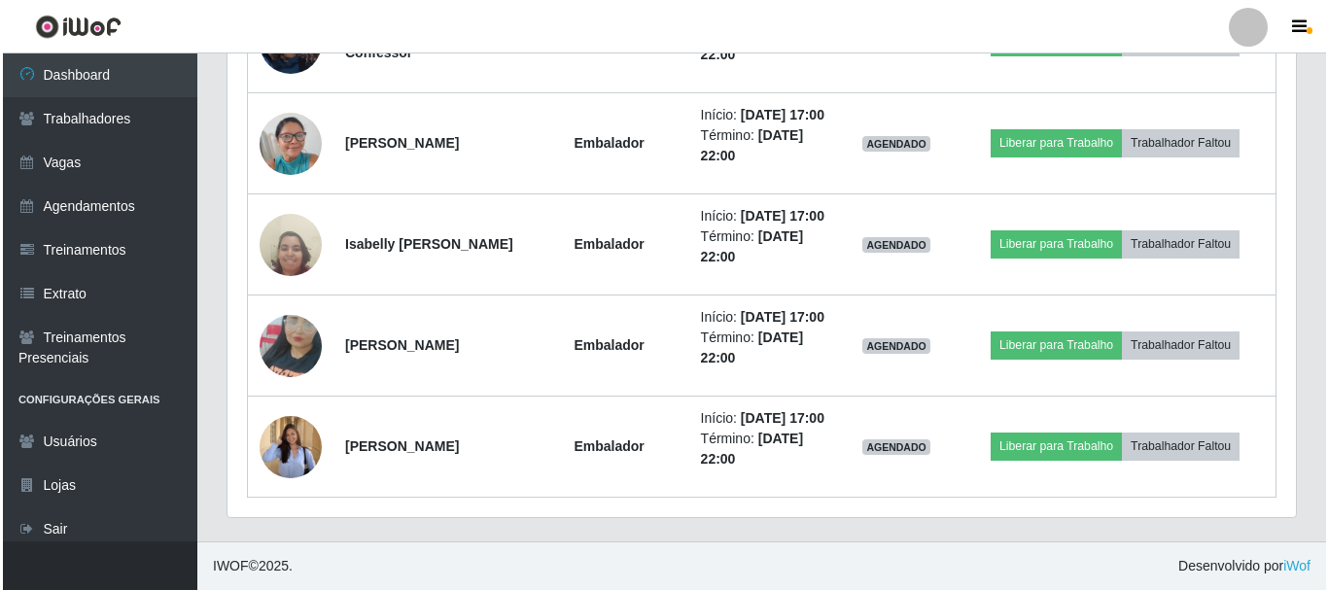
scroll to position [403, 1068]
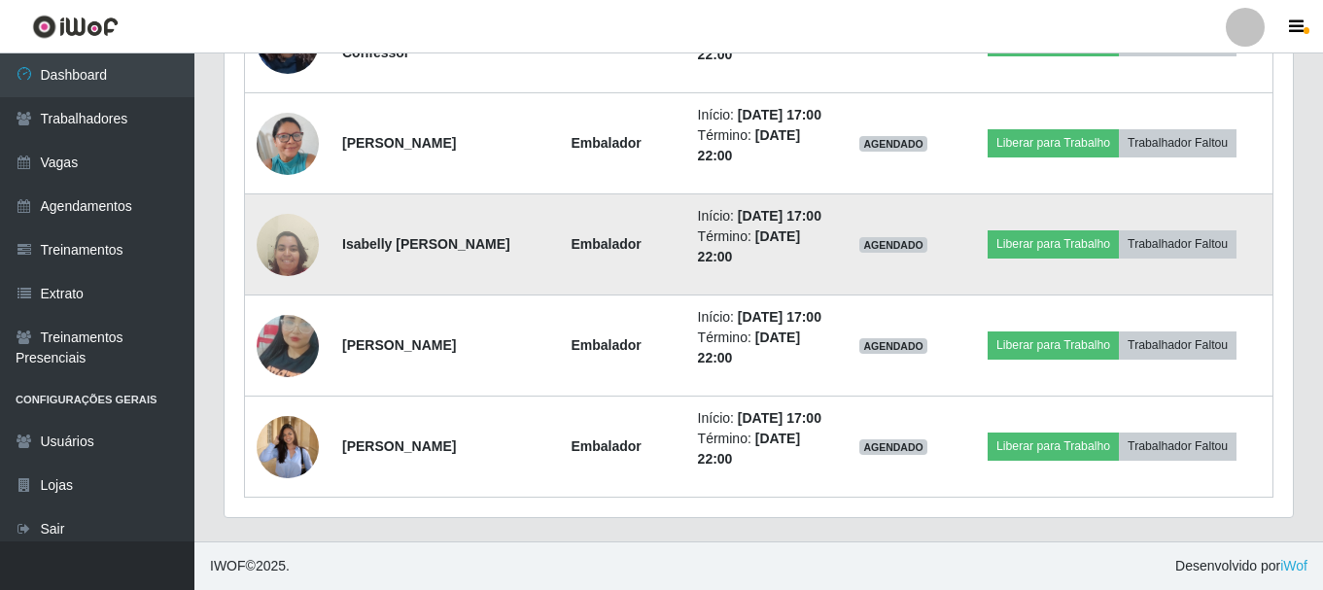
click at [304, 205] on img at bounding box center [288, 245] width 62 height 84
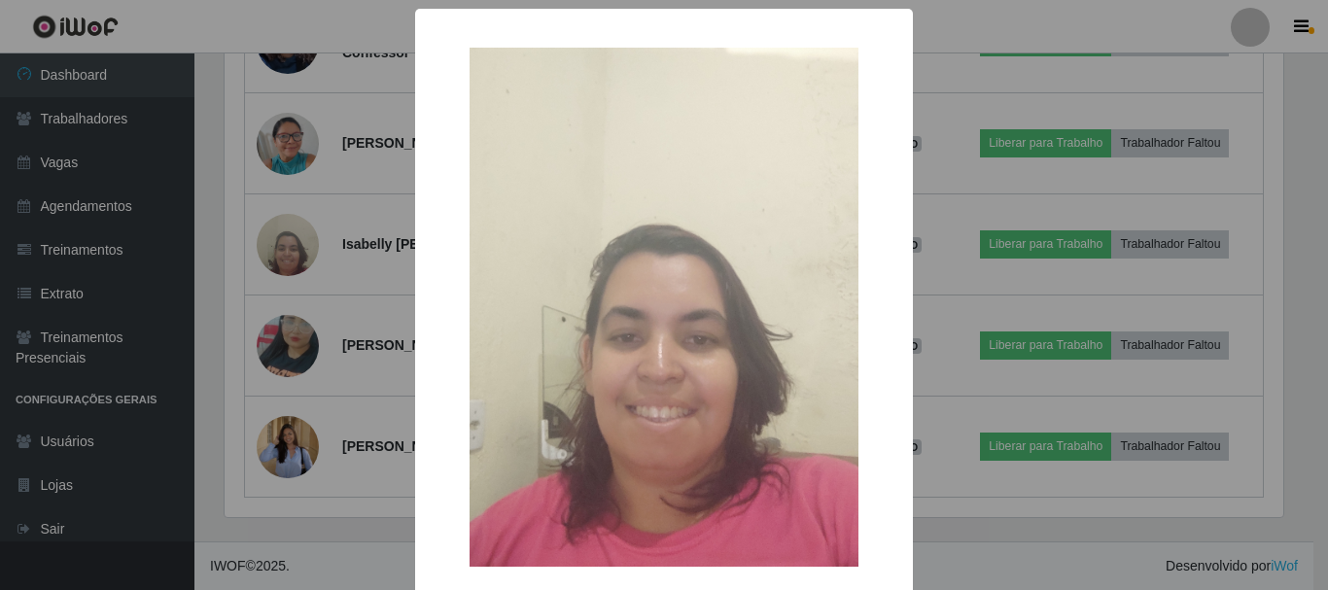
click at [308, 223] on div "× OK Cancel" at bounding box center [664, 295] width 1328 height 590
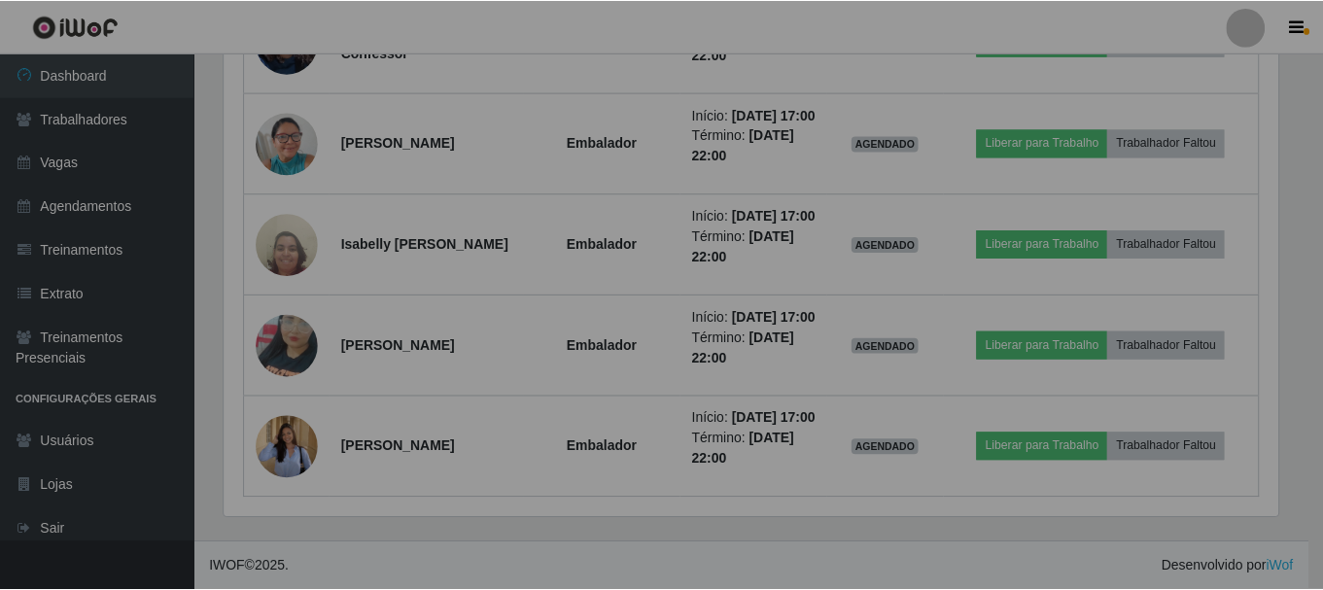
scroll to position [403, 1068]
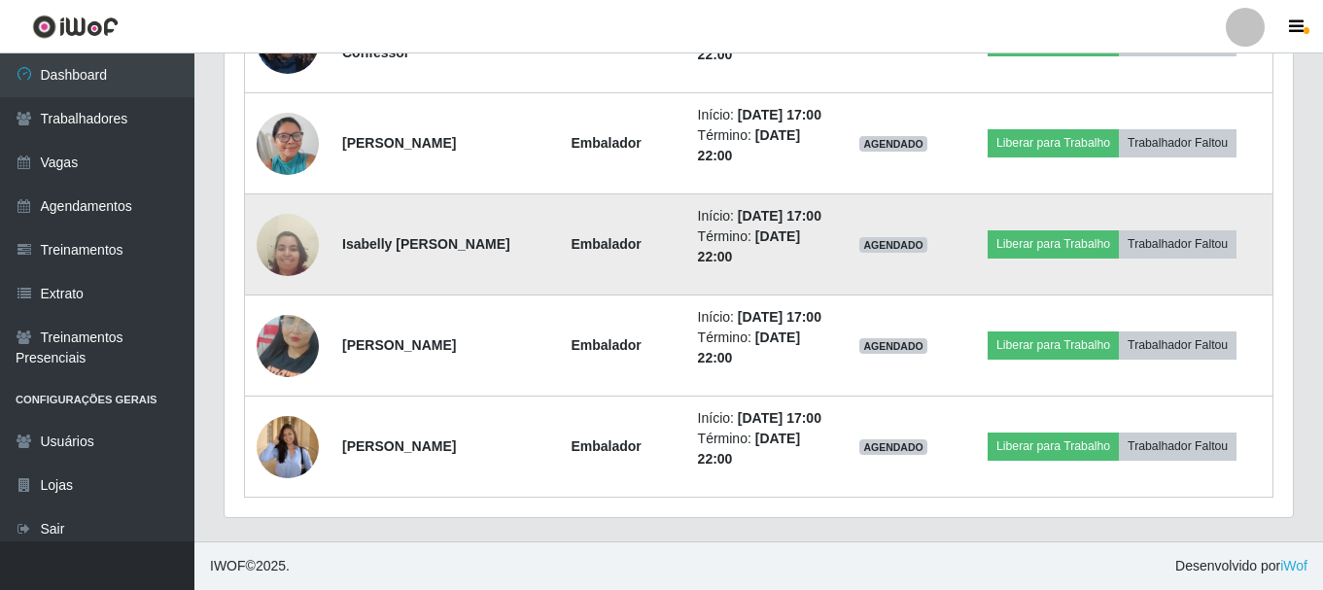
click at [302, 203] on img at bounding box center [288, 245] width 62 height 84
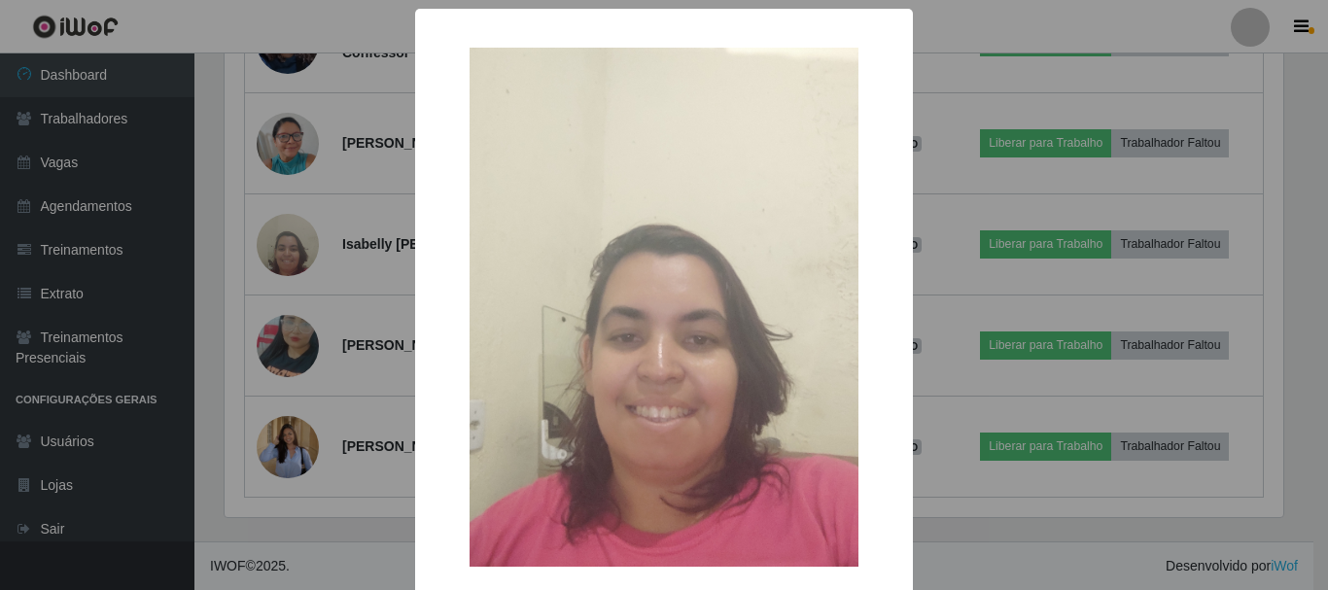
click at [358, 172] on div "× OK Cancel" at bounding box center [664, 295] width 1328 height 590
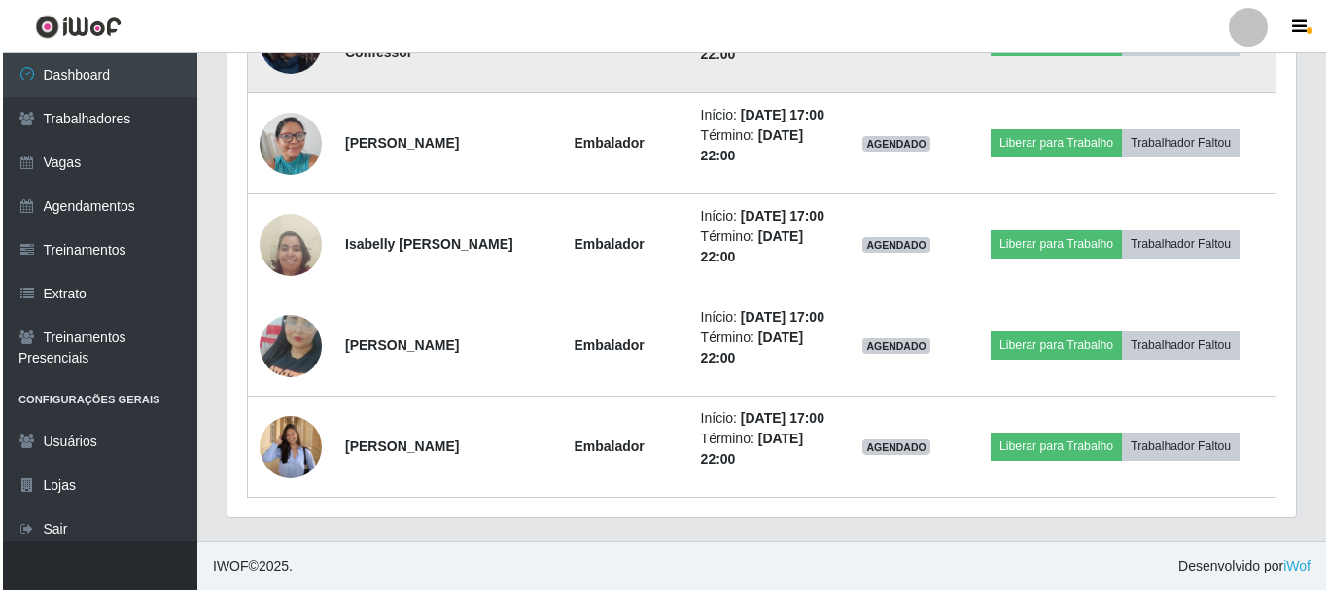
scroll to position [1983, 0]
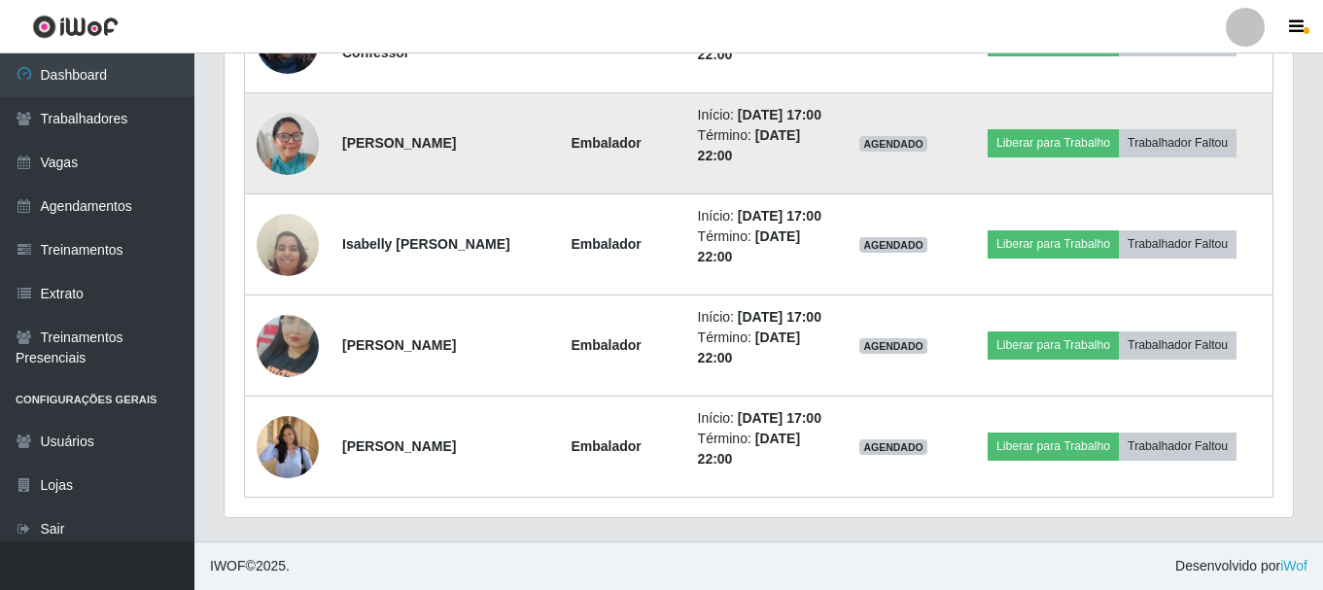
click at [298, 185] on img at bounding box center [288, 143] width 62 height 83
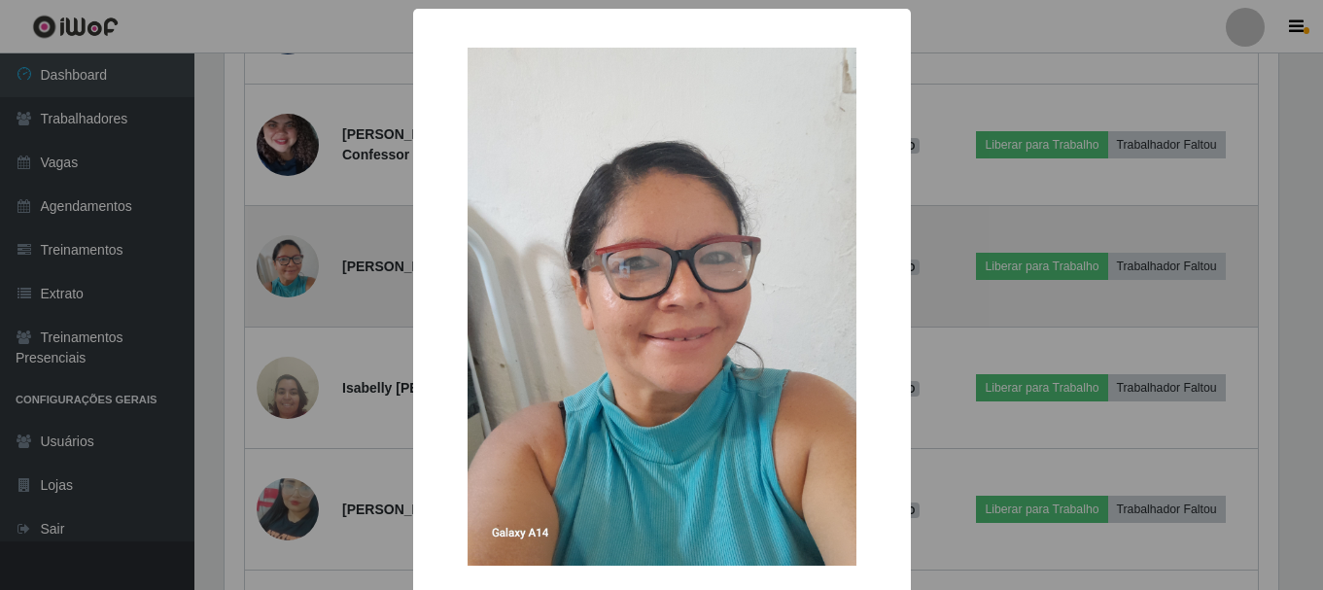
scroll to position [403, 1058]
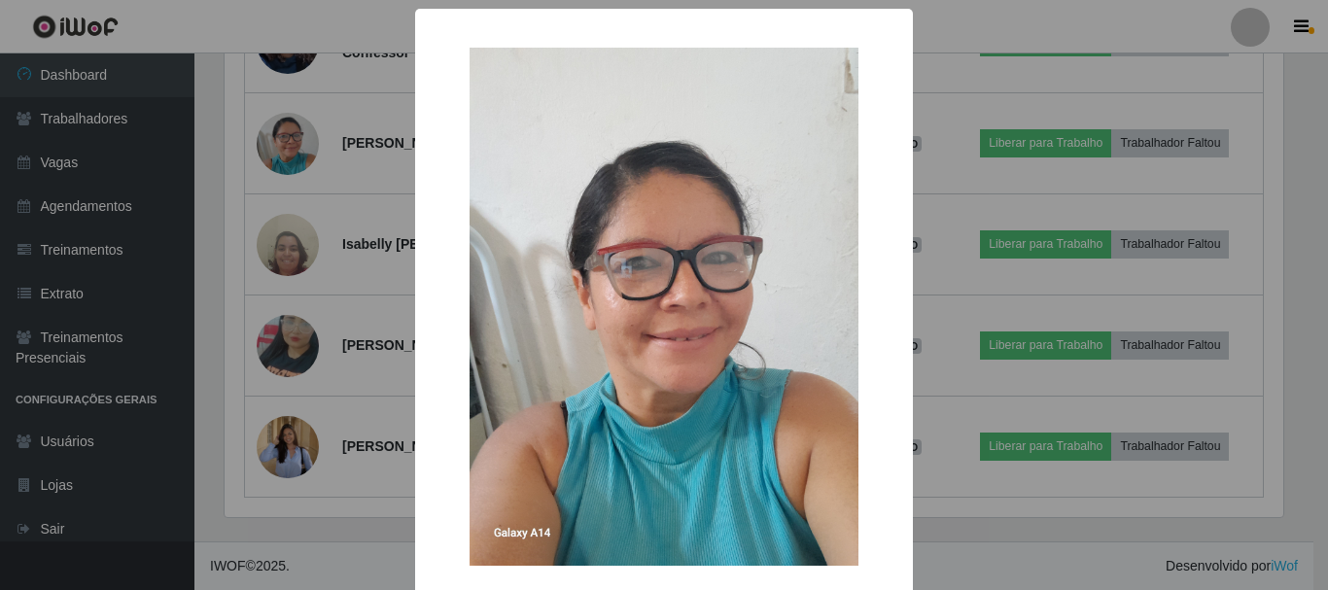
click at [296, 259] on div "× OK Cancel" at bounding box center [664, 295] width 1328 height 590
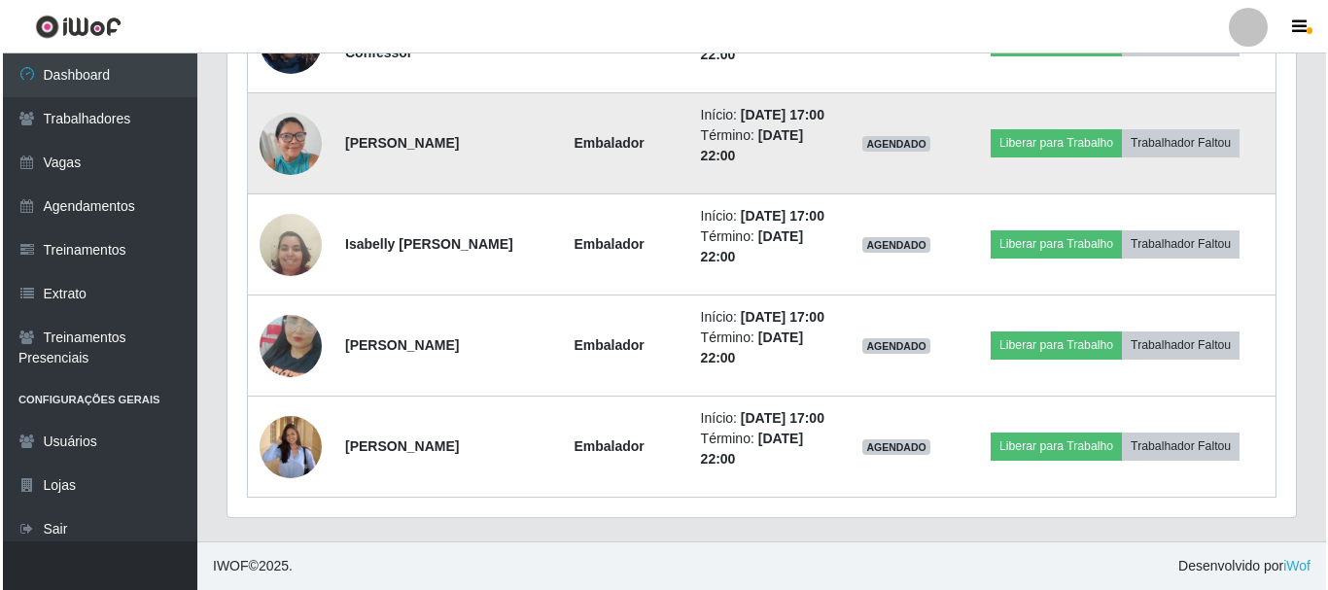
scroll to position [403, 1068]
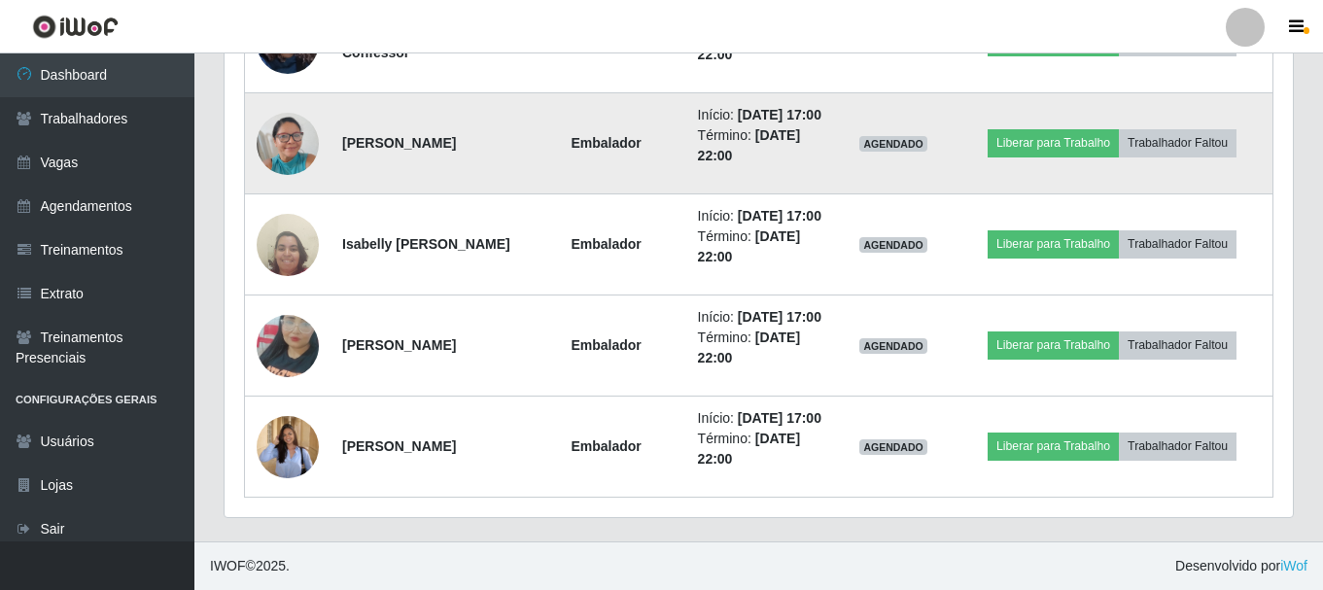
click at [291, 185] on img at bounding box center [288, 143] width 62 height 83
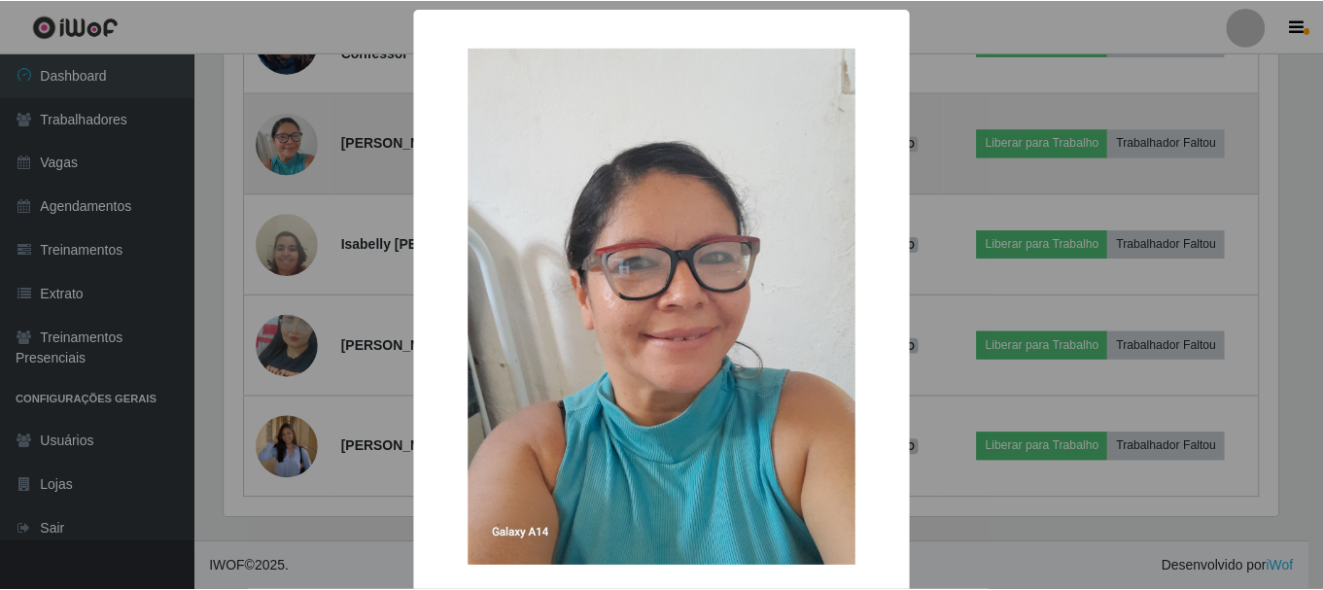
scroll to position [403, 1058]
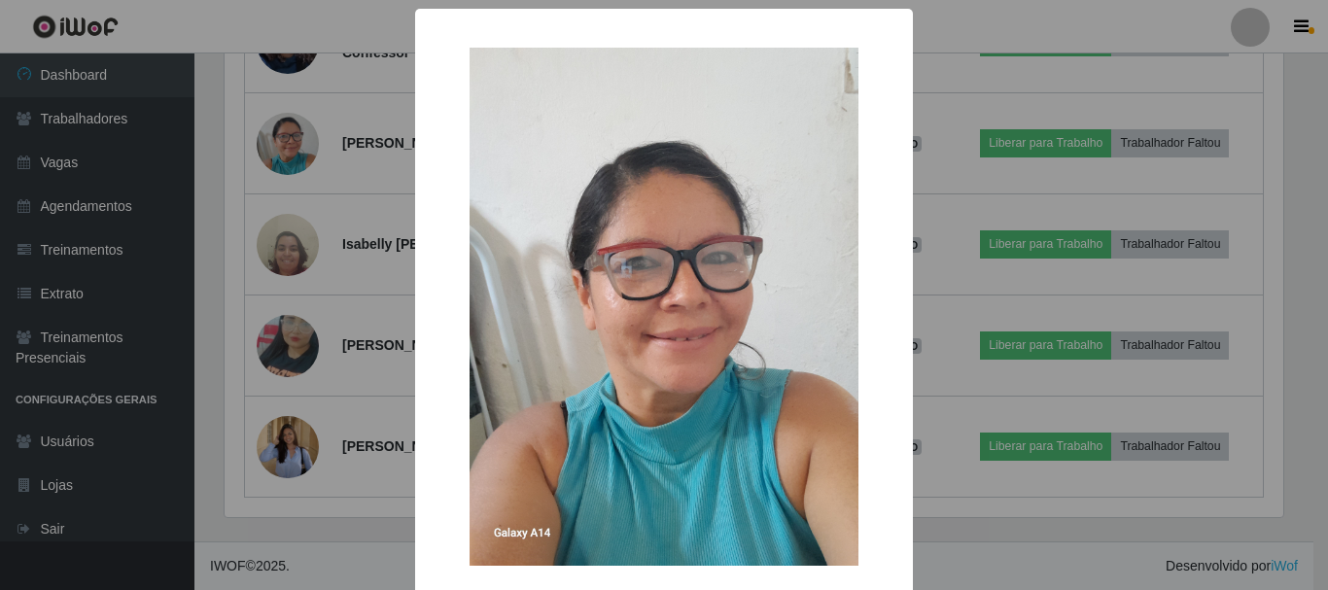
click at [285, 222] on div "× OK Cancel" at bounding box center [664, 295] width 1328 height 590
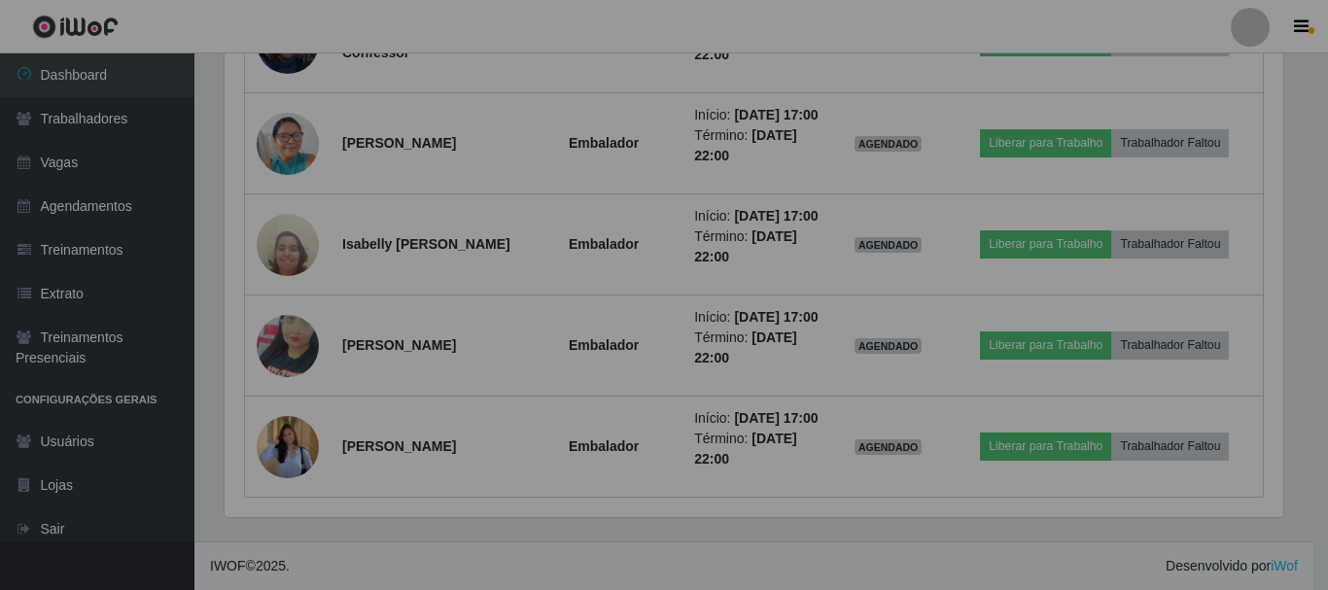
scroll to position [403, 1068]
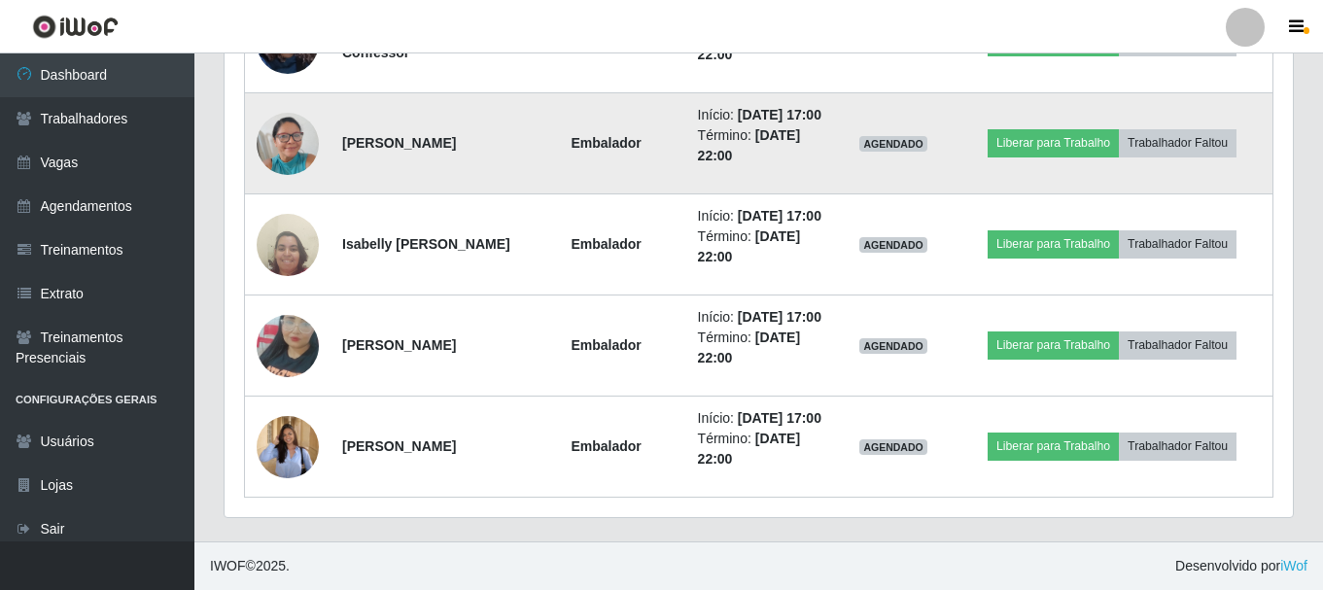
click at [293, 185] on img at bounding box center [288, 143] width 62 height 83
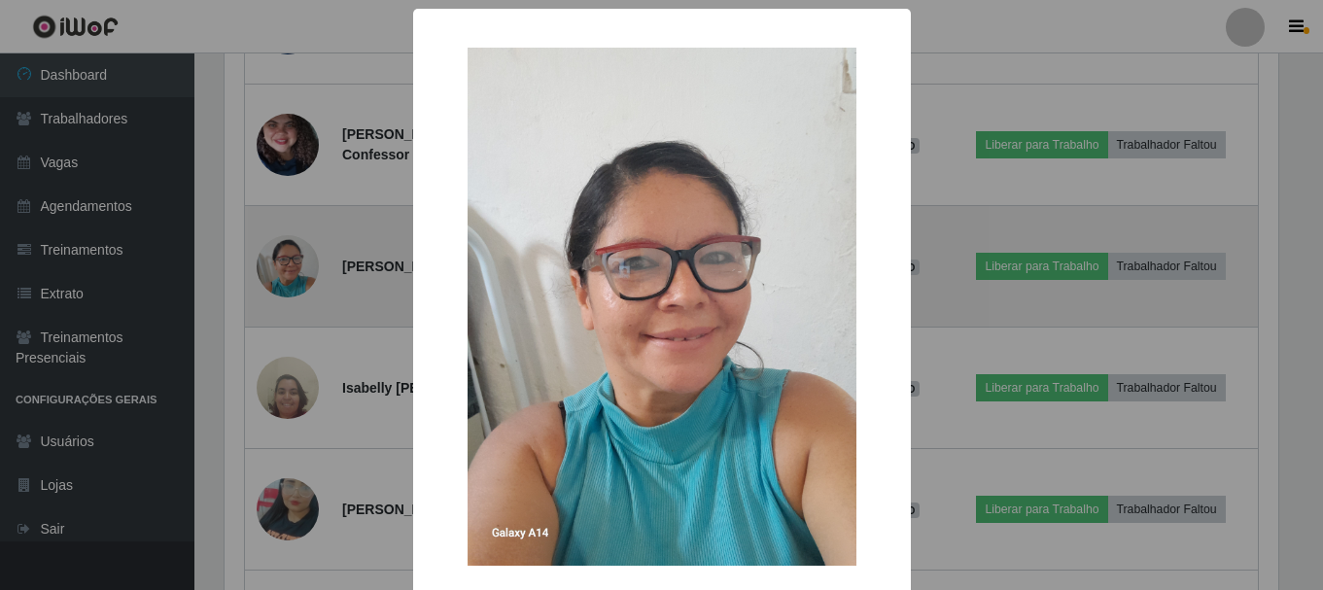
scroll to position [403, 1058]
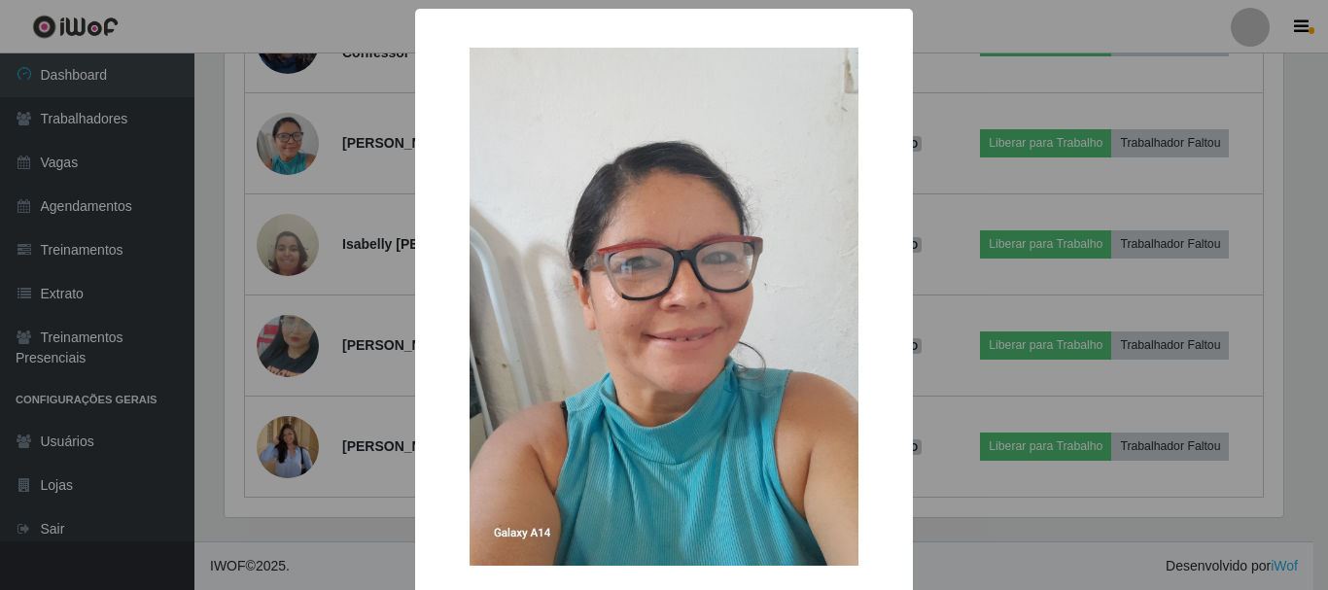
click at [318, 292] on div "× OK Cancel" at bounding box center [664, 295] width 1328 height 590
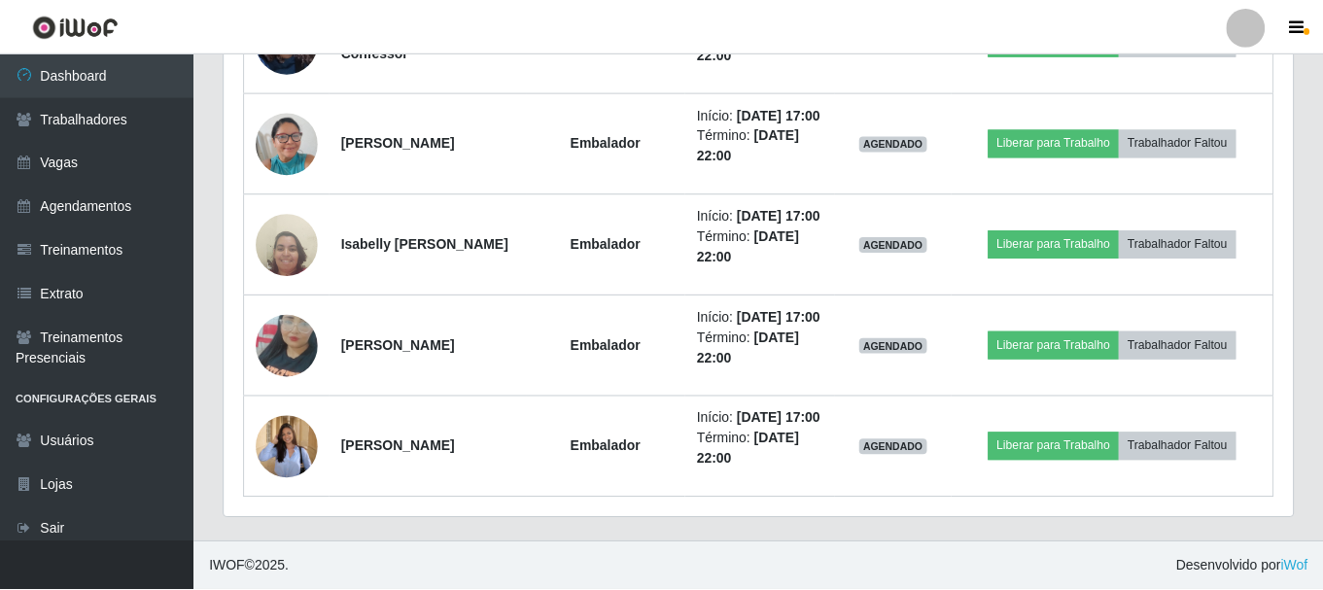
scroll to position [0, 0]
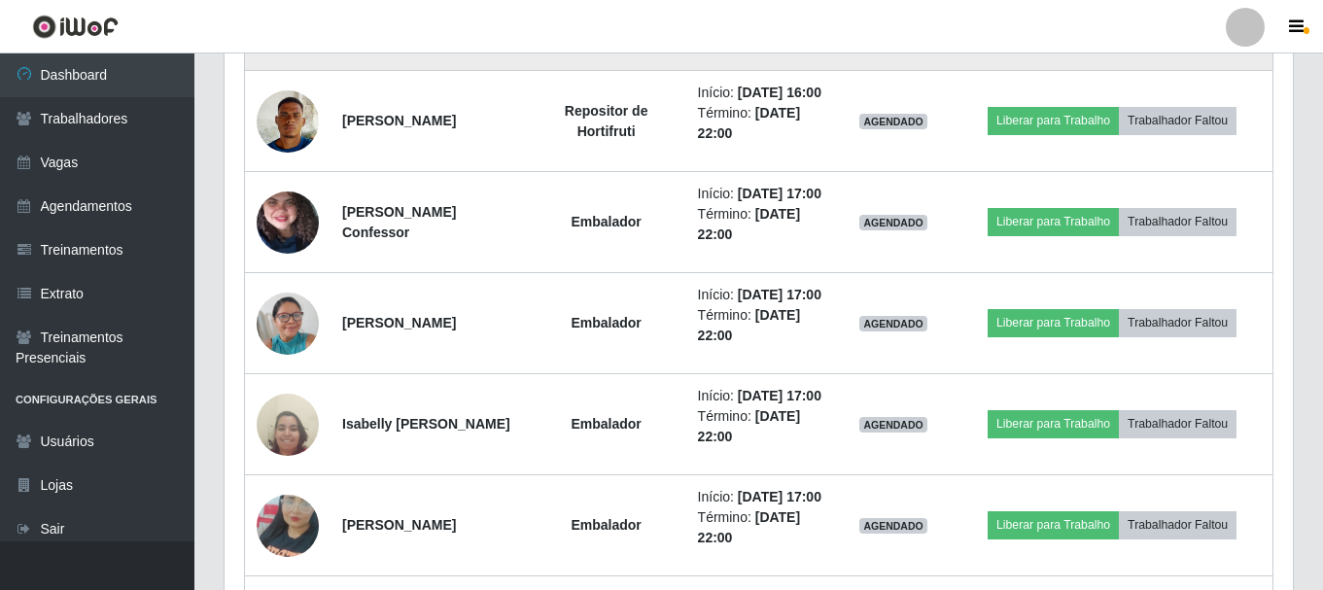
click at [293, 52] on img at bounding box center [288, 20] width 62 height 62
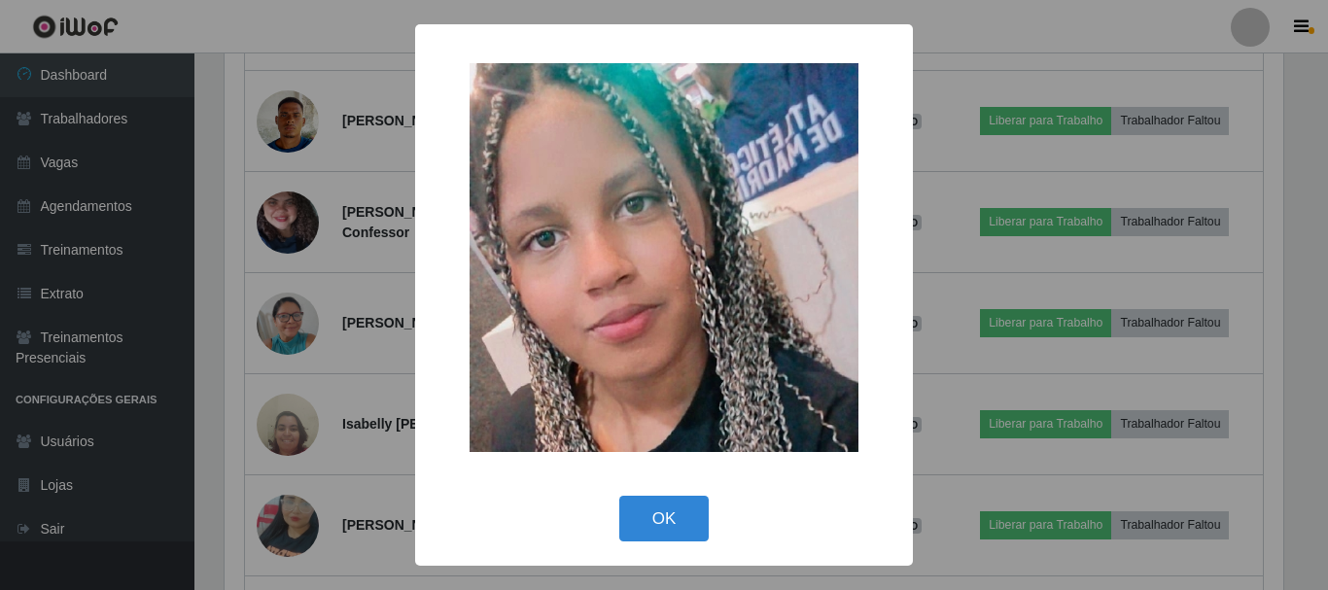
click at [373, 379] on div "× OK Cancel" at bounding box center [664, 295] width 1328 height 590
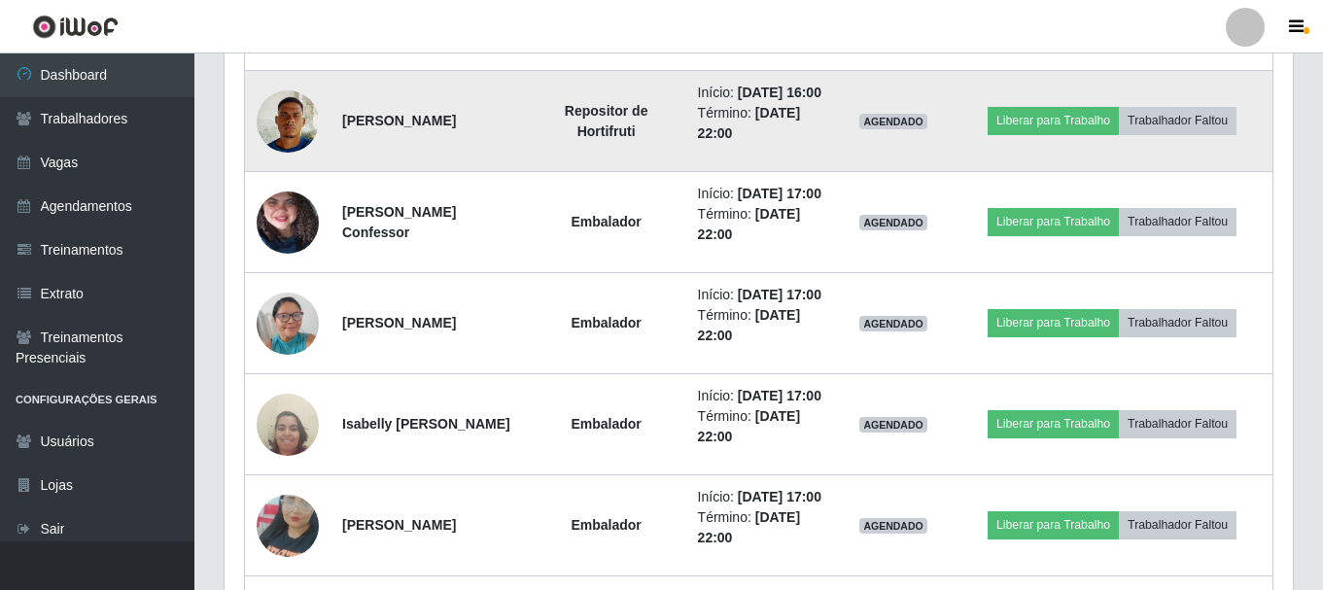
click at [301, 162] on img at bounding box center [288, 121] width 62 height 83
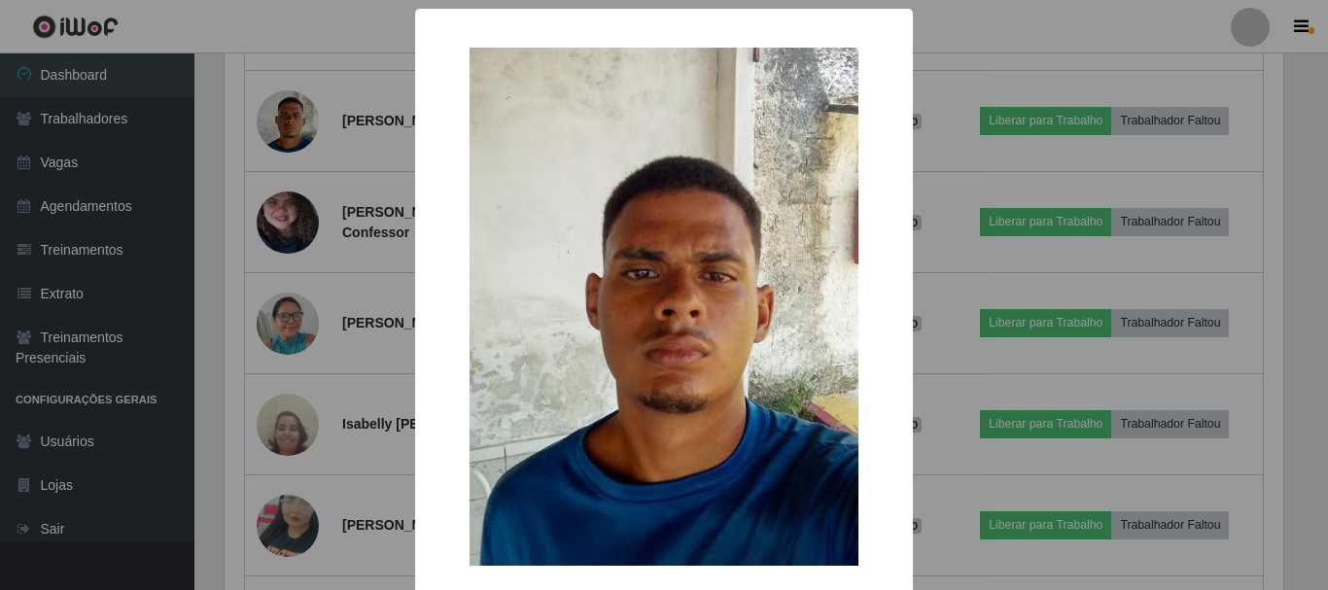
click at [304, 220] on div "× OK Cancel" at bounding box center [664, 295] width 1328 height 590
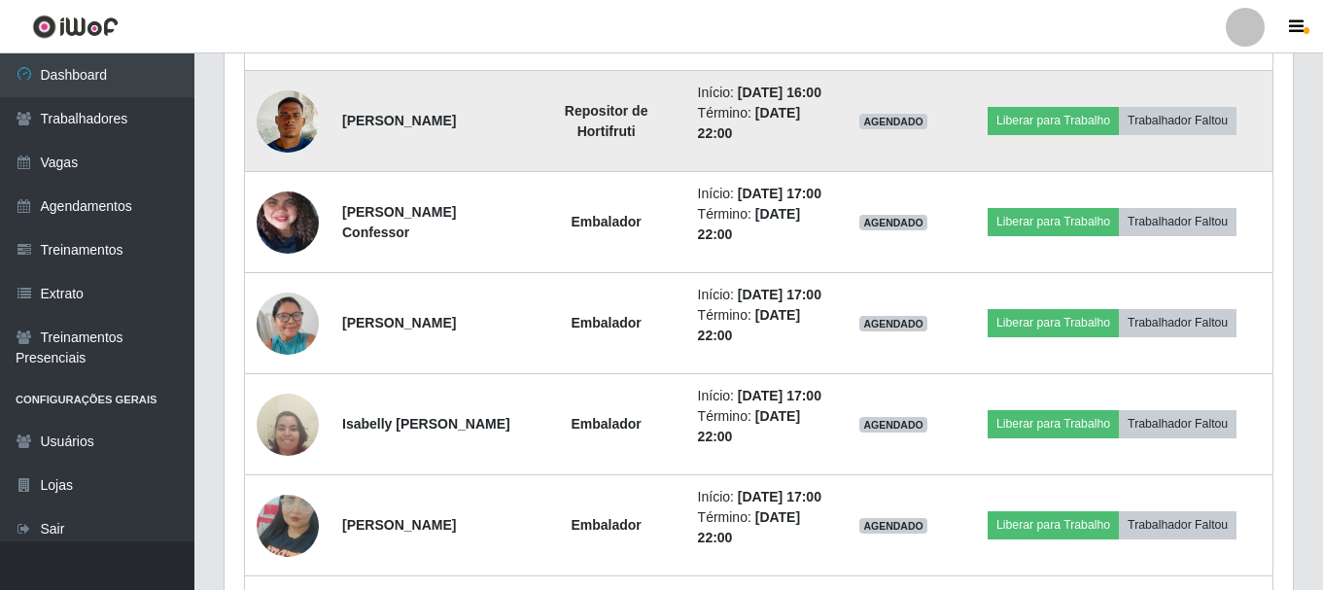
click at [303, 162] on img at bounding box center [288, 121] width 62 height 83
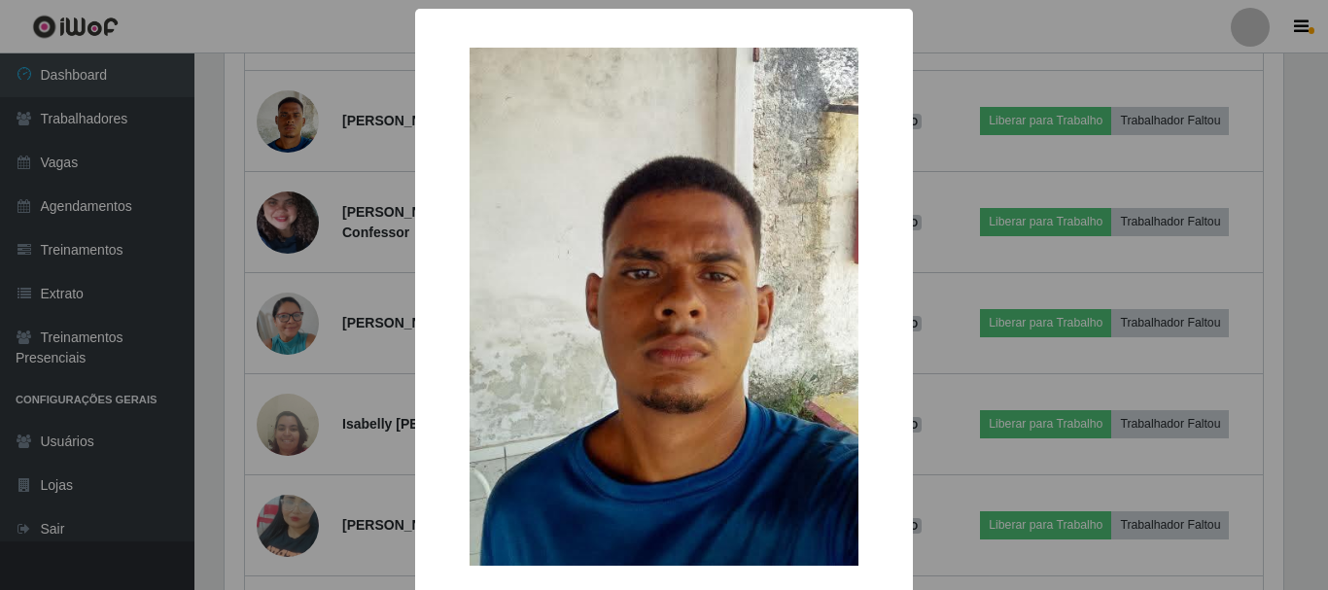
click at [286, 232] on div "× OK Cancel" at bounding box center [664, 295] width 1328 height 590
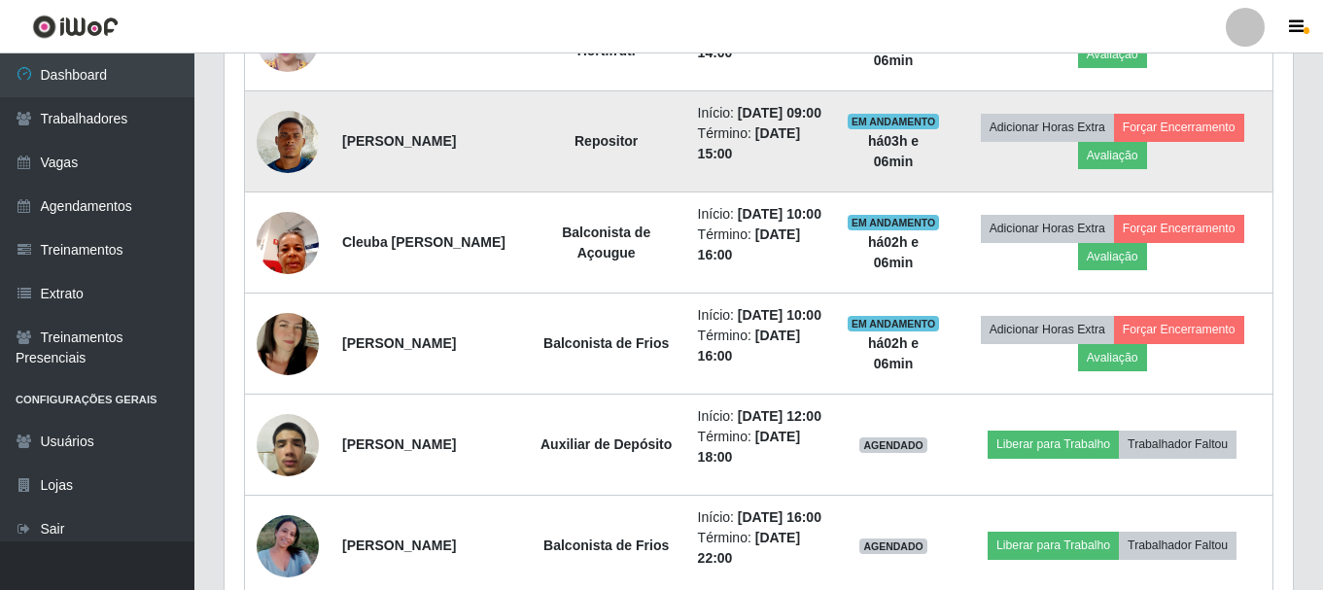
scroll to position [1011, 0]
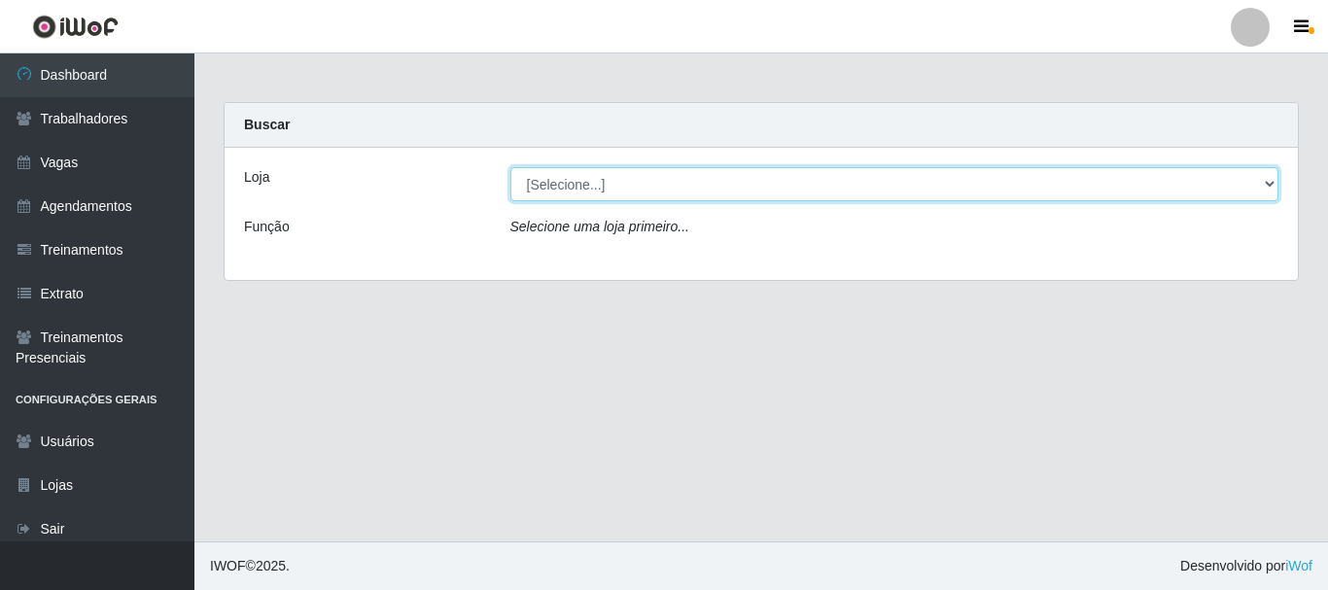
click at [593, 192] on select "[Selecione...] [PERSON_NAME]" at bounding box center [894, 184] width 769 height 34
click at [593, 191] on select "[Selecione...] [PERSON_NAME]" at bounding box center [894, 184] width 769 height 34
select select "230"
click at [510, 167] on select "[Selecione...] [PERSON_NAME]" at bounding box center [894, 184] width 769 height 34
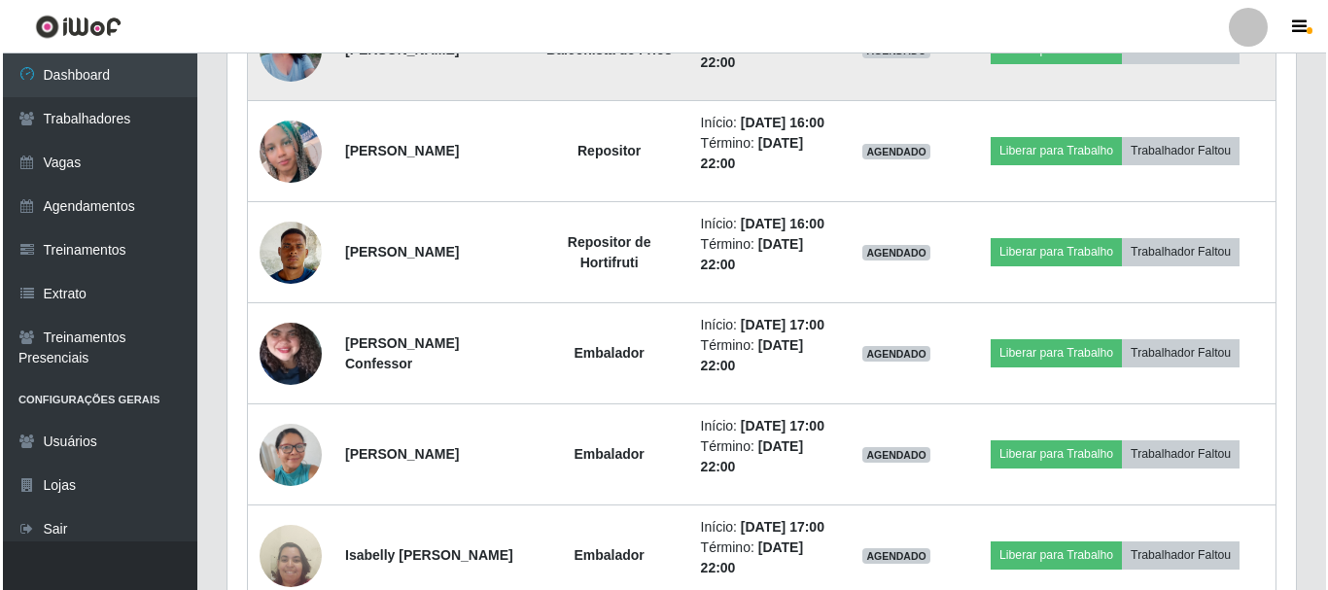
scroll to position [1594, 0]
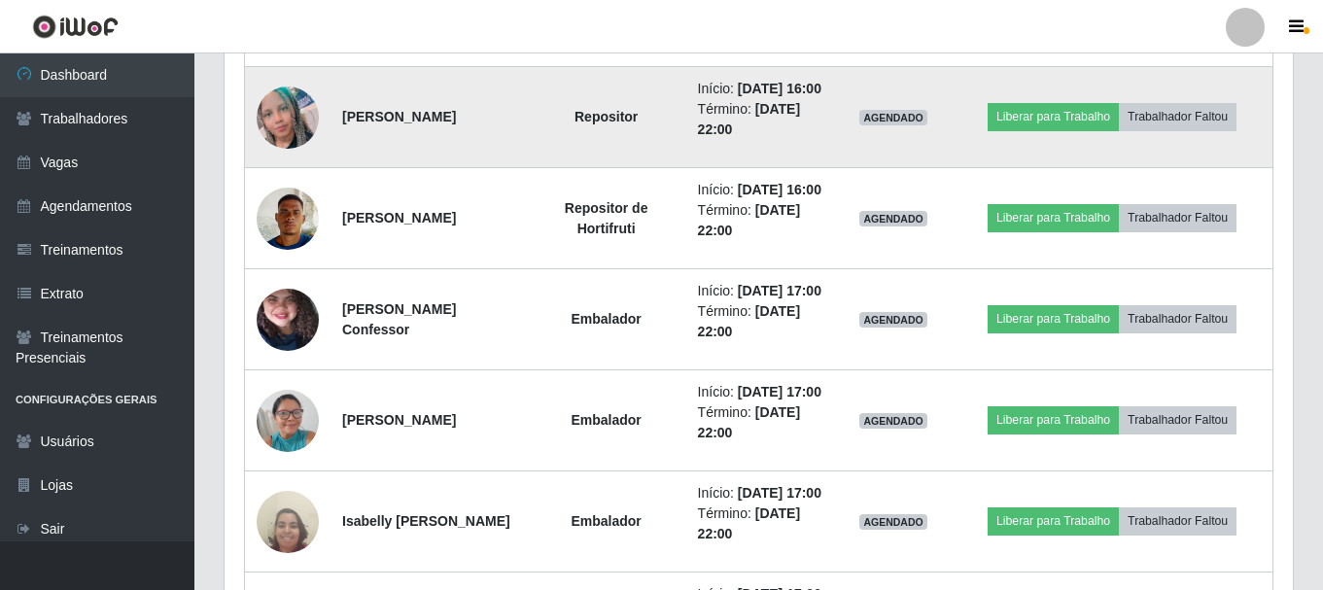
click at [280, 149] on img at bounding box center [288, 117] width 62 height 62
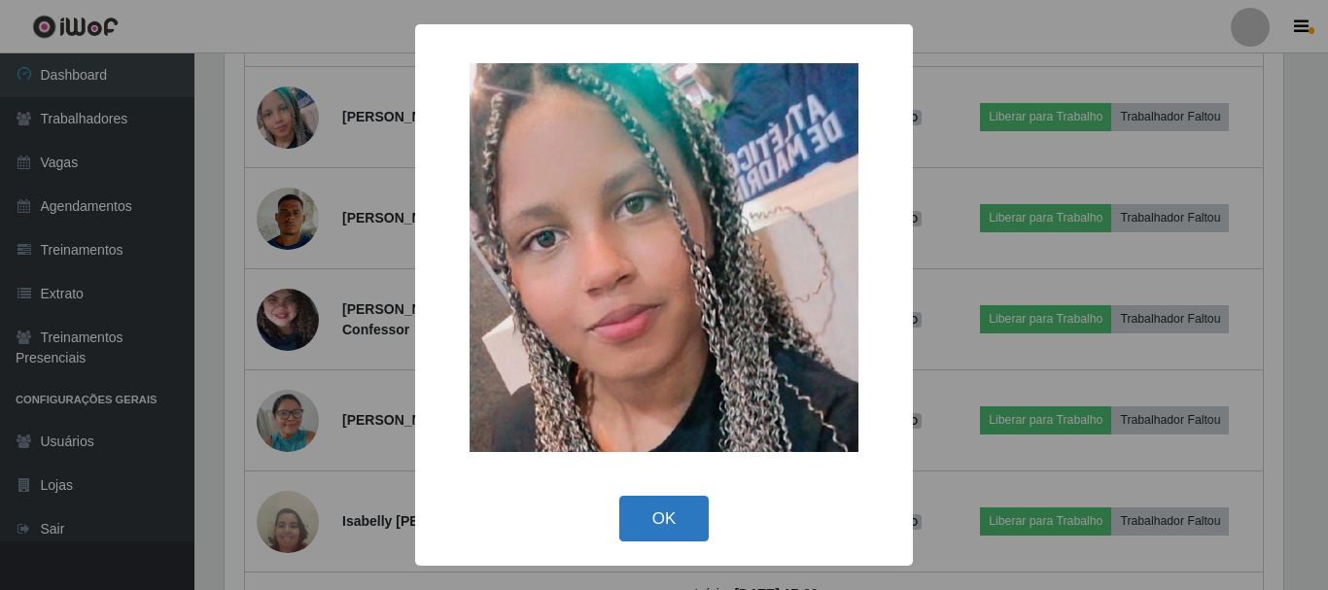
click at [672, 519] on button "OK" at bounding box center [664, 519] width 90 height 46
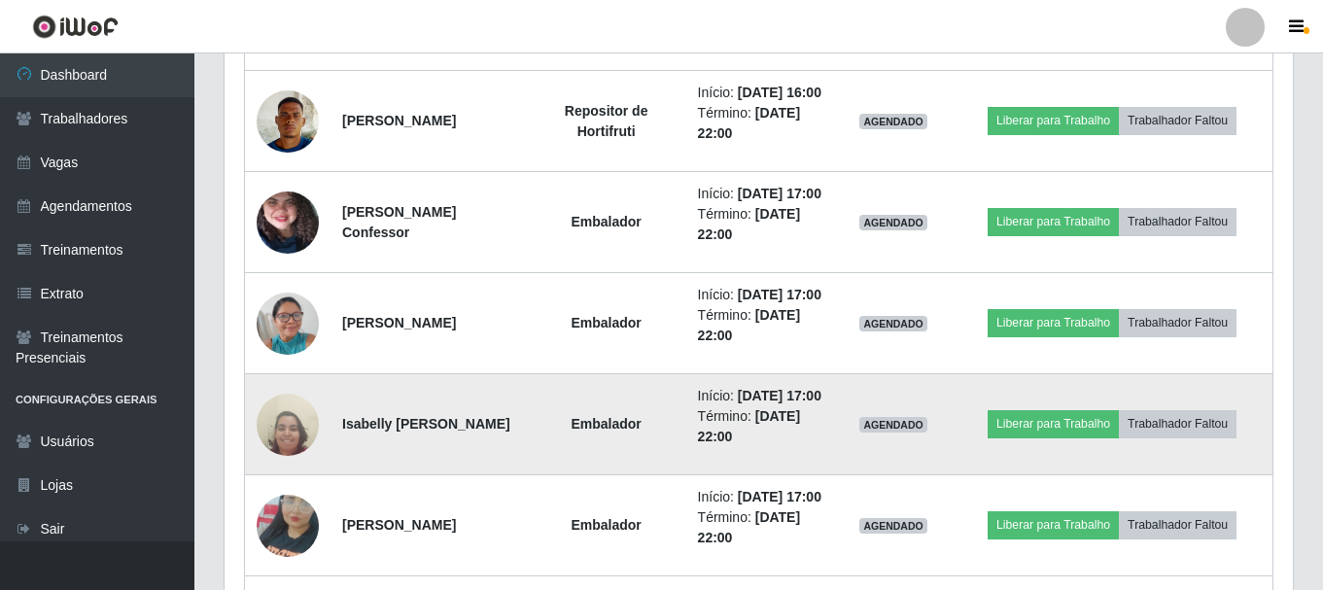
scroll to position [2177, 0]
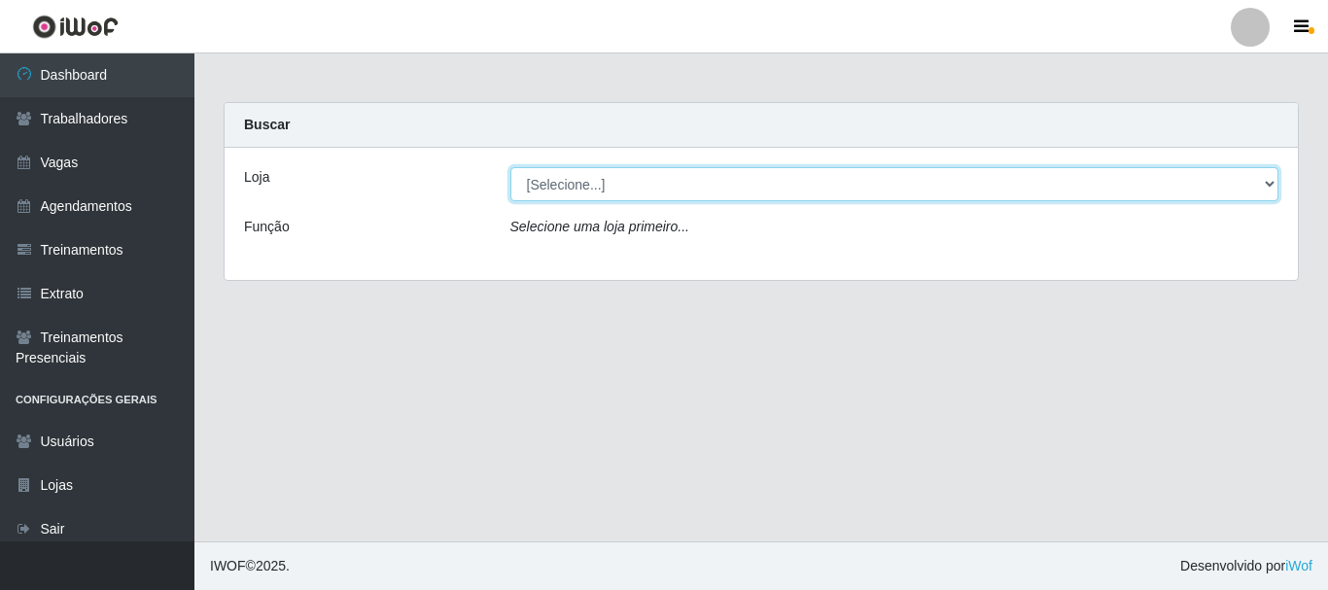
drag, startPoint x: 535, startPoint y: 177, endPoint x: 544, endPoint y: 173, distance: 10.5
click at [537, 175] on select "[Selecione...] [PERSON_NAME]" at bounding box center [894, 184] width 769 height 34
select select "230"
click at [510, 167] on select "[Selecione...] [PERSON_NAME]" at bounding box center [894, 184] width 769 height 34
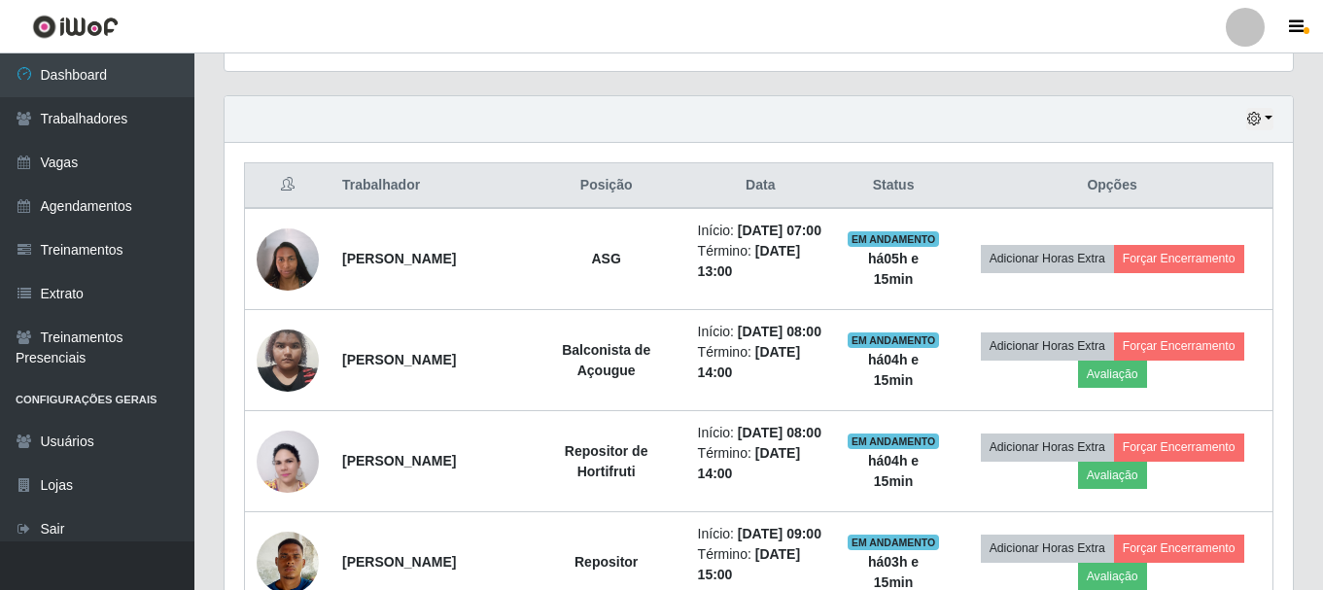
scroll to position [914, 0]
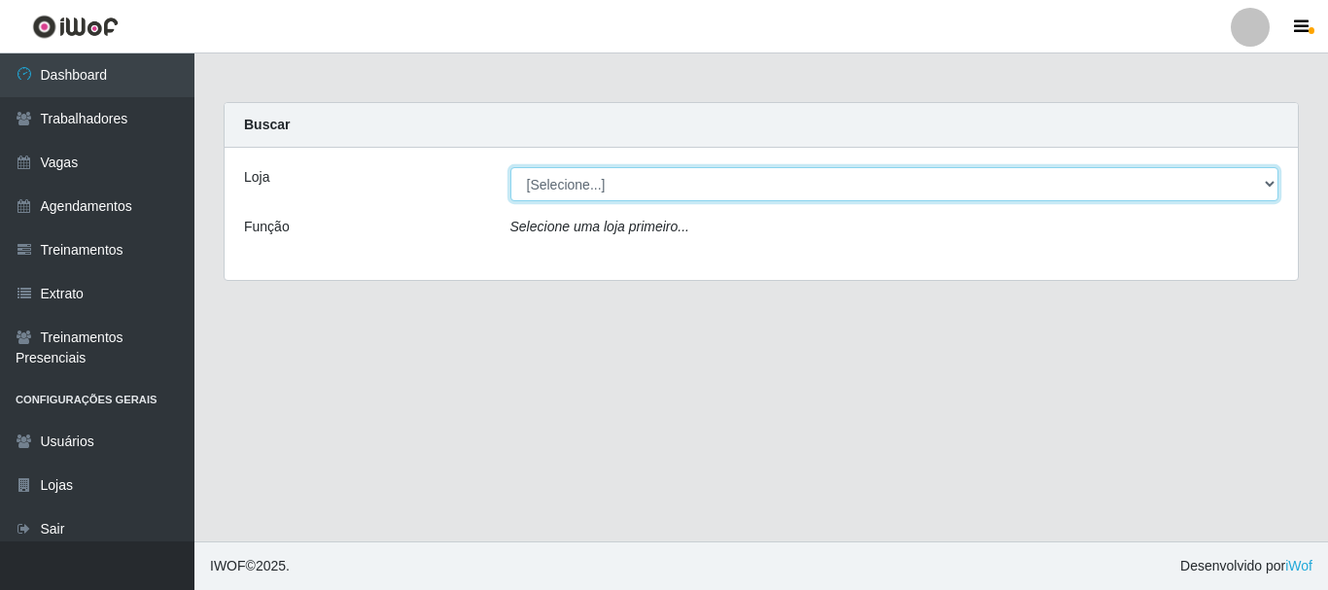
click at [615, 182] on select "[Selecione...] [PERSON_NAME]" at bounding box center [894, 184] width 769 height 34
select select "230"
click at [510, 167] on select "[Selecione...] [PERSON_NAME]" at bounding box center [894, 184] width 769 height 34
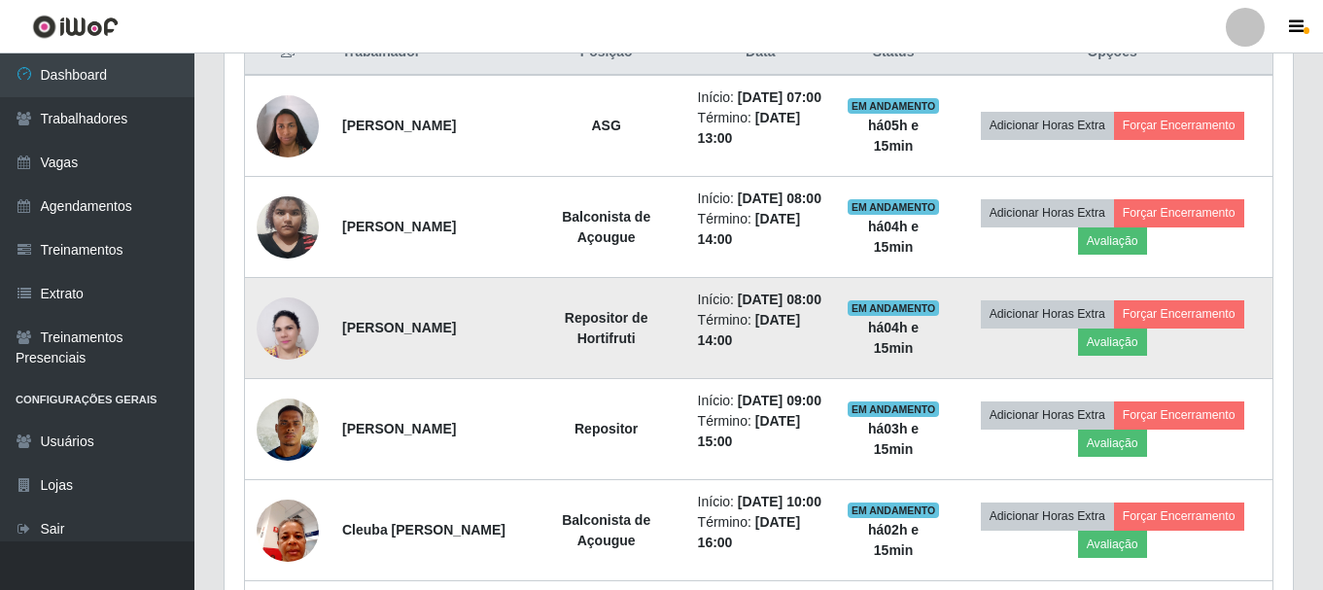
scroll to position [777, 0]
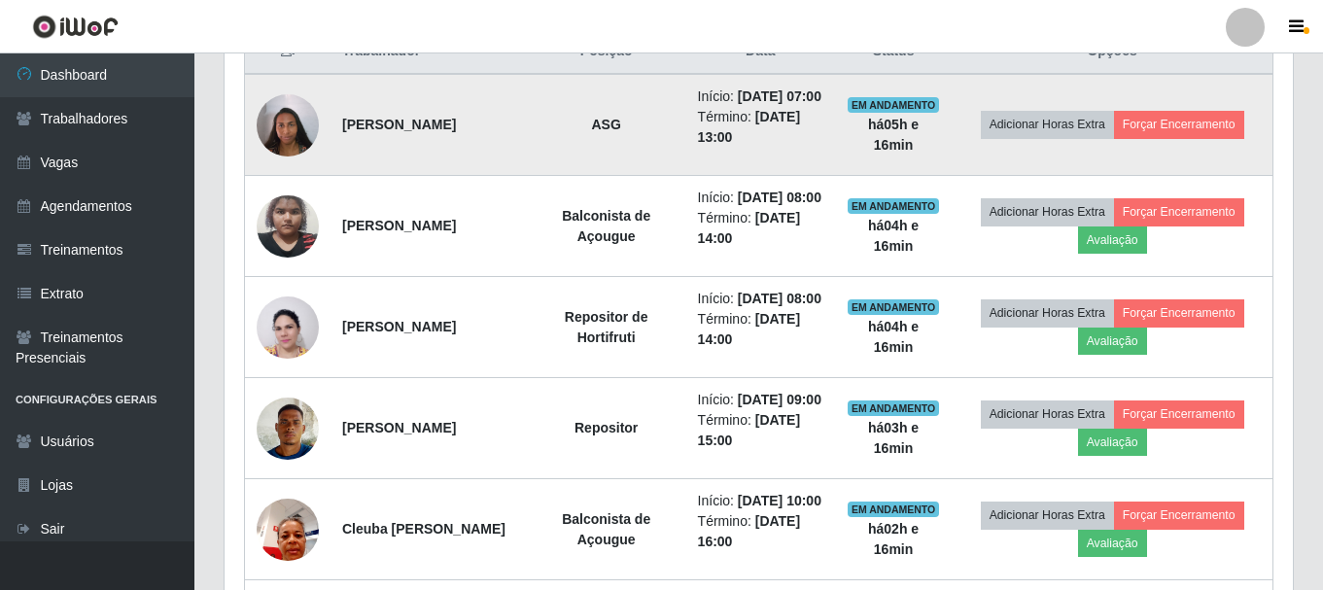
click at [452, 155] on td "[PERSON_NAME]" at bounding box center [428, 125] width 196 height 102
click at [620, 130] on strong "ASG" at bounding box center [605, 125] width 29 height 16
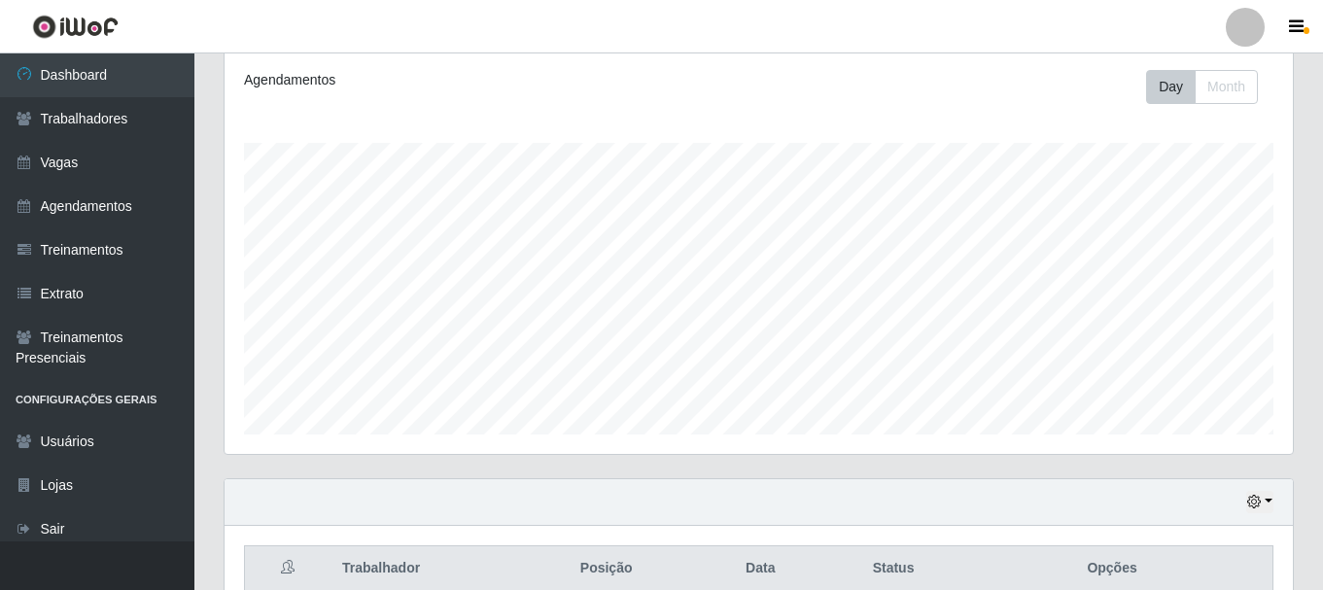
scroll to position [0, 0]
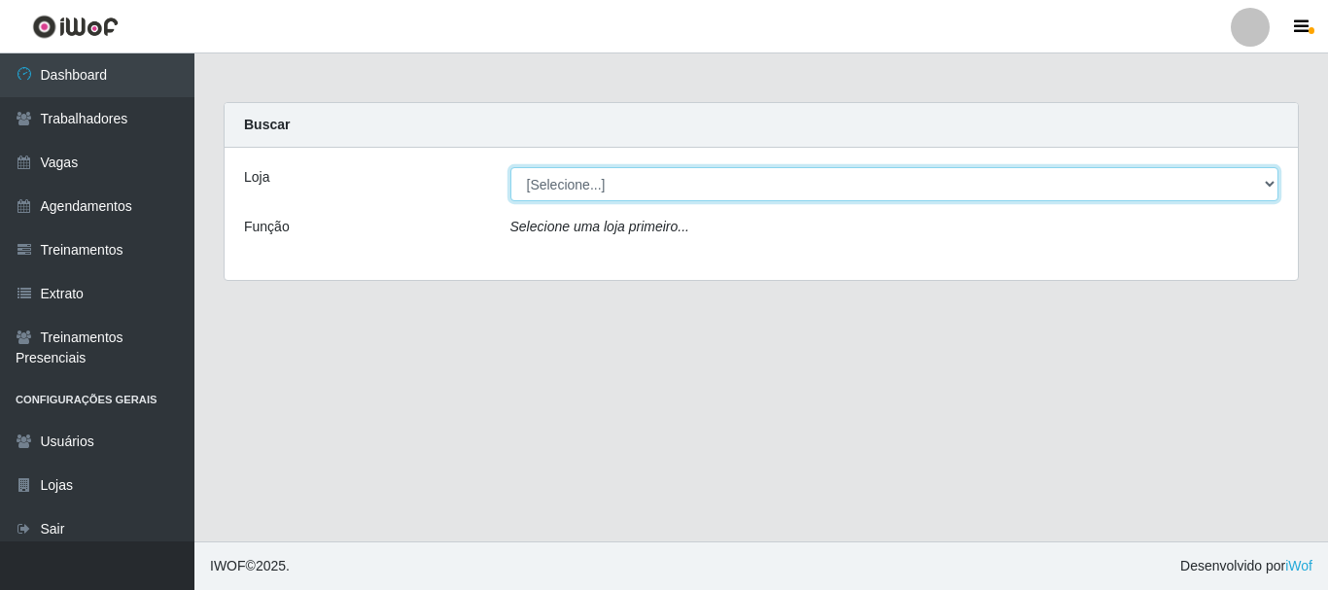
click at [705, 188] on select "[Selecione...] [PERSON_NAME]" at bounding box center [894, 184] width 769 height 34
select select "230"
click at [510, 167] on select "[Selecione...] [PERSON_NAME]" at bounding box center [894, 184] width 769 height 34
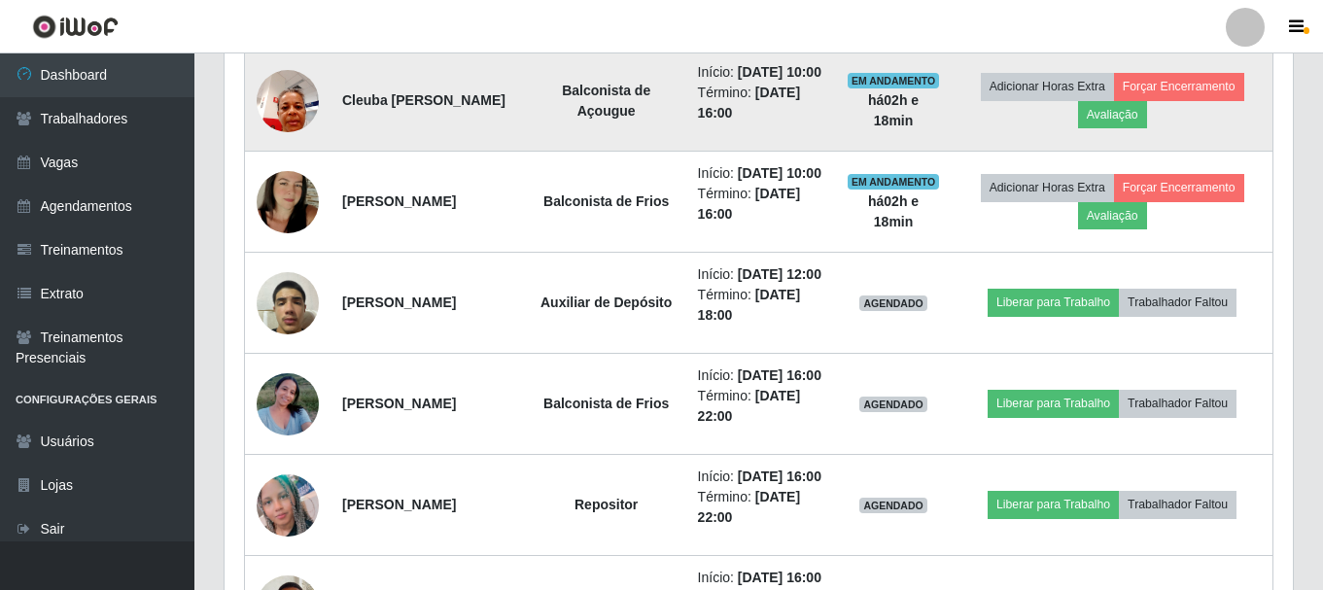
scroll to position [1205, 0]
